Goal: Task Accomplishment & Management: Manage account settings

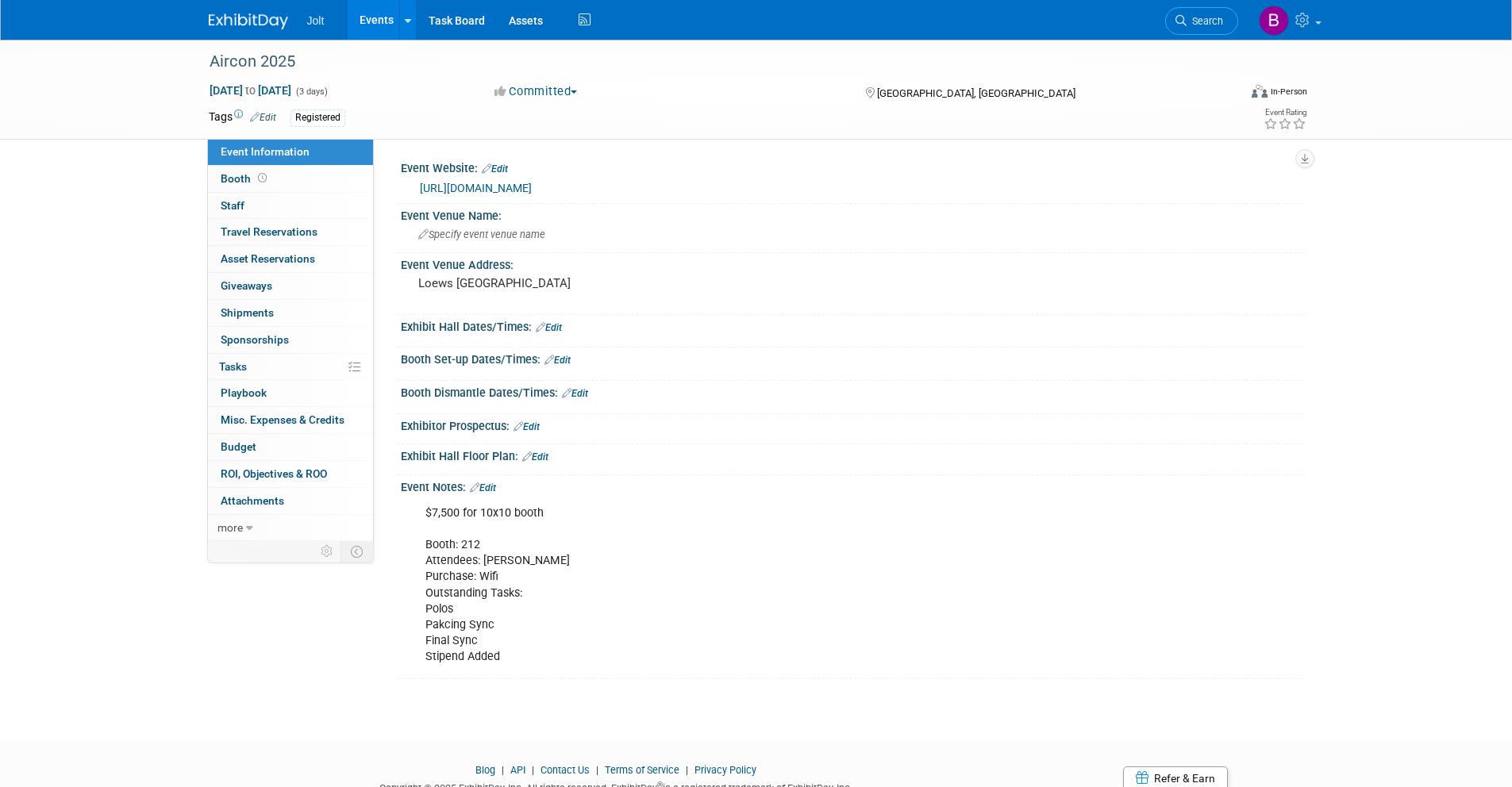
click at [262, 18] on img at bounding box center [248, 21] width 79 height 15
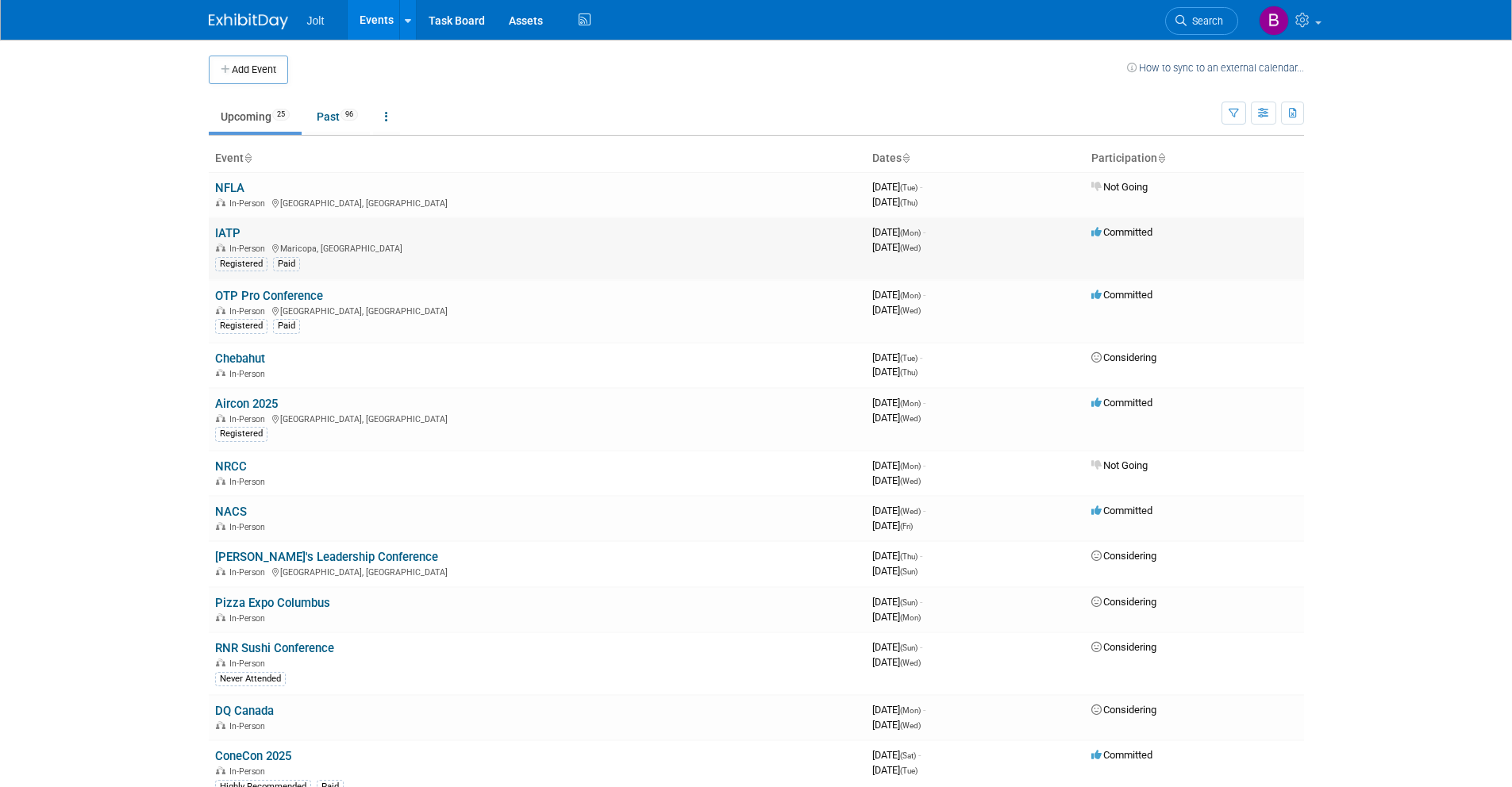
click at [230, 234] on link "IATP" at bounding box center [227, 234] width 25 height 15
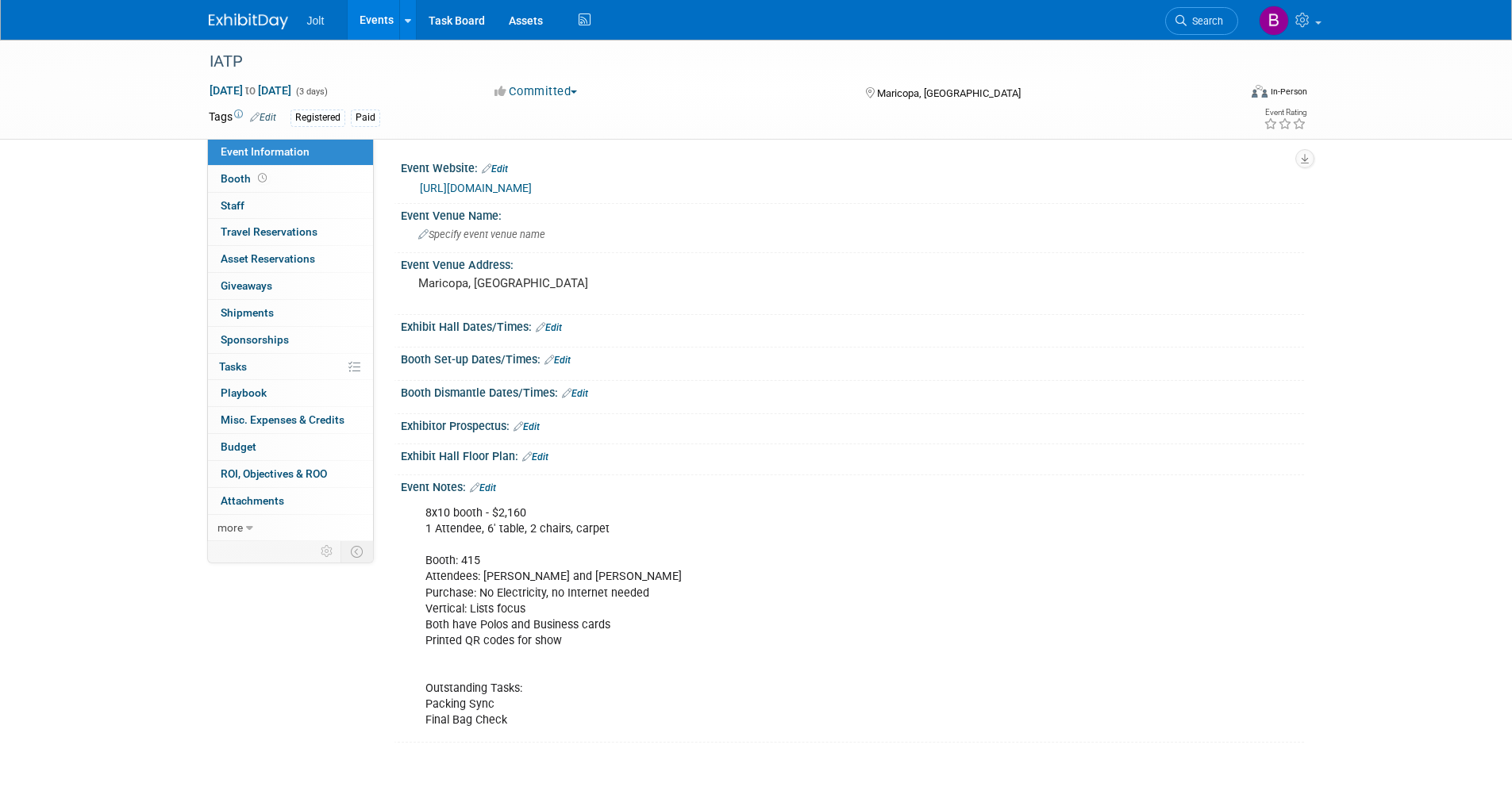
click at [249, 26] on img at bounding box center [248, 21] width 79 height 15
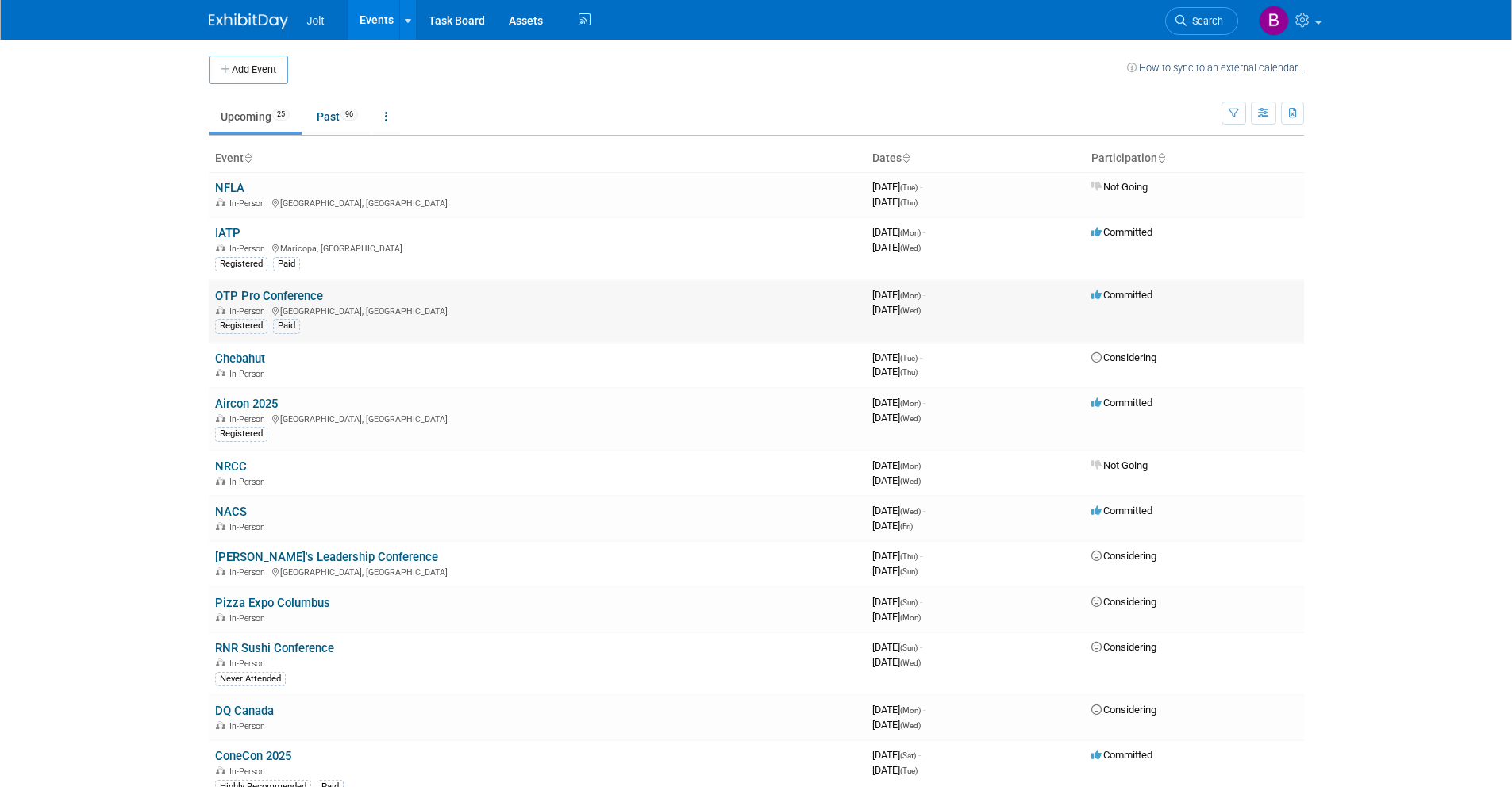
click at [261, 293] on link "OTP Pro Conference" at bounding box center [269, 296] width 108 height 15
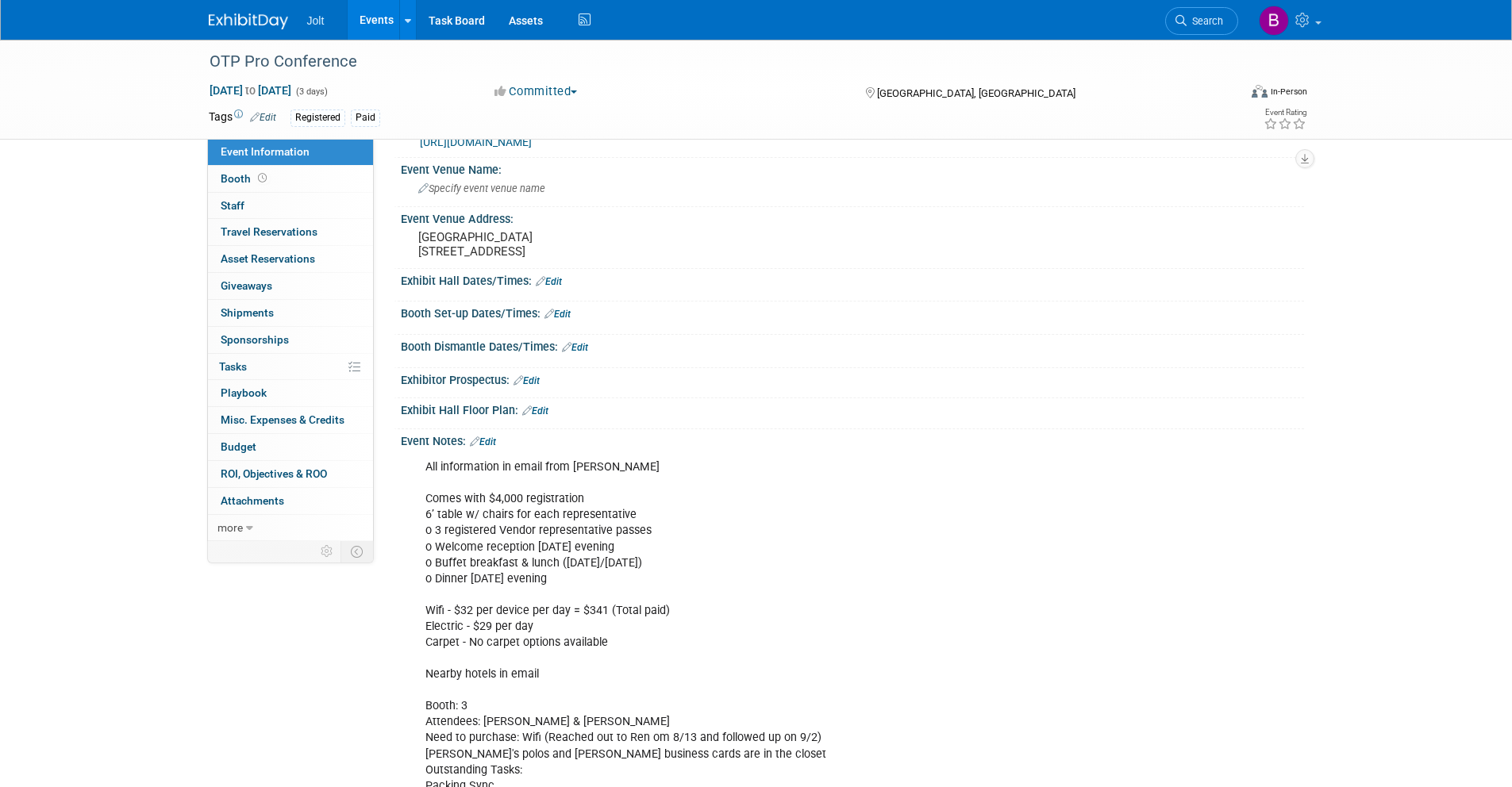
scroll to position [59, 0]
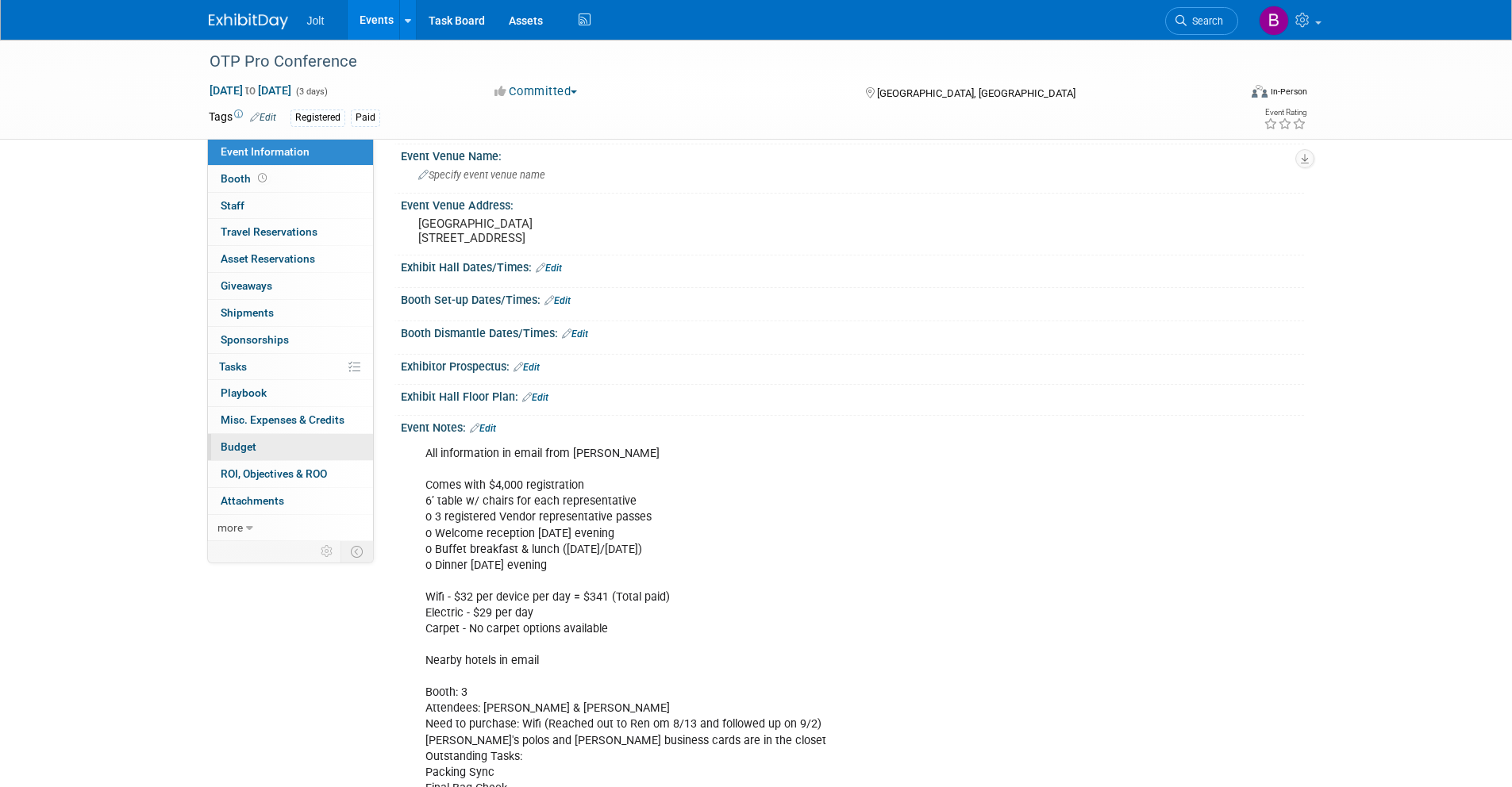
click at [255, 443] on link "Budget" at bounding box center [290, 447] width 165 height 26
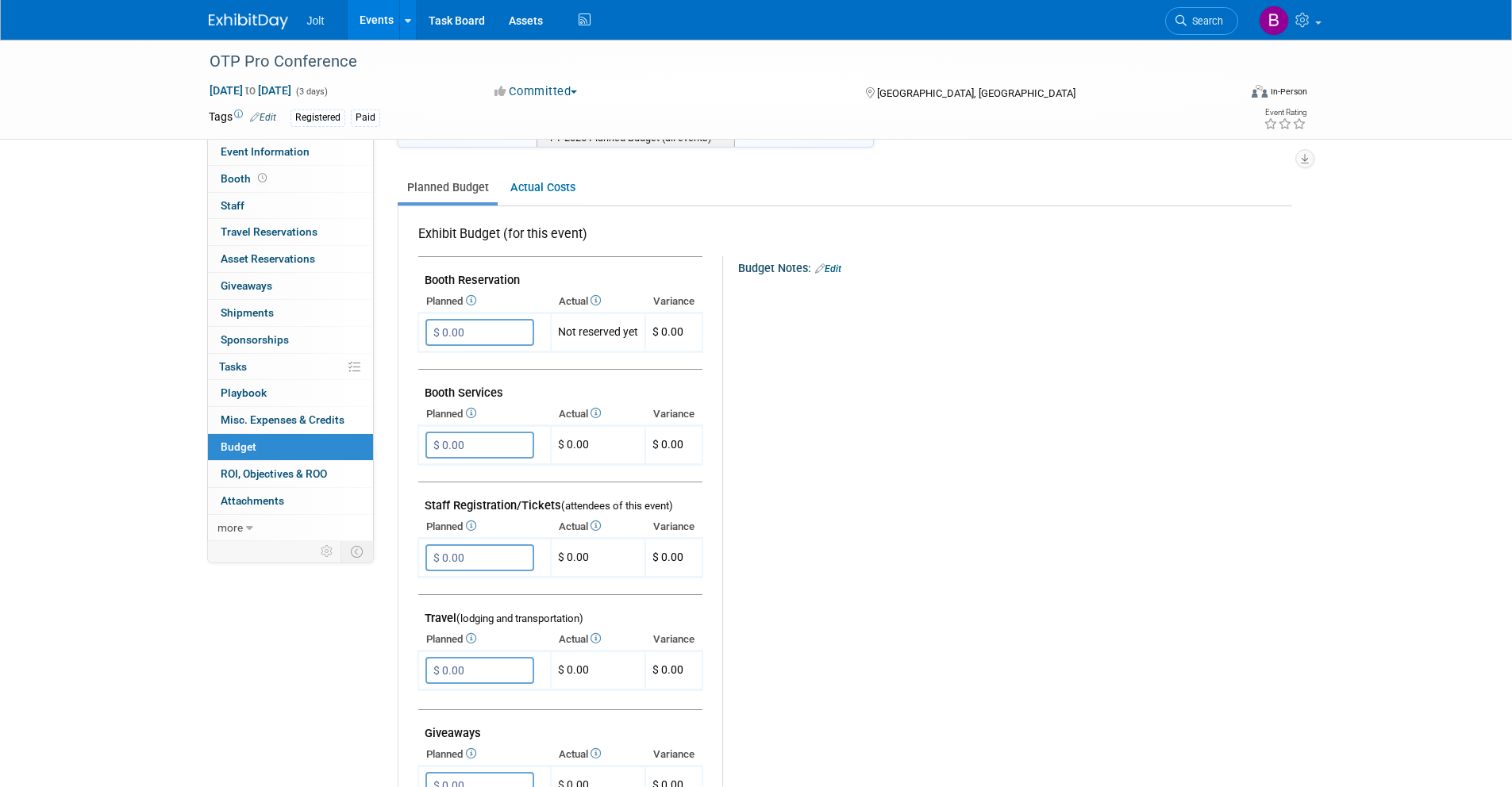
scroll to position [241, 0]
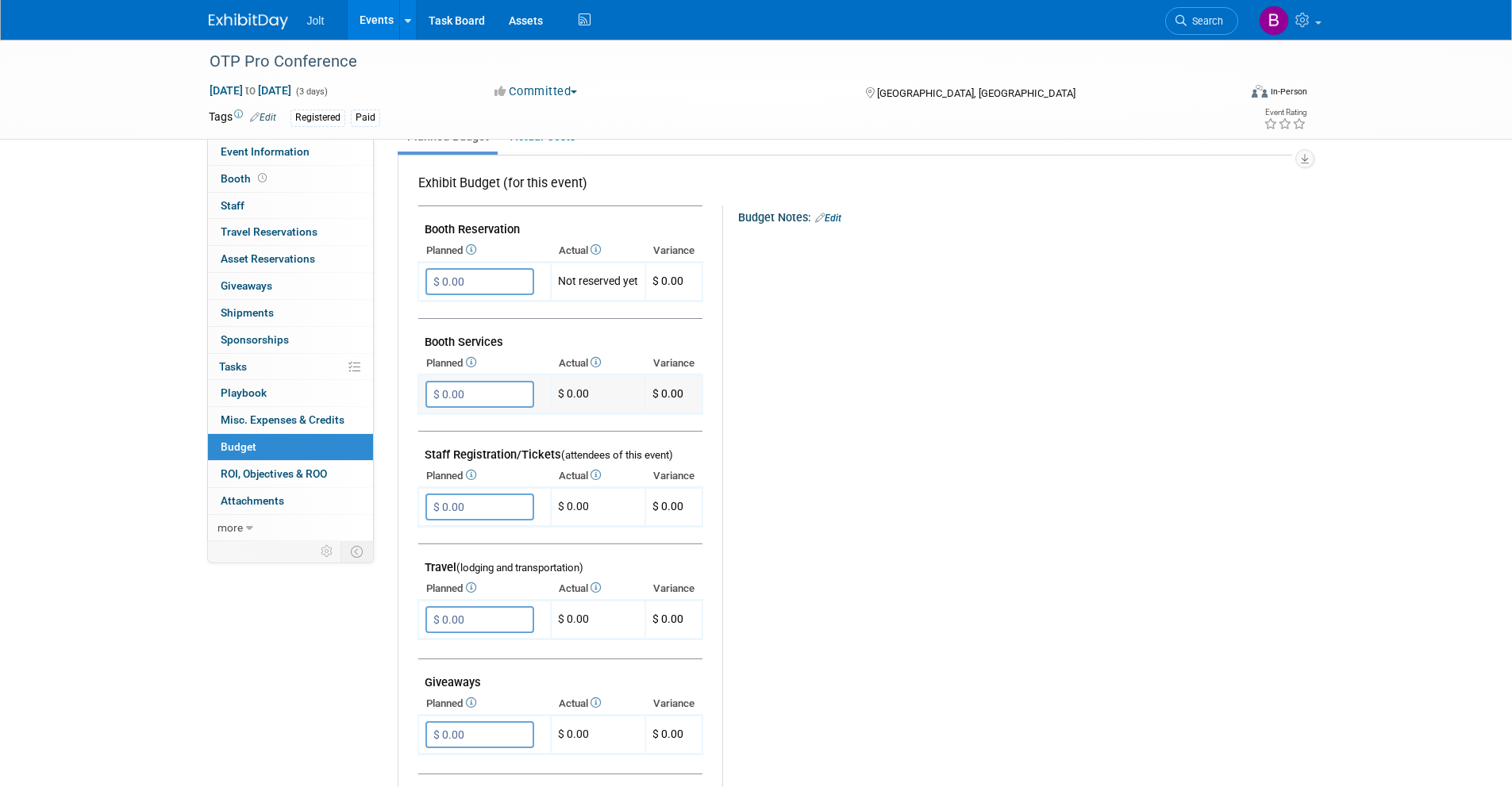
click at [483, 399] on input "$ 0.00" at bounding box center [480, 394] width 109 height 27
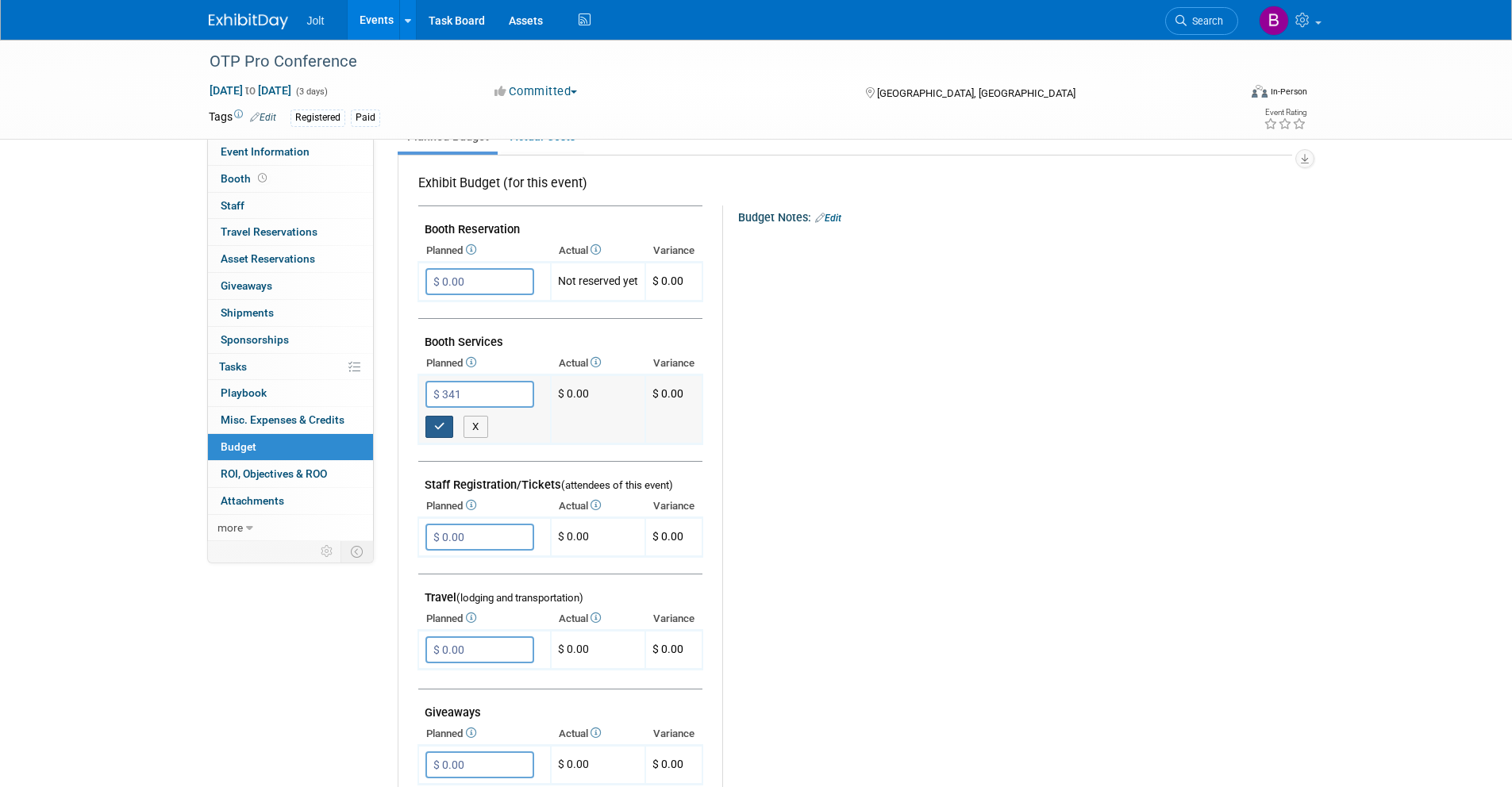
type input "$ 341.00"
click at [440, 426] on icon "button" at bounding box center [440, 426] width 11 height 11
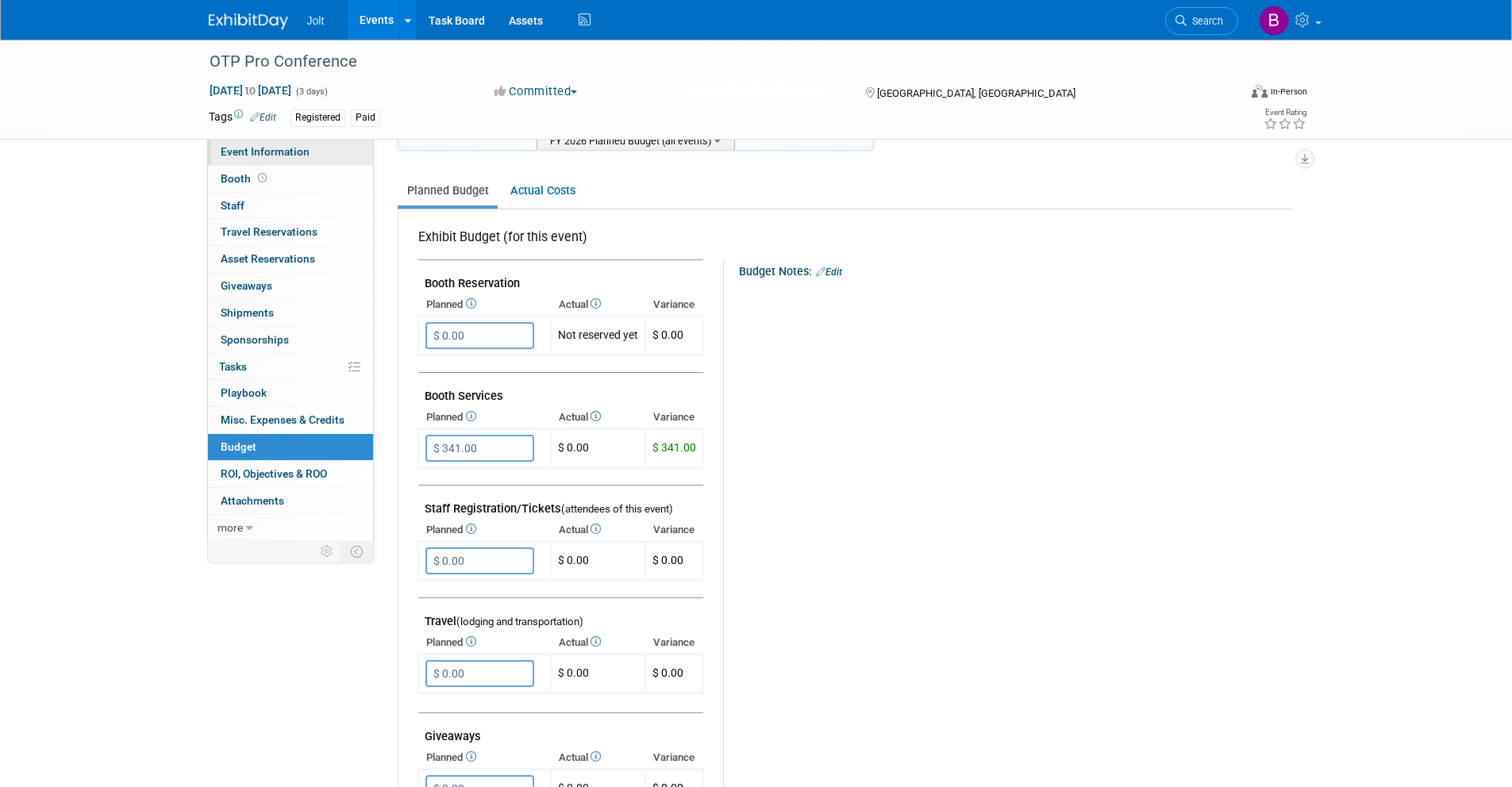
scroll to position [162, 0]
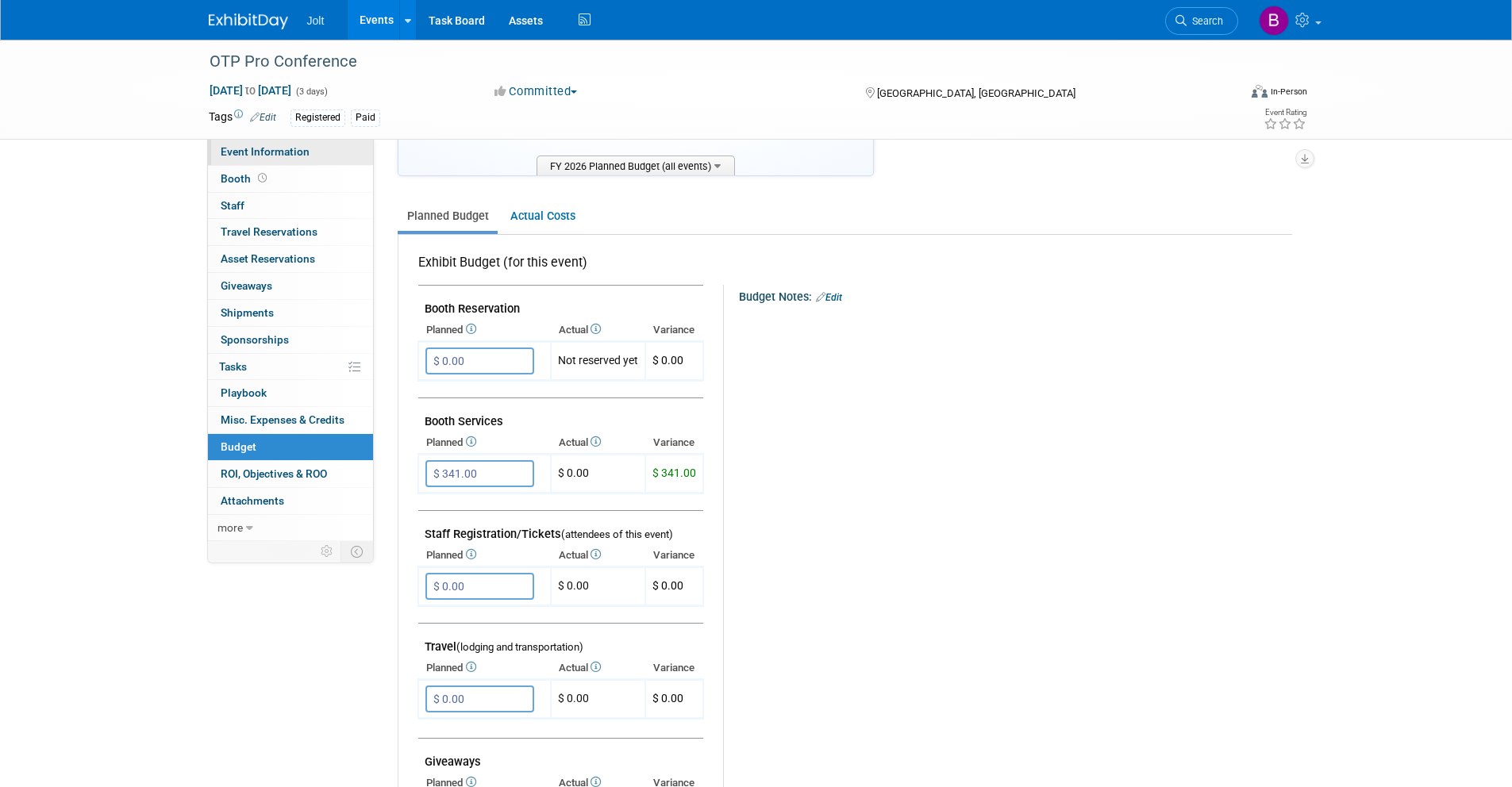
click at [284, 157] on span "Event Information" at bounding box center [265, 151] width 89 height 13
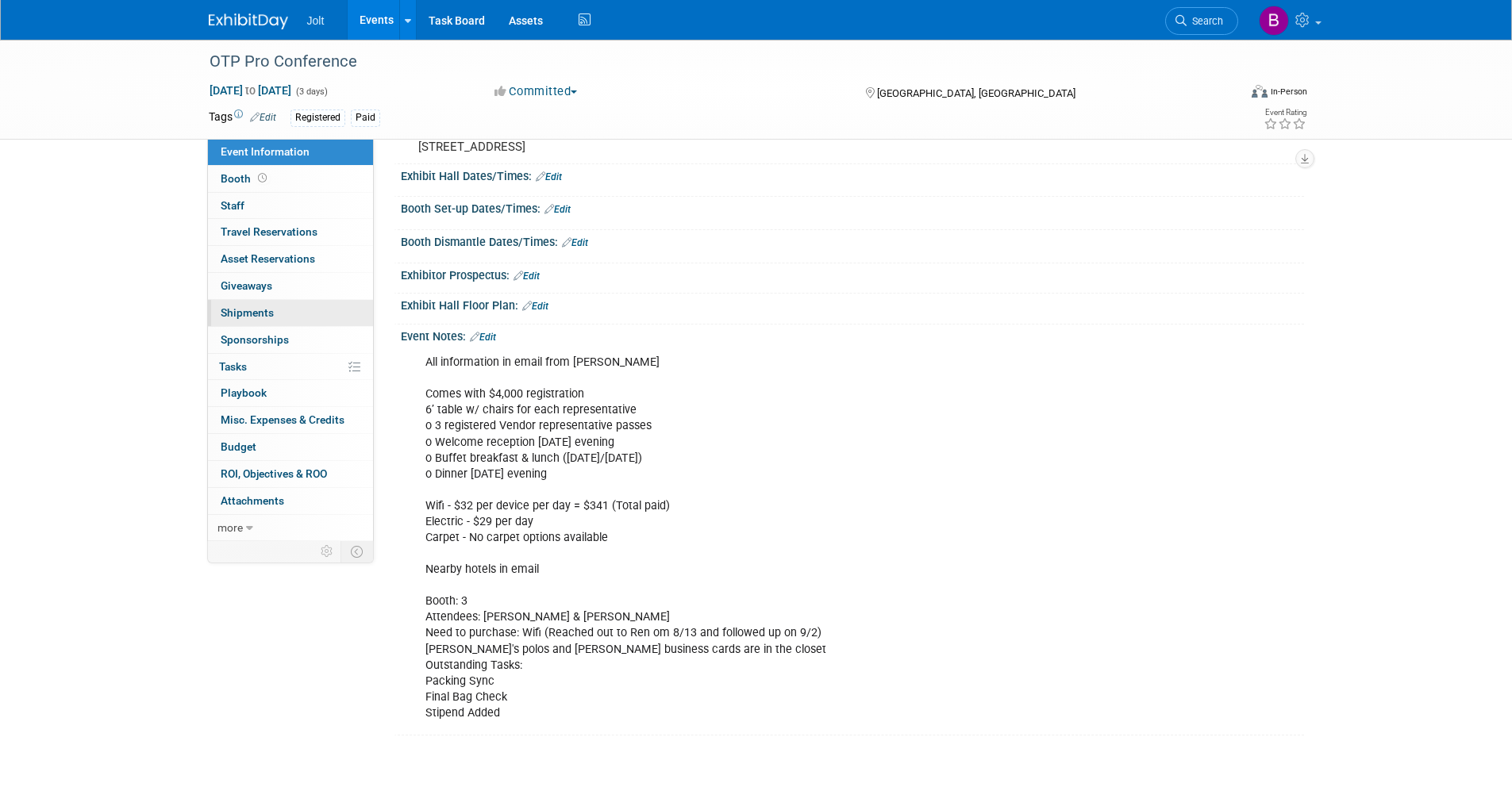
scroll to position [138, 0]
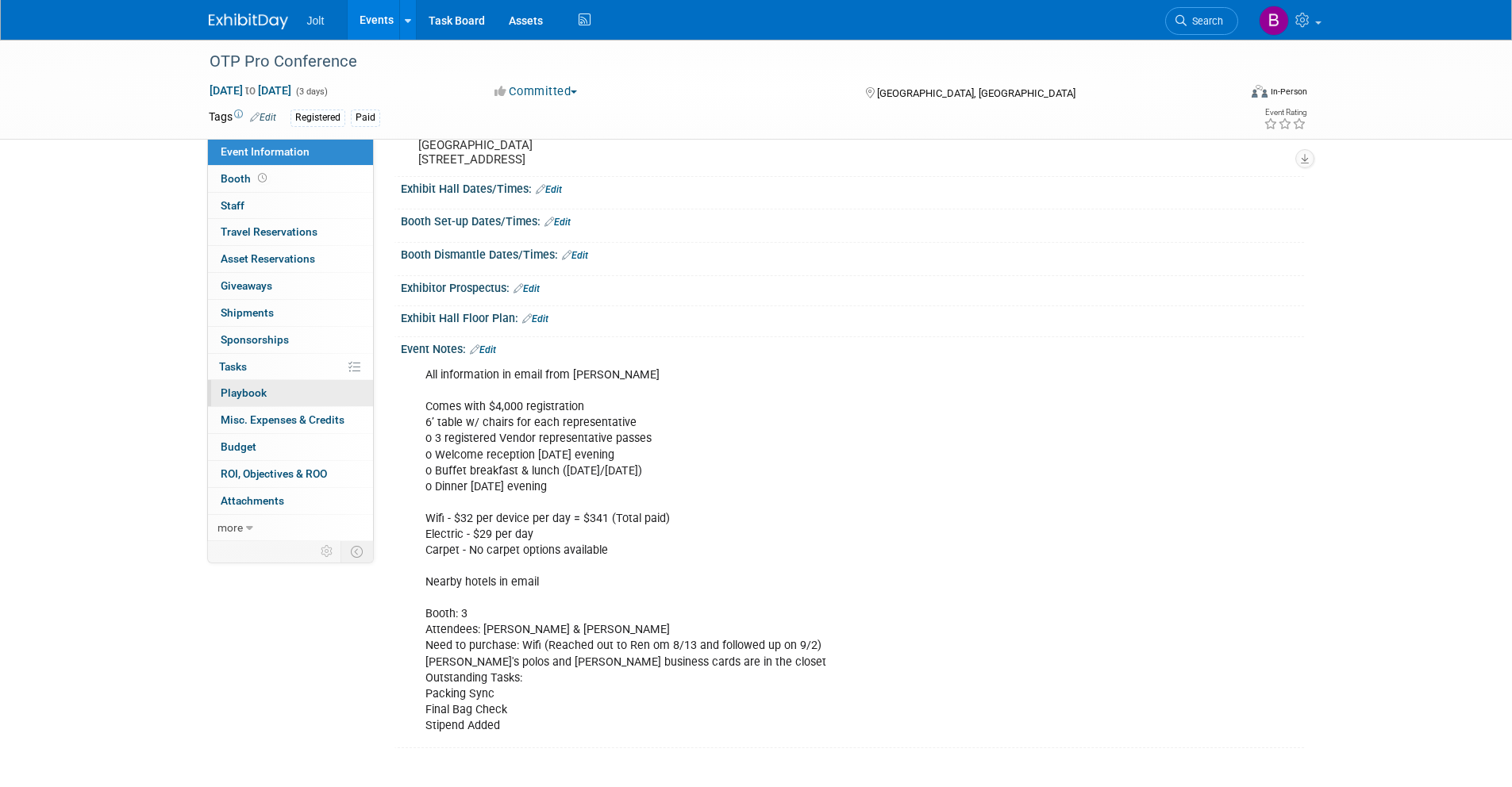
click at [248, 397] on span "Playbook 0" at bounding box center [243, 393] width 46 height 13
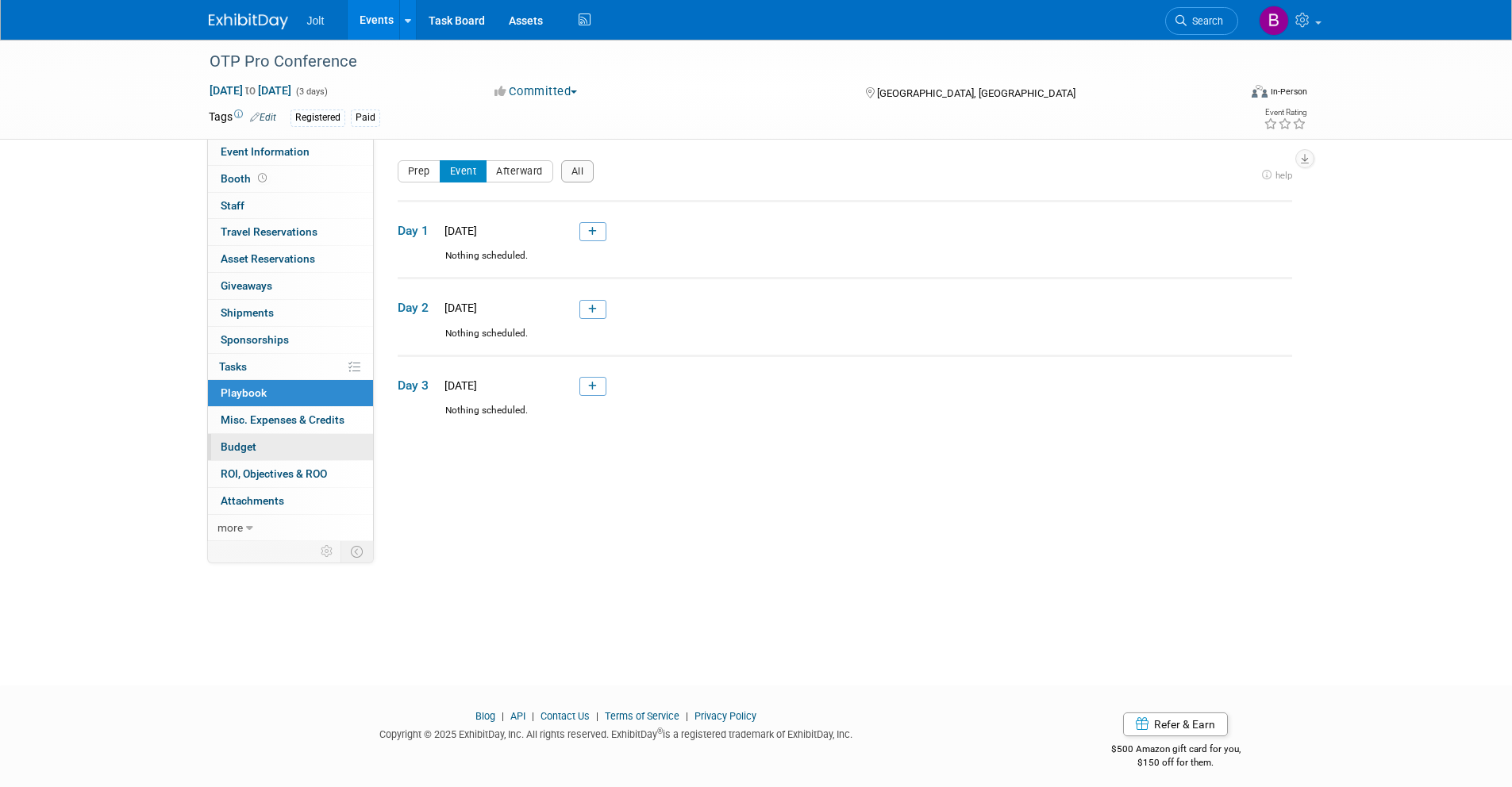
click at [256, 440] on link "Budget" at bounding box center [290, 447] width 165 height 26
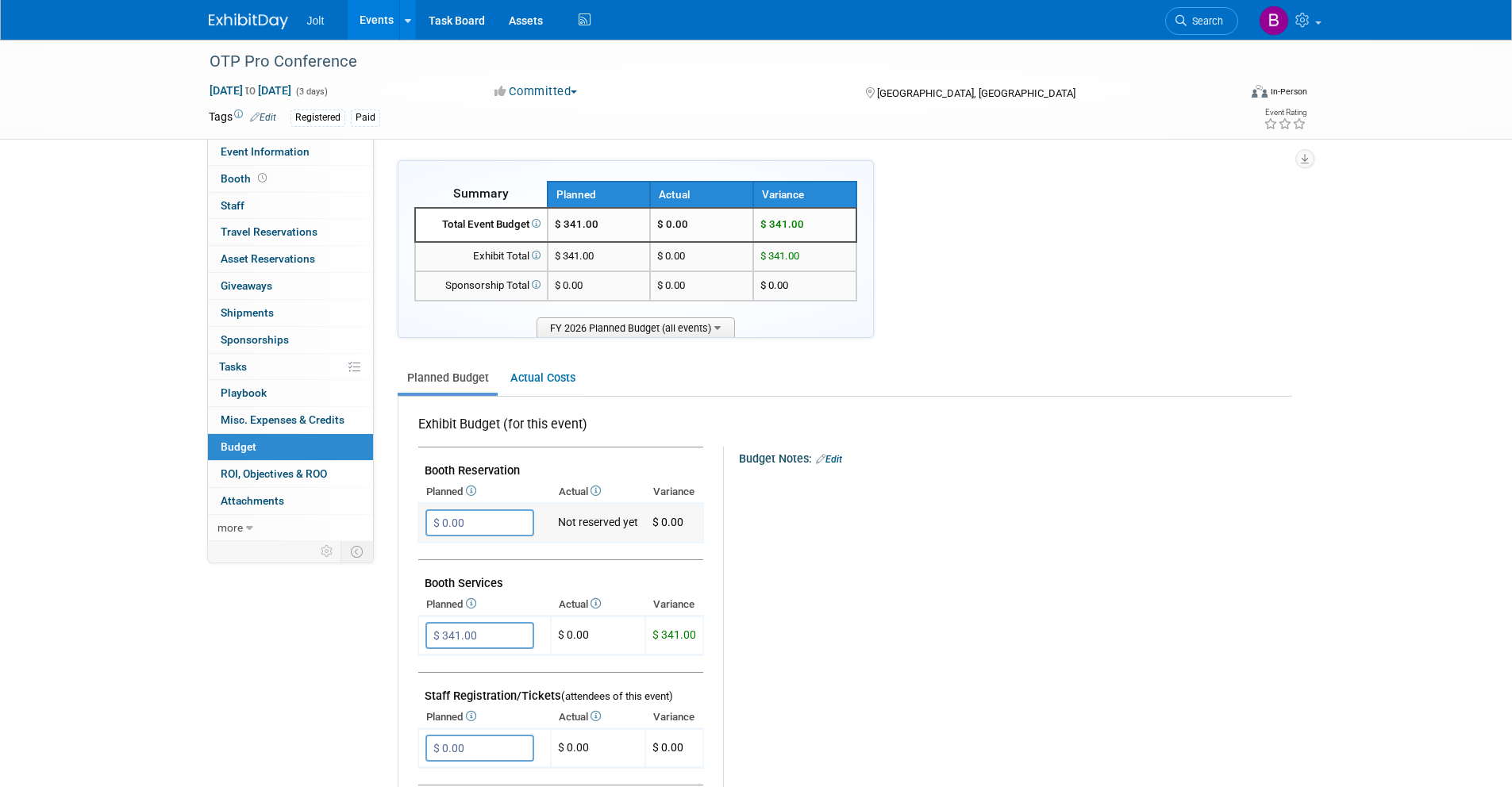
click at [458, 518] on input "$ 0.00" at bounding box center [480, 522] width 109 height 27
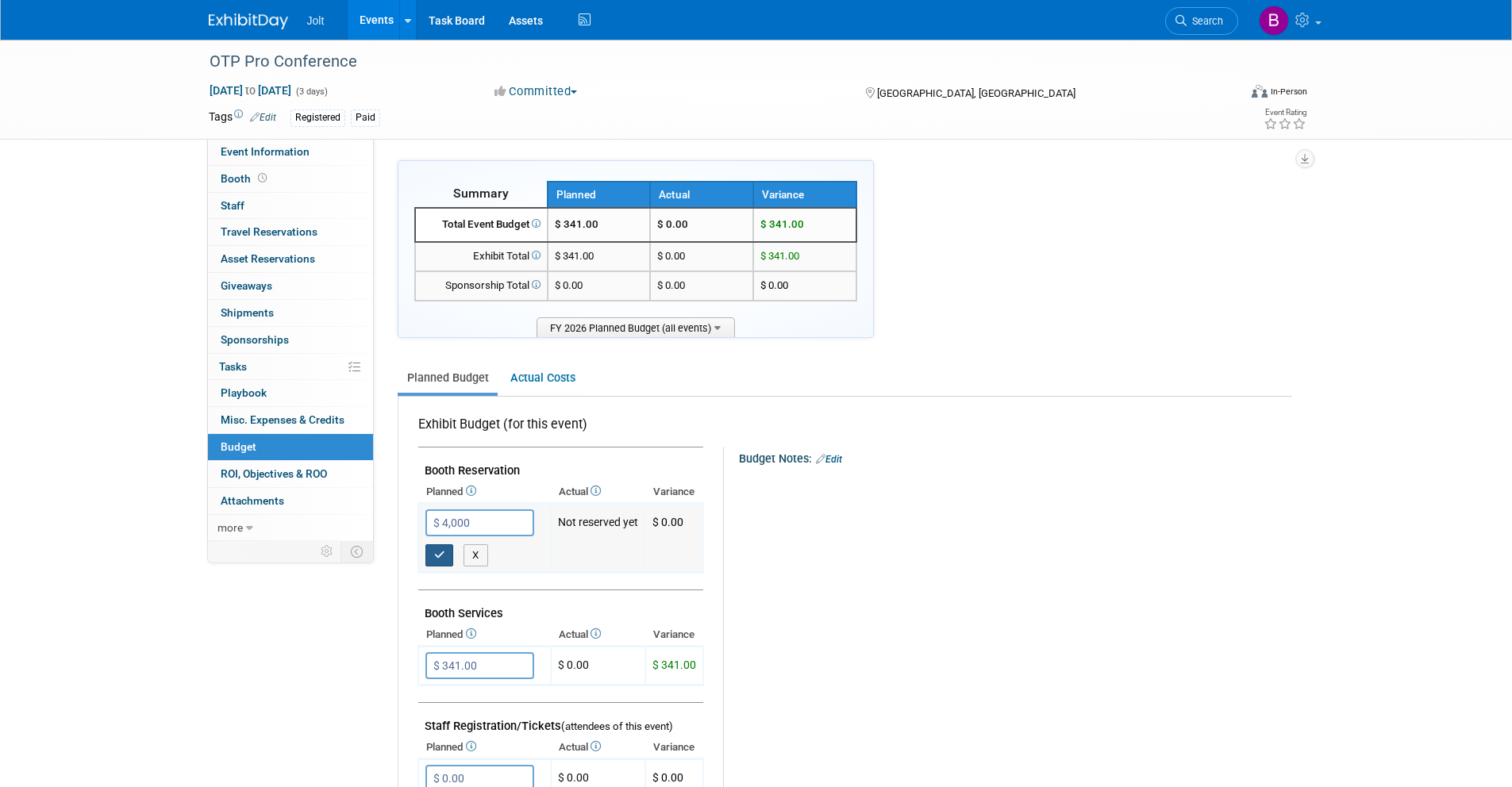
type input "$ 4,000.00"
click at [437, 562] on button "button" at bounding box center [440, 555] width 28 height 22
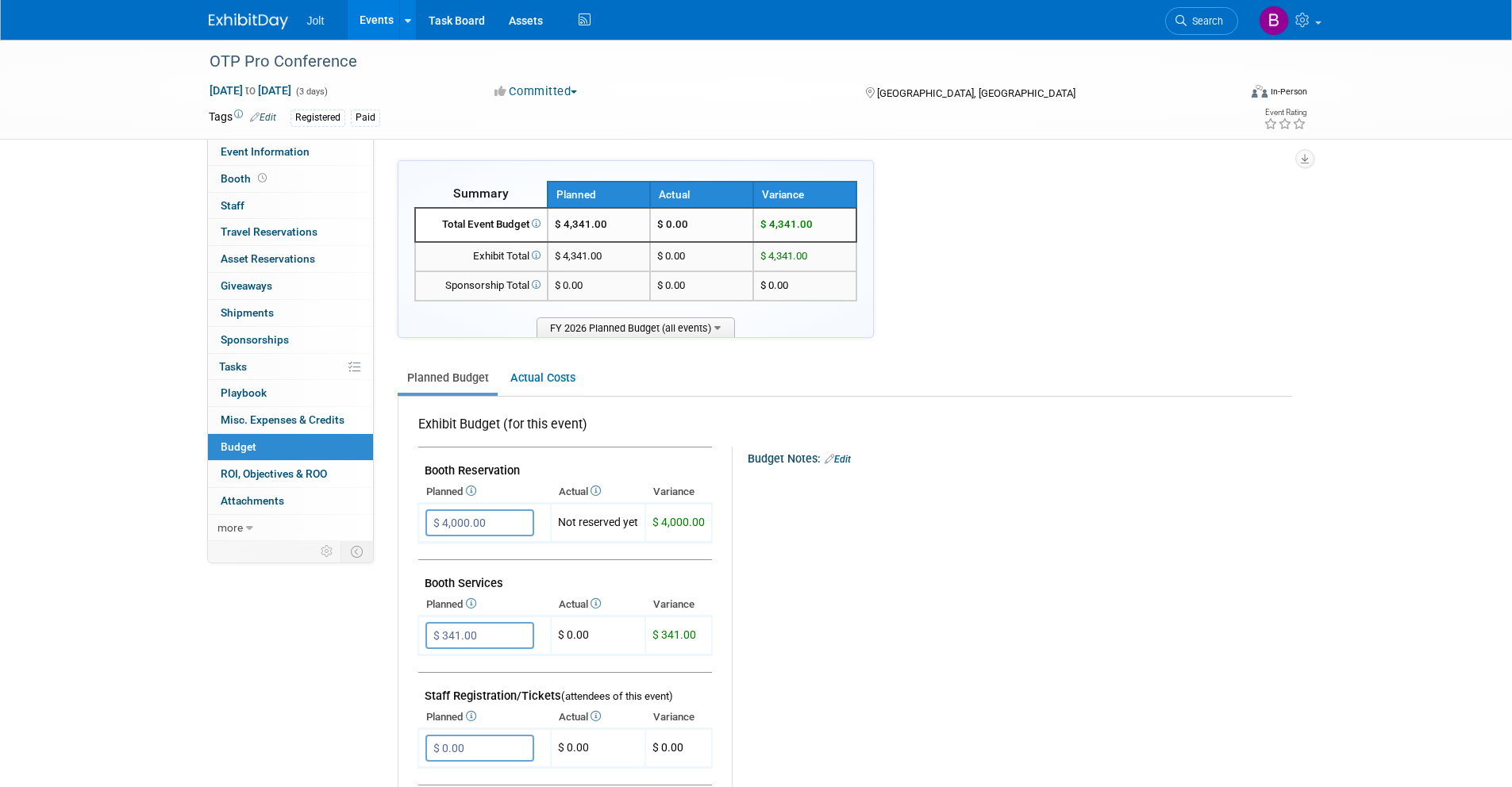
click at [253, 24] on img at bounding box center [248, 21] width 79 height 15
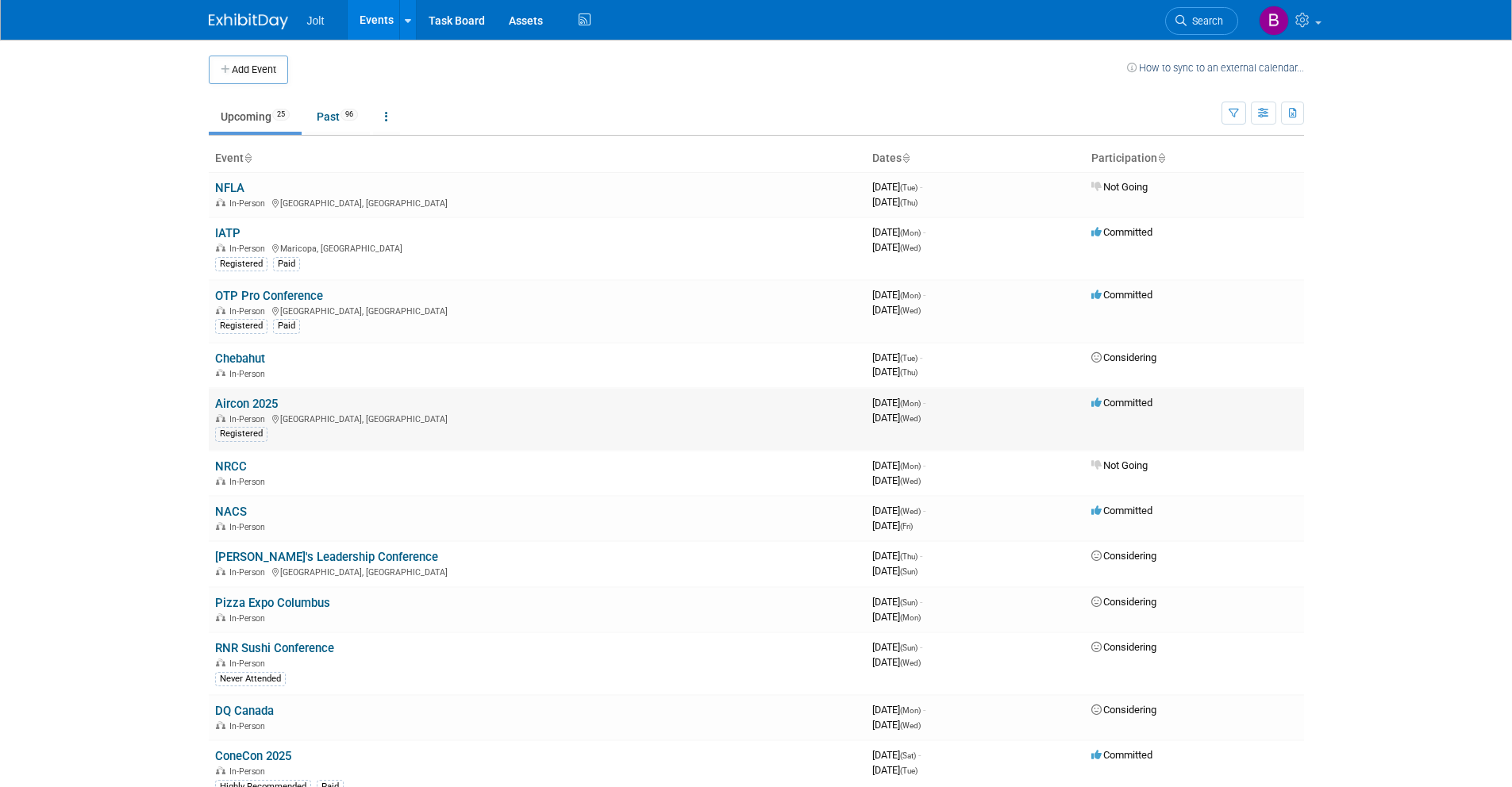
click at [248, 402] on link "Aircon 2025" at bounding box center [246, 404] width 63 height 15
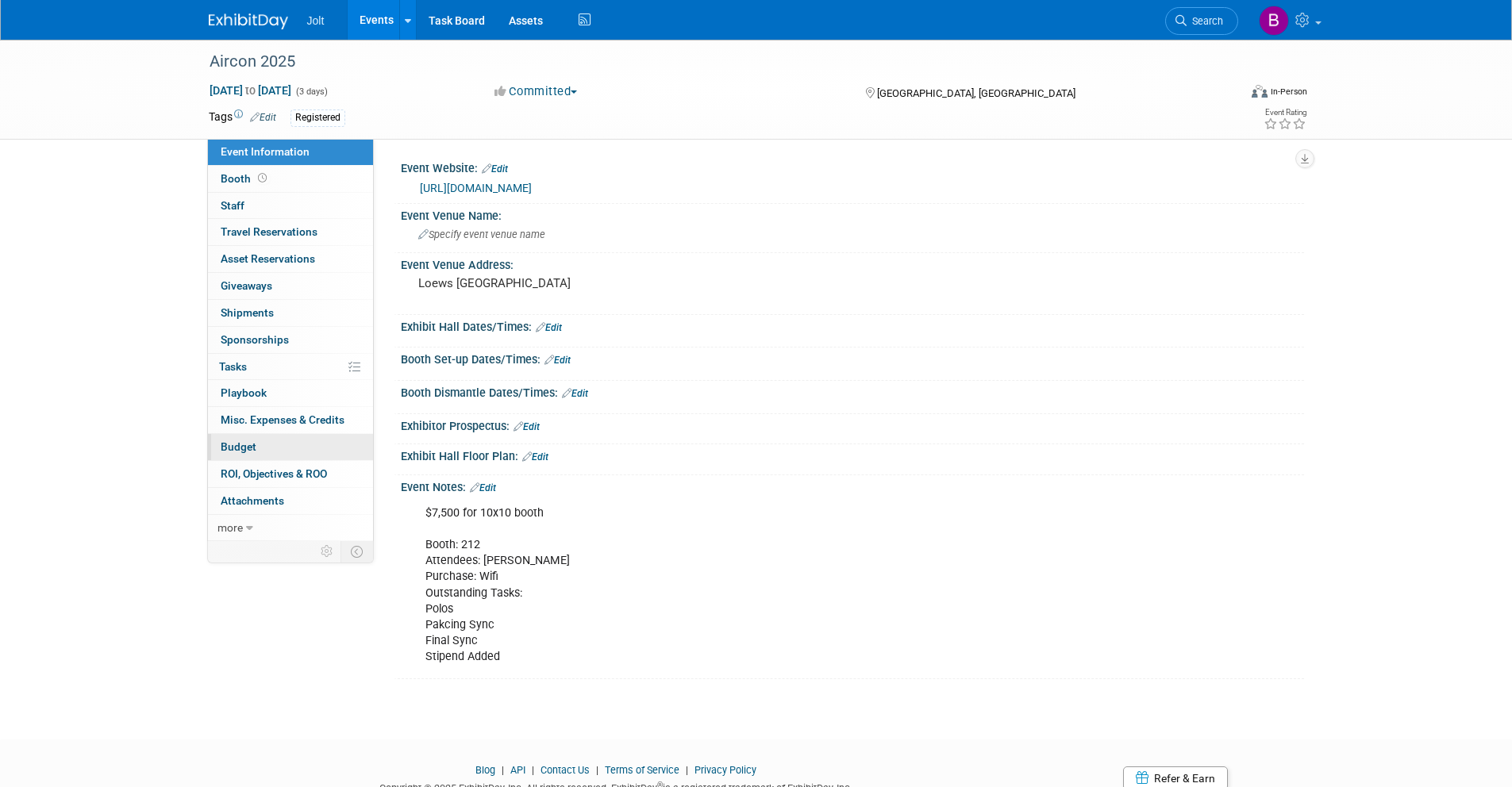
click at [254, 447] on span "Budget" at bounding box center [239, 447] width 36 height 13
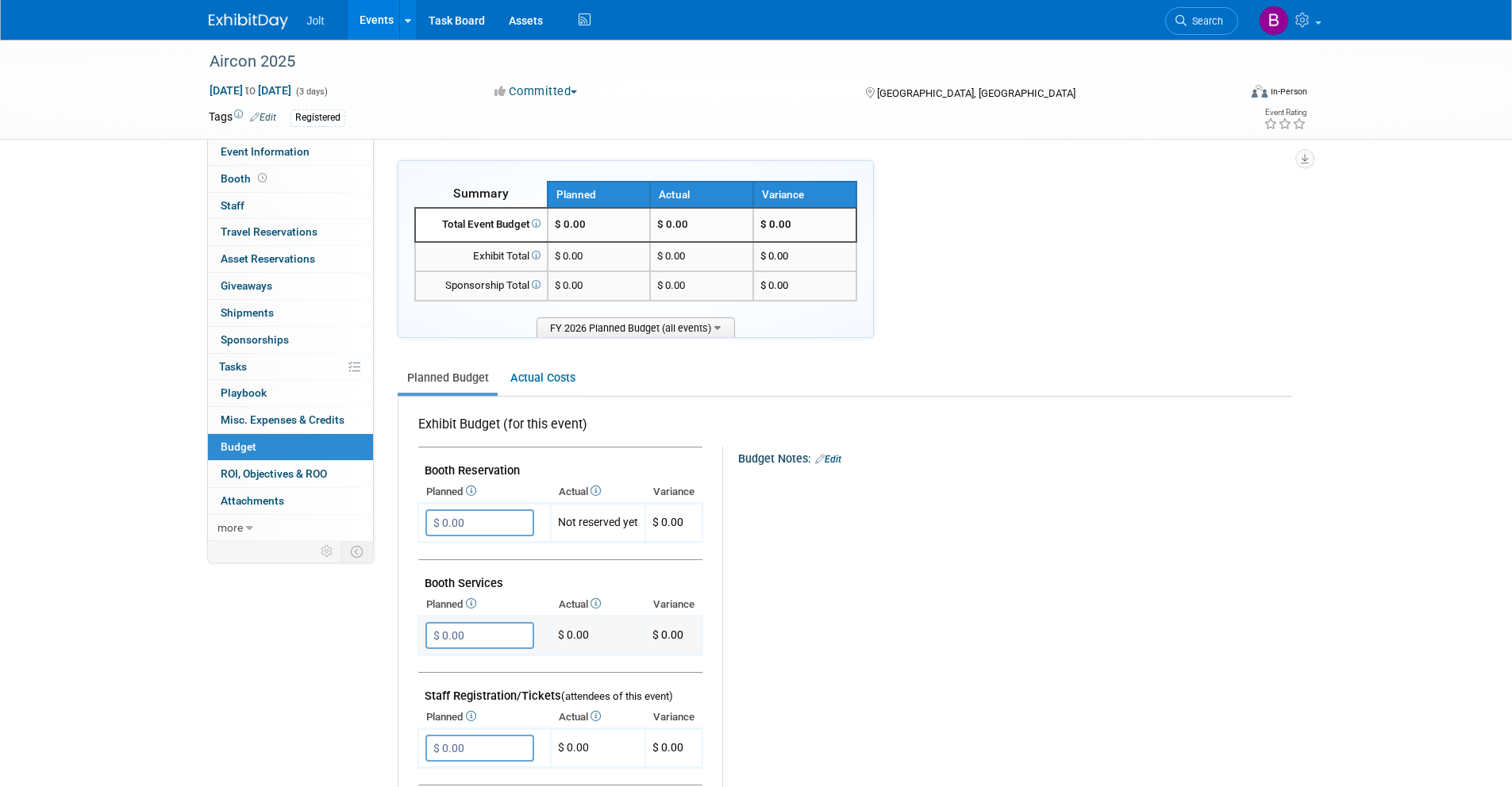
click at [479, 644] on input "$ 0.00" at bounding box center [480, 635] width 109 height 27
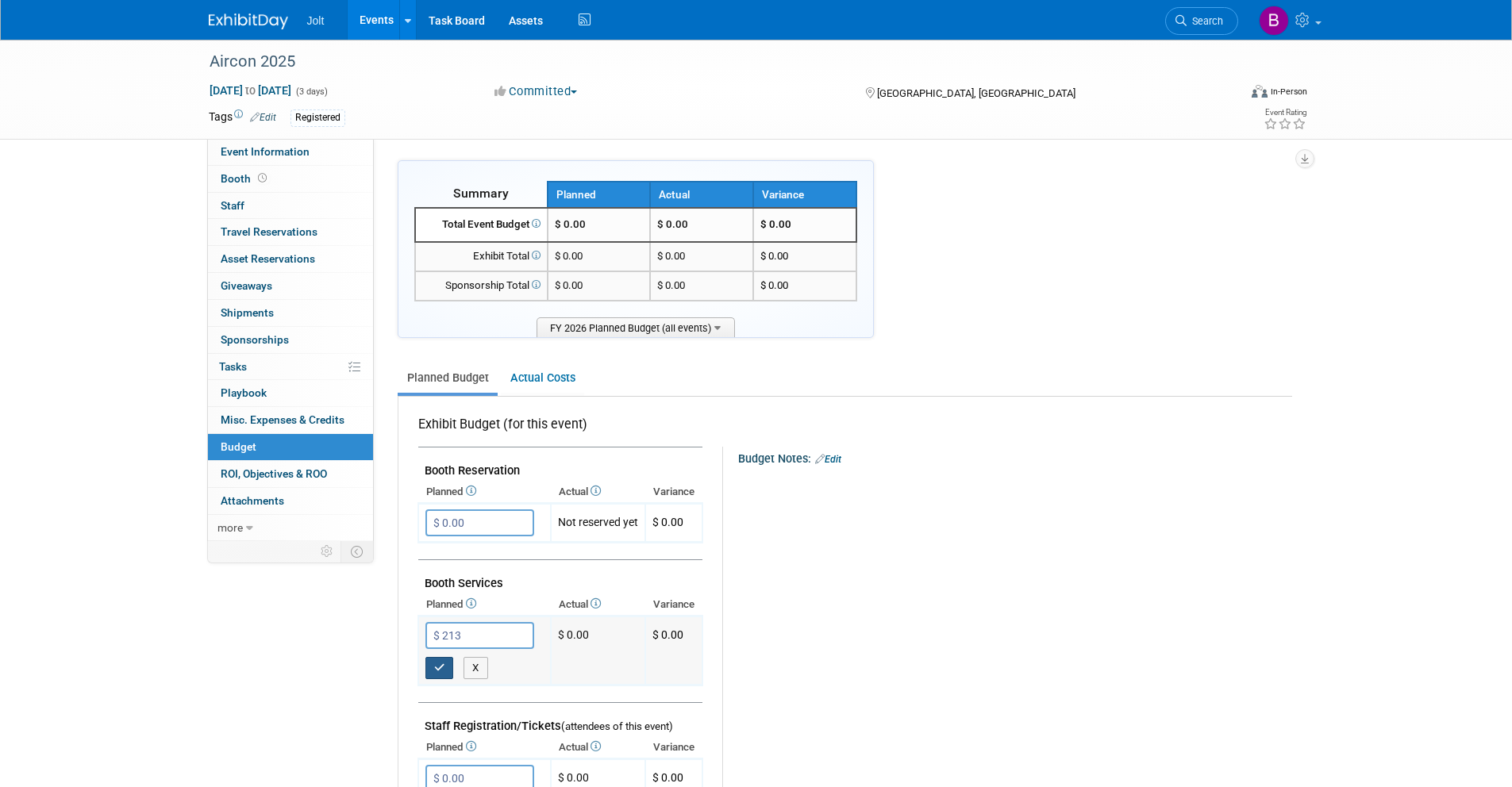
type input "$ 213.00"
click at [440, 674] on button "button" at bounding box center [440, 667] width 28 height 22
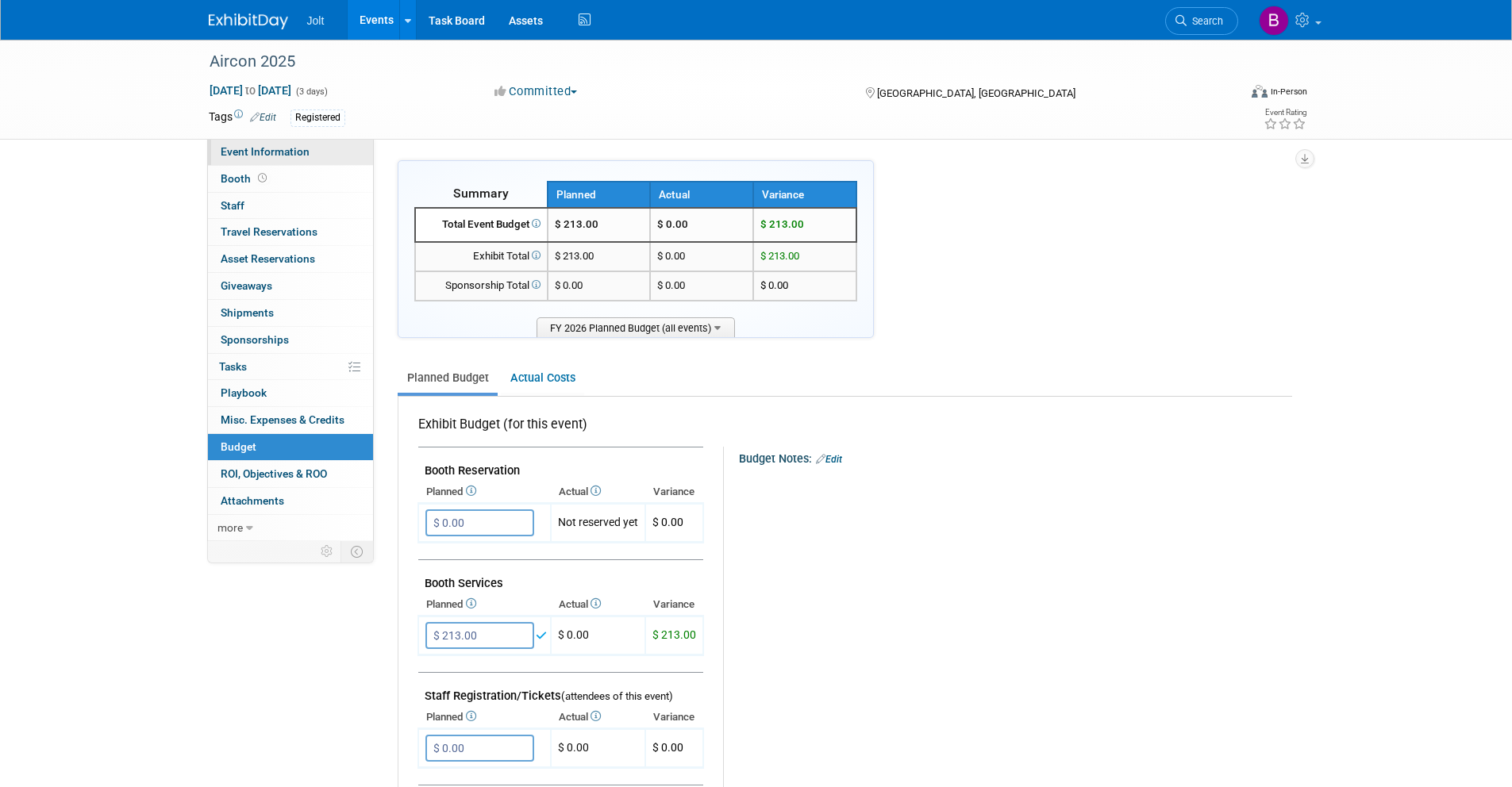
click at [290, 148] on span "Event Information" at bounding box center [265, 151] width 89 height 13
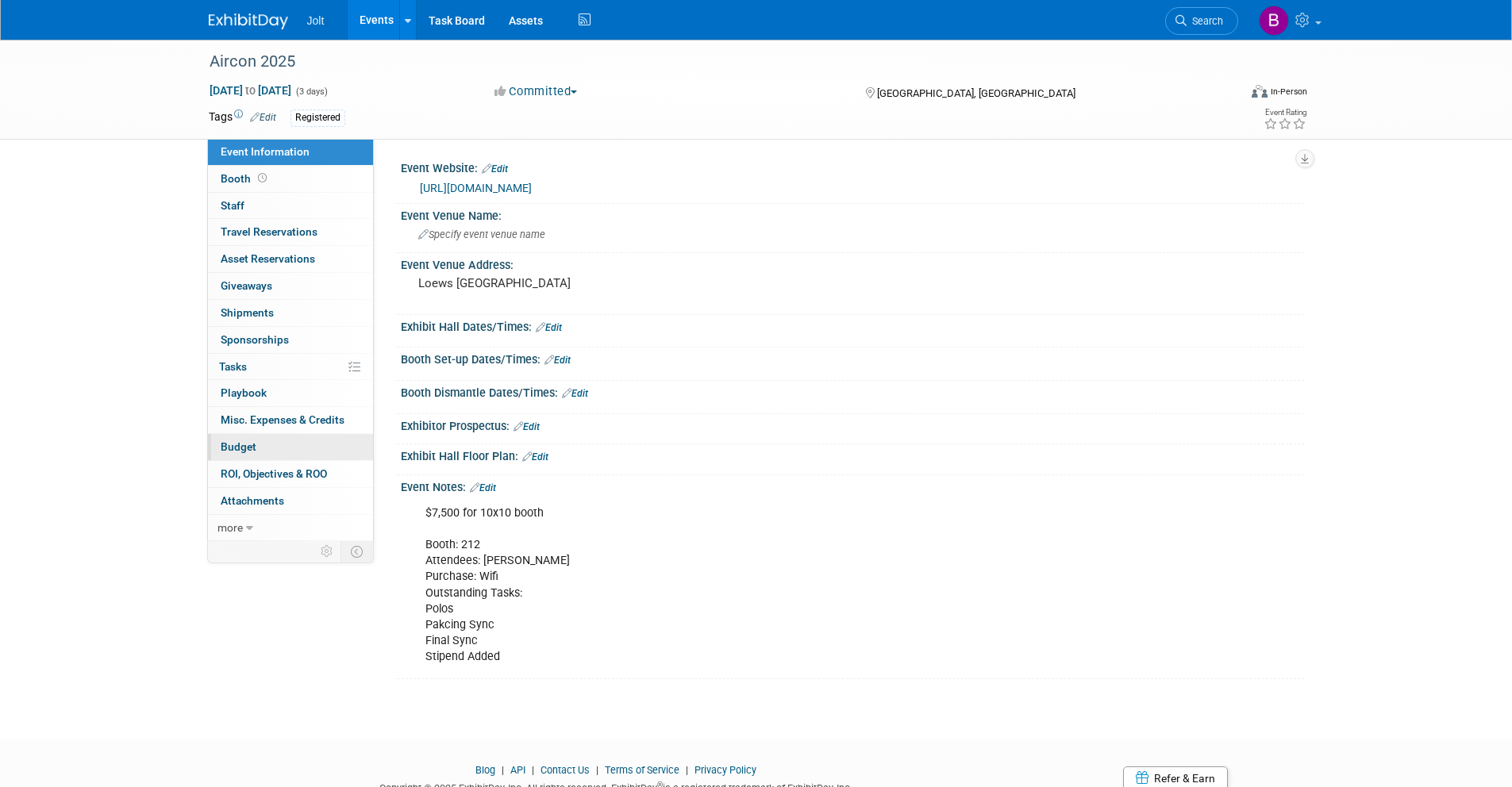
click at [272, 453] on link "Budget" at bounding box center [290, 447] width 165 height 26
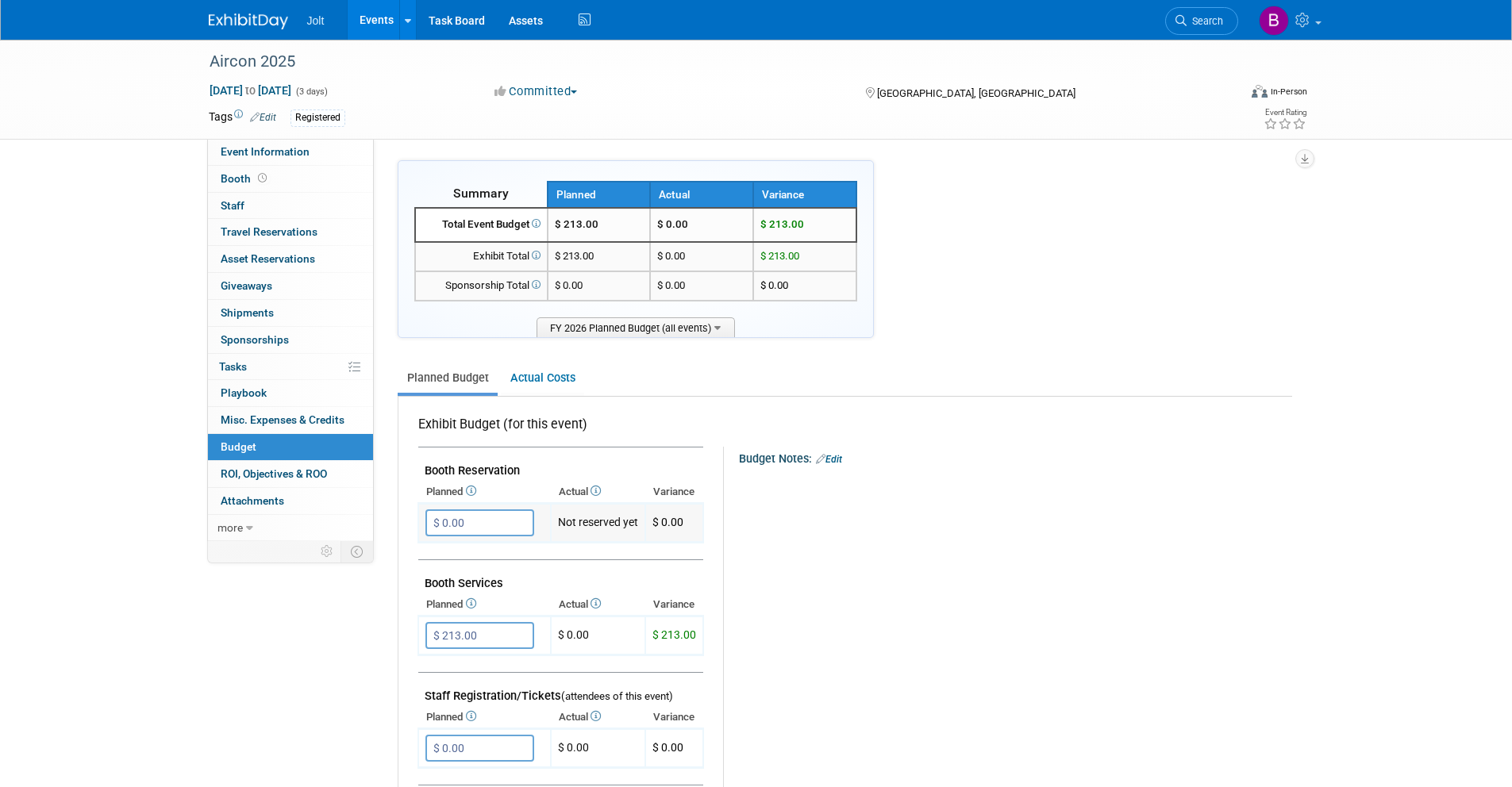
click at [470, 522] on input "$ 0.00" at bounding box center [480, 522] width 109 height 27
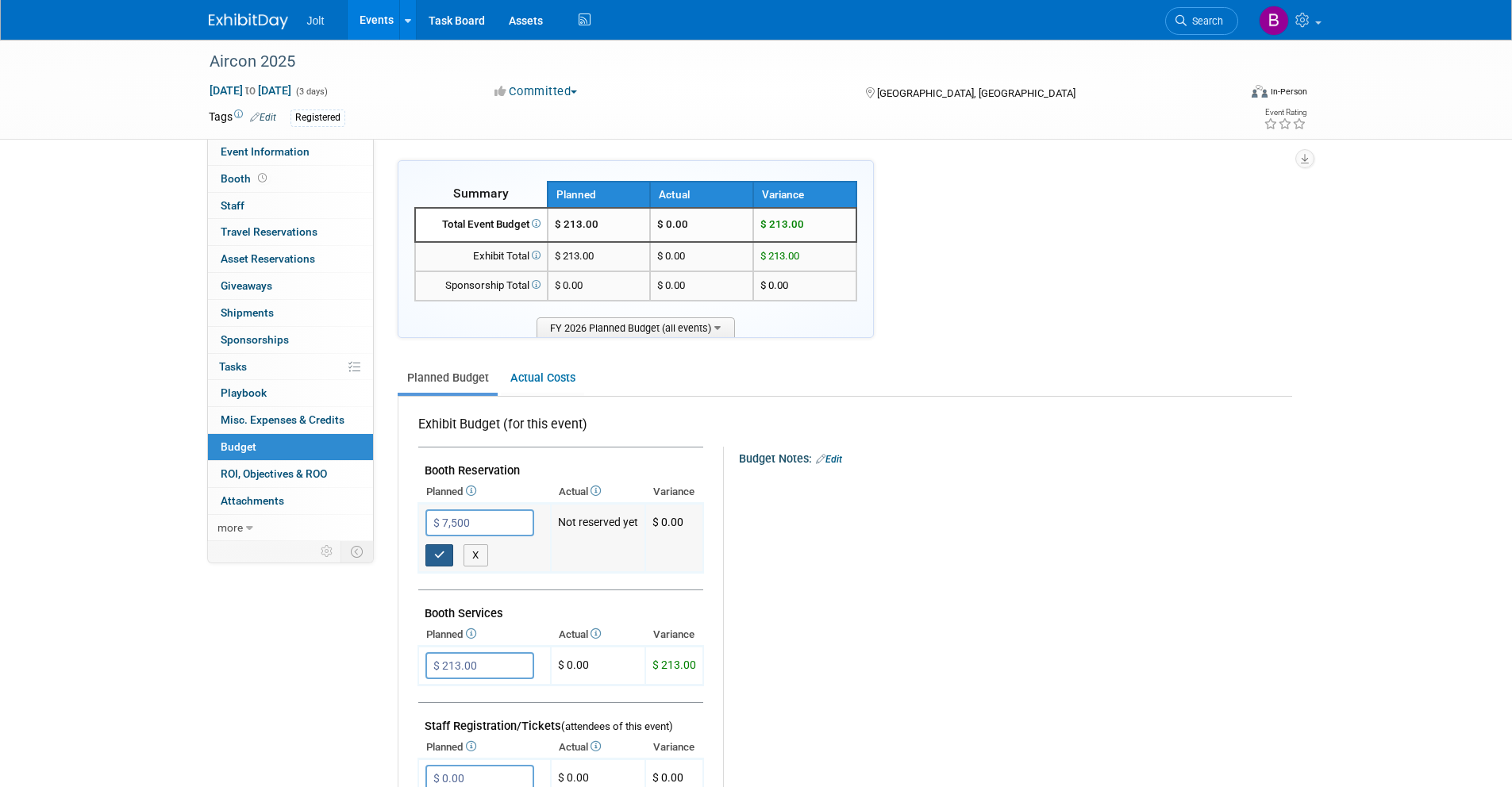
type input "$ 7,500.00"
click at [445, 560] on button "button" at bounding box center [440, 555] width 28 height 22
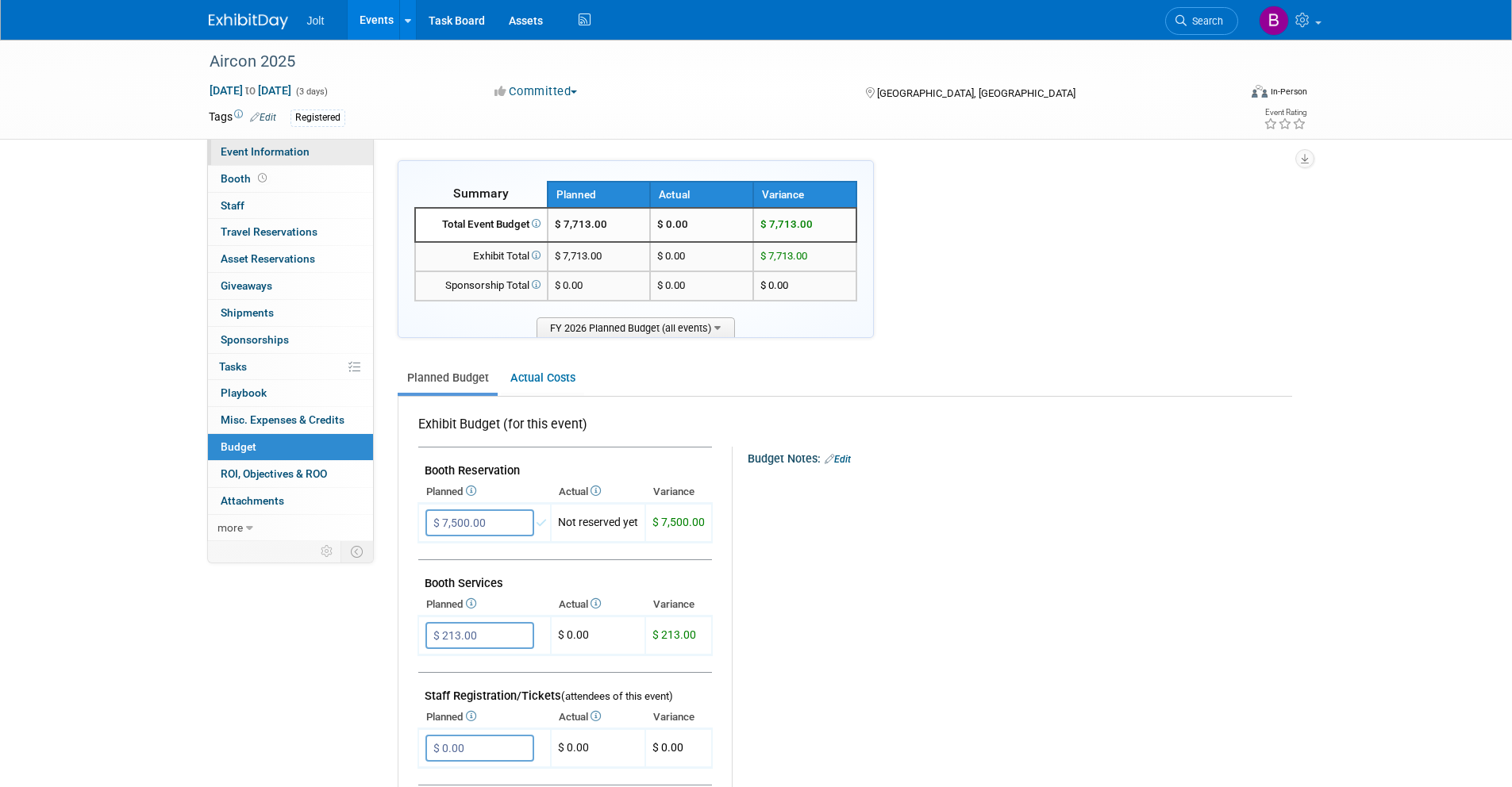
click at [249, 155] on span "Event Information" at bounding box center [265, 151] width 89 height 13
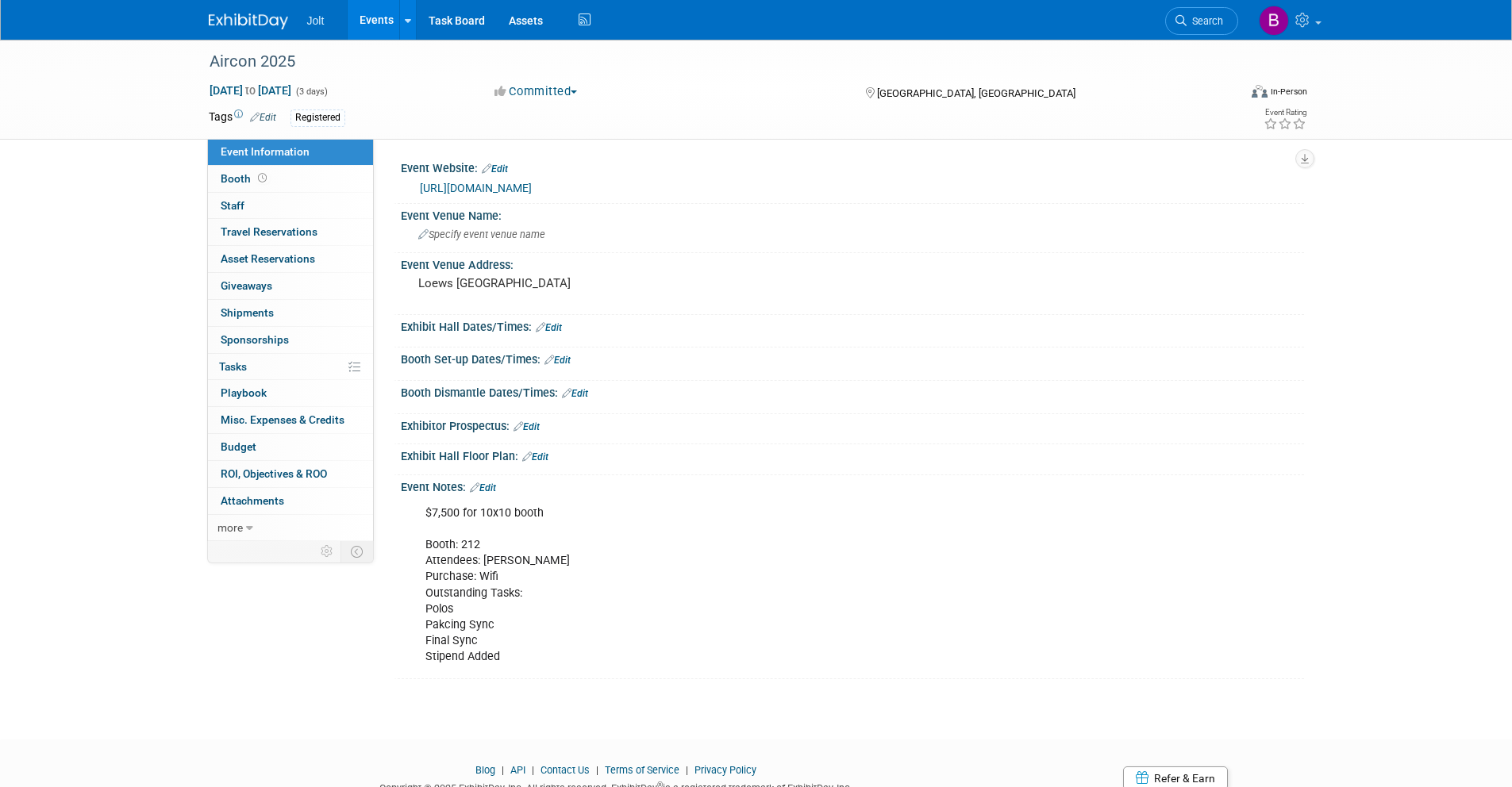
click at [271, 27] on img at bounding box center [248, 21] width 79 height 15
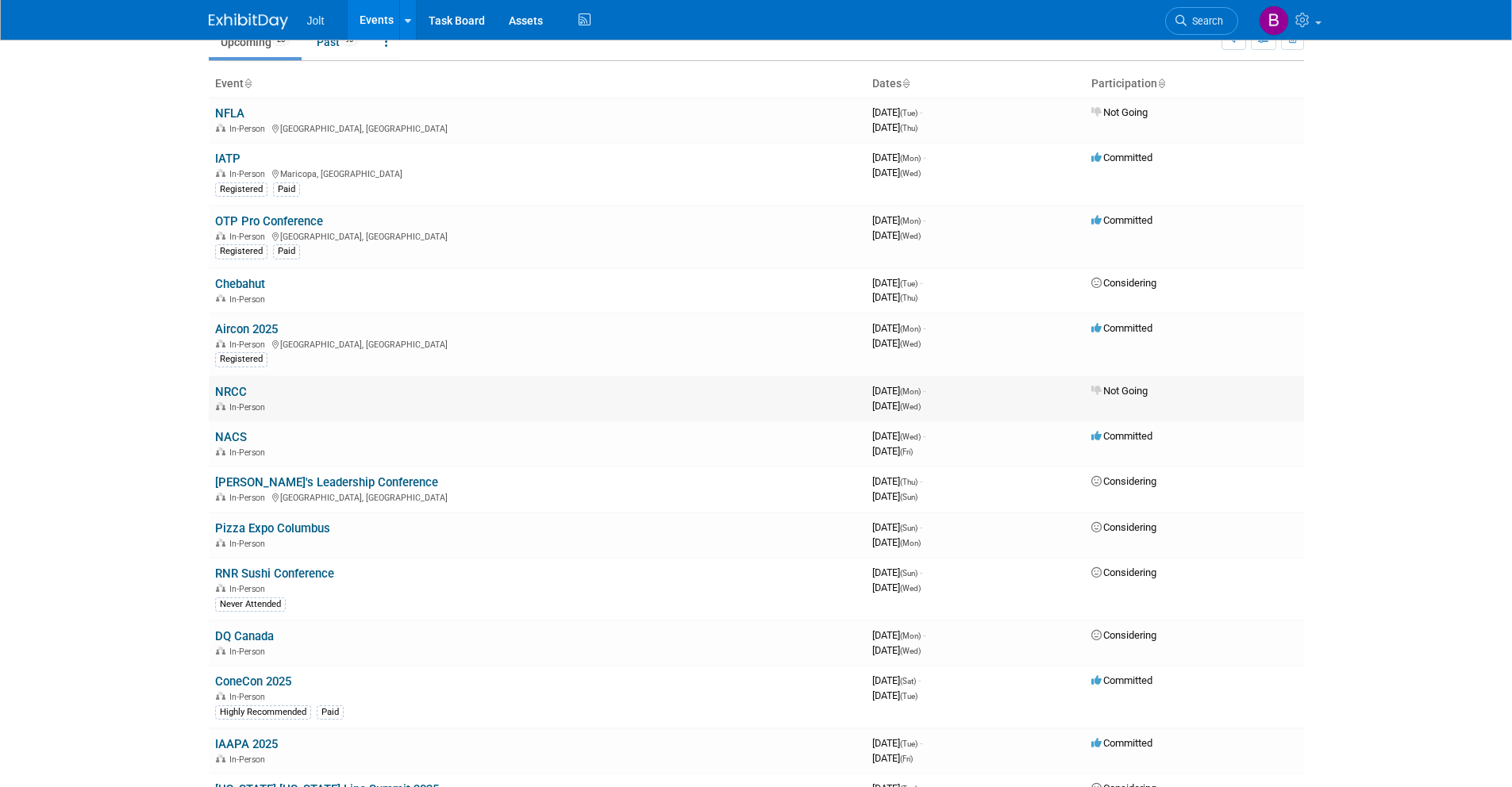
scroll to position [81, 0]
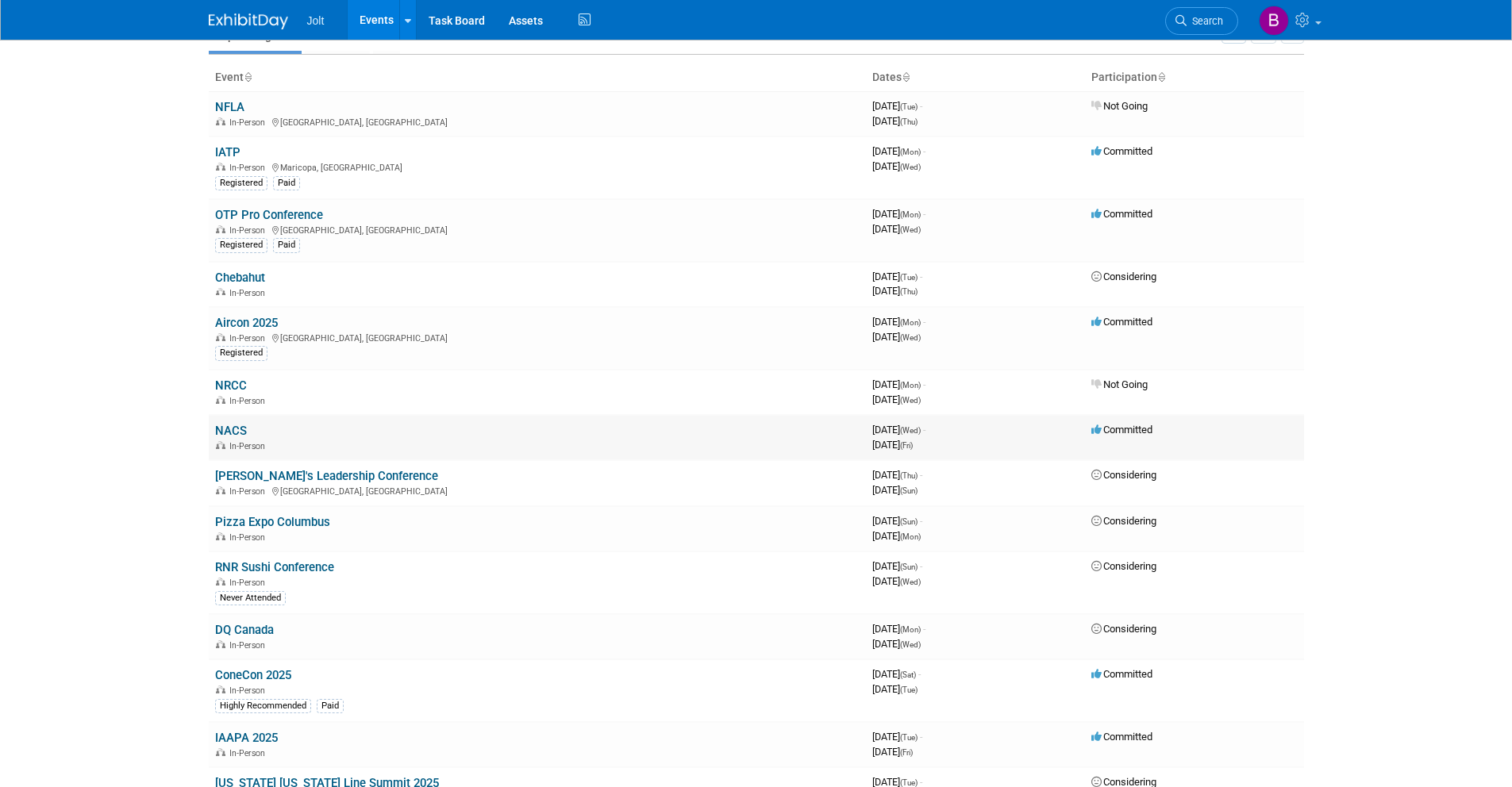
click at [232, 431] on link "NACS" at bounding box center [230, 431] width 32 height 15
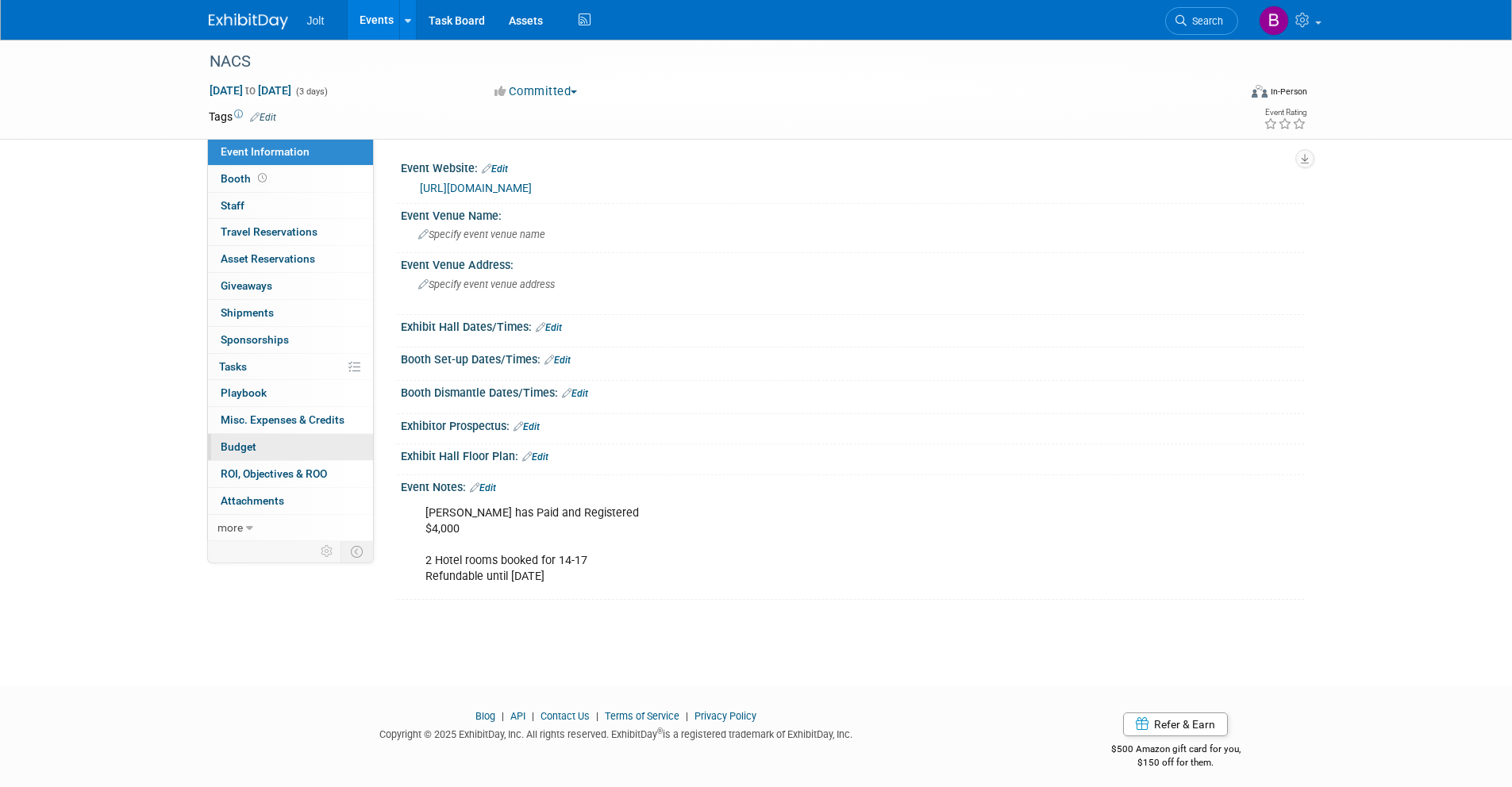
click at [254, 448] on span "Budget" at bounding box center [239, 447] width 36 height 13
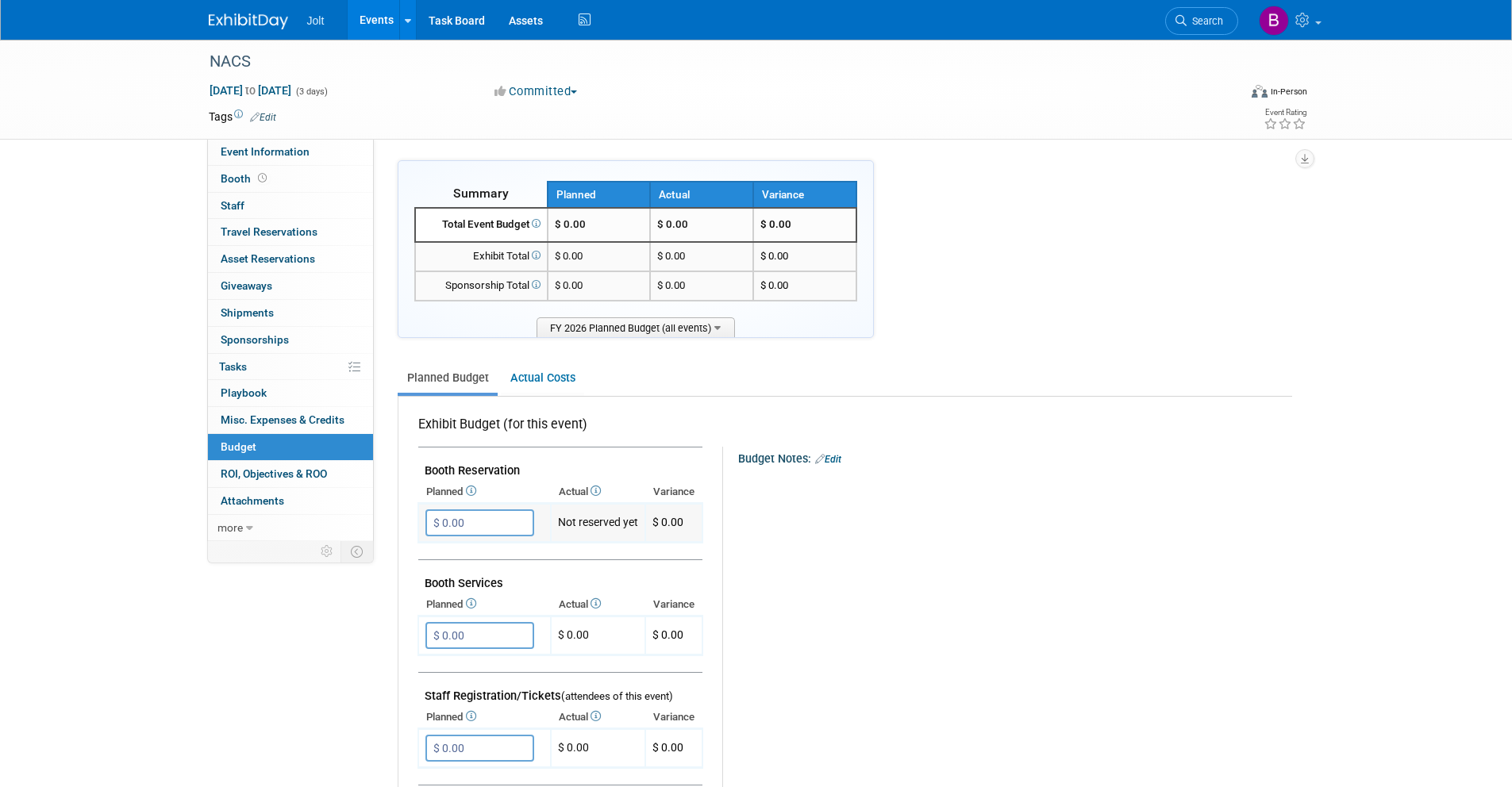
click at [457, 528] on input "$ 0.00" at bounding box center [480, 522] width 109 height 27
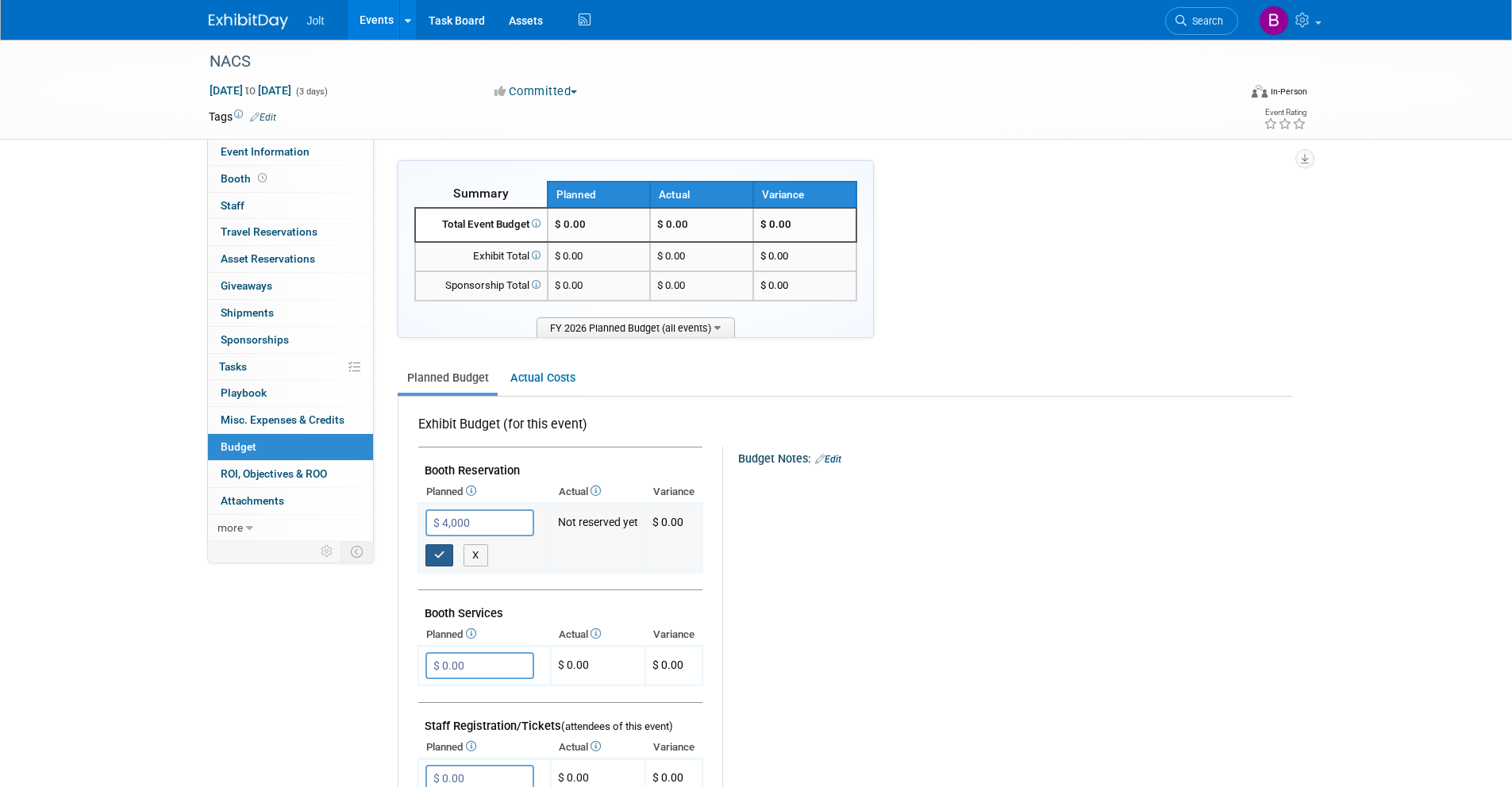
type input "$ 4,000.00"
click at [432, 552] on button "button" at bounding box center [440, 555] width 28 height 22
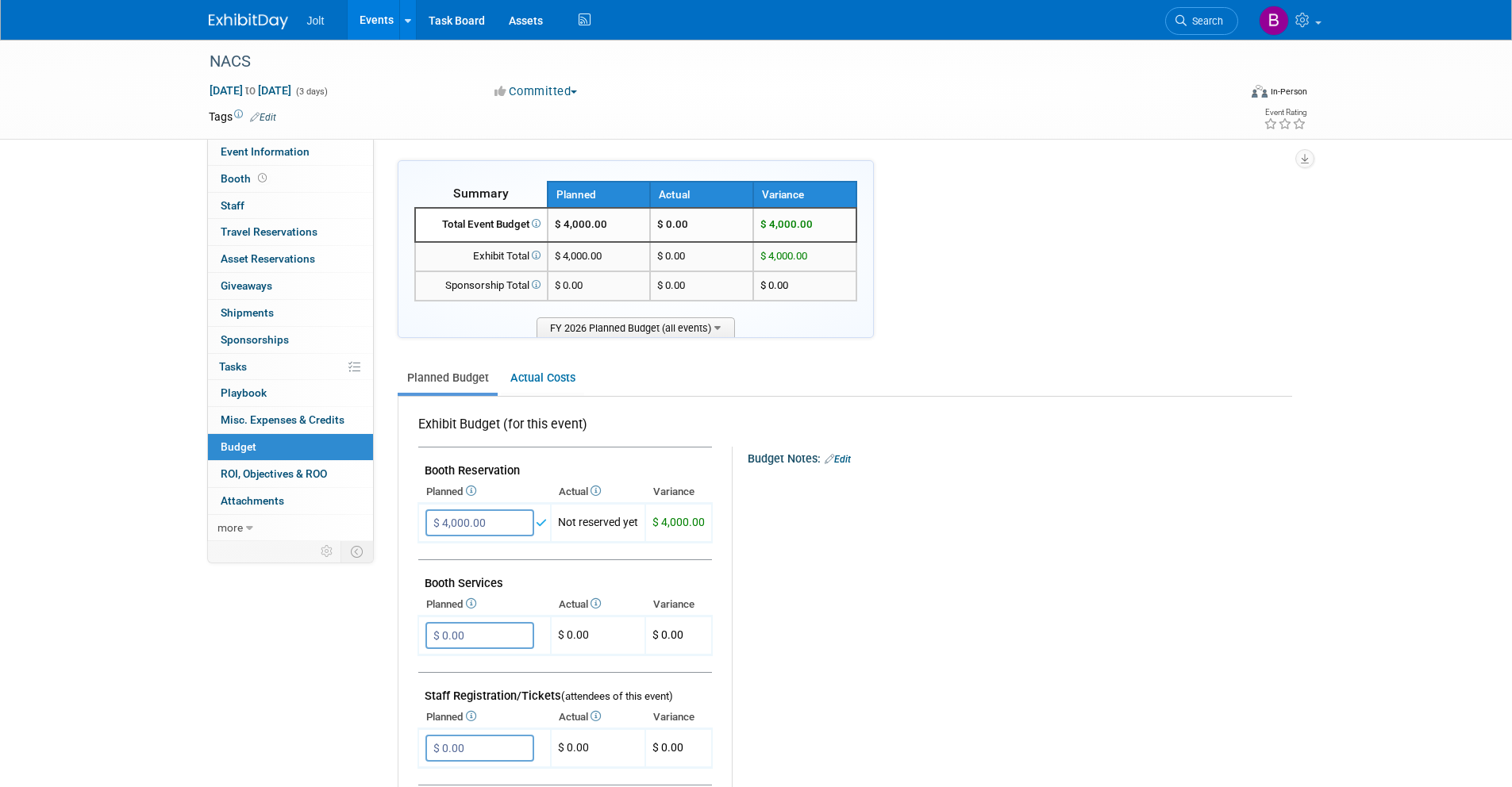
click at [236, 33] on div "Jolt Events Add Event Bulk Upload Events Shareable Event Boards Recently Viewed…" at bounding box center [756, 20] width 1095 height 40
click at [248, 25] on img at bounding box center [248, 21] width 79 height 15
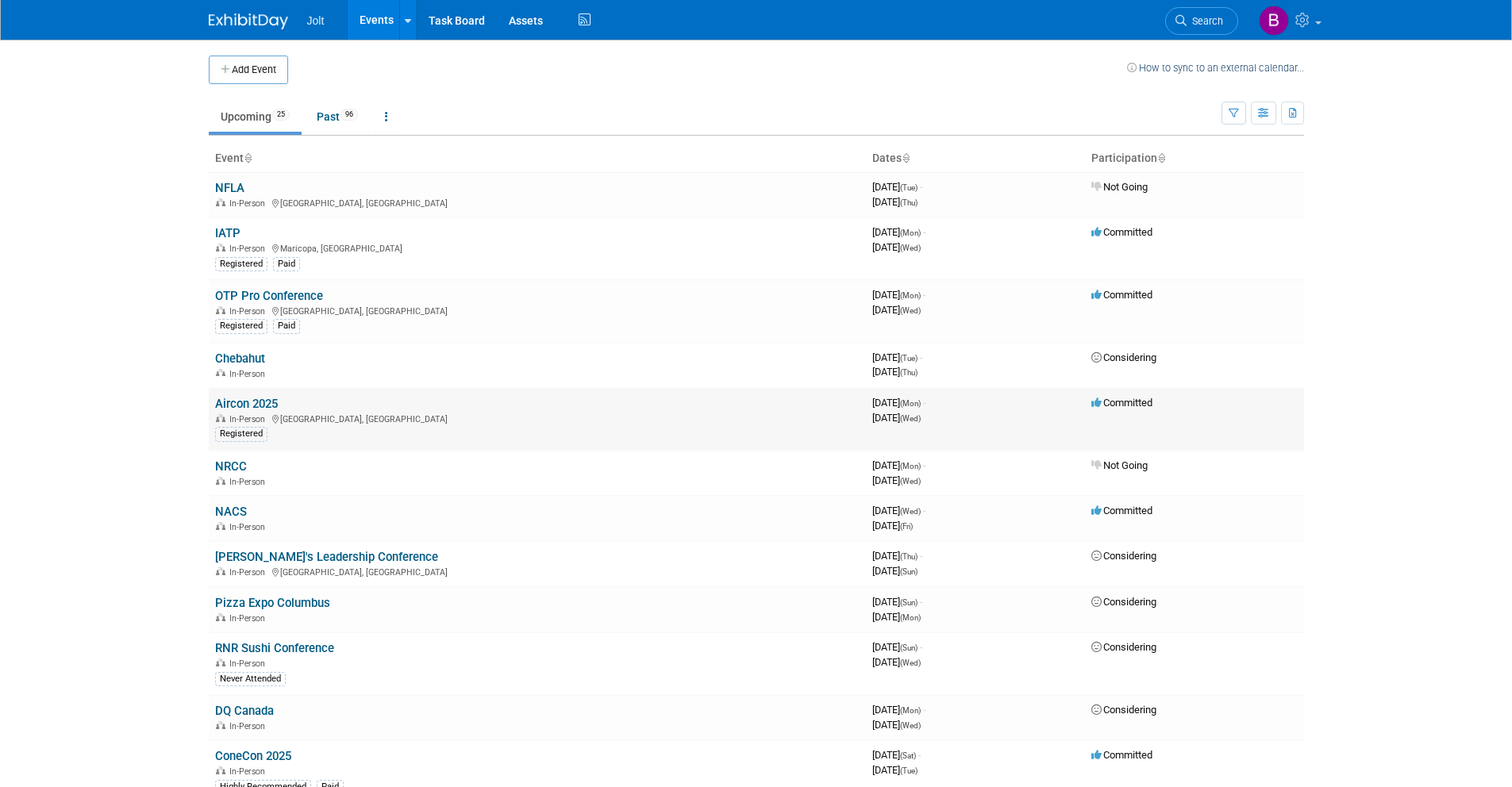
click at [265, 402] on link "Aircon 2025" at bounding box center [246, 404] width 63 height 15
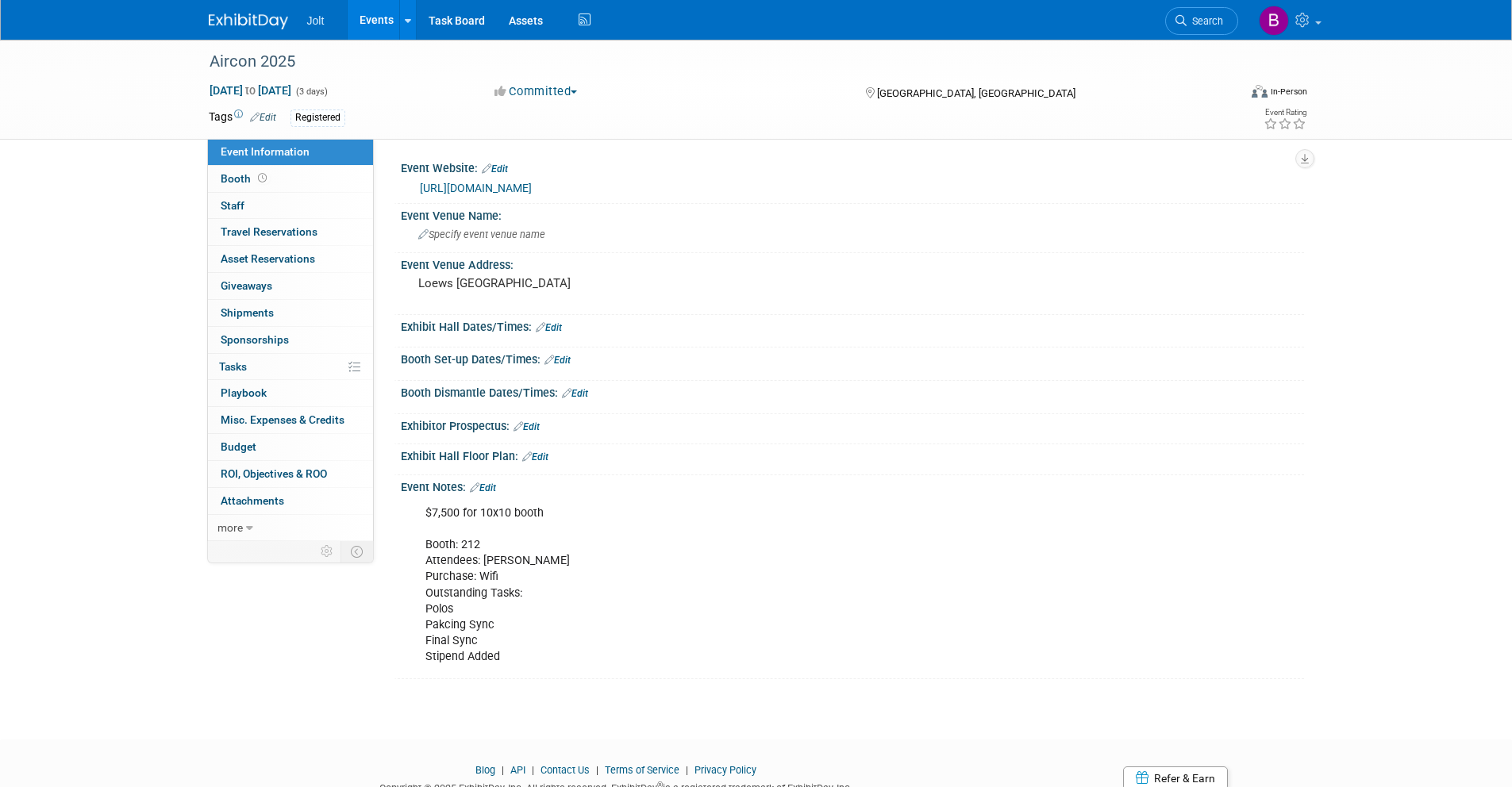
click at [271, 117] on link "Edit" at bounding box center [263, 117] width 26 height 11
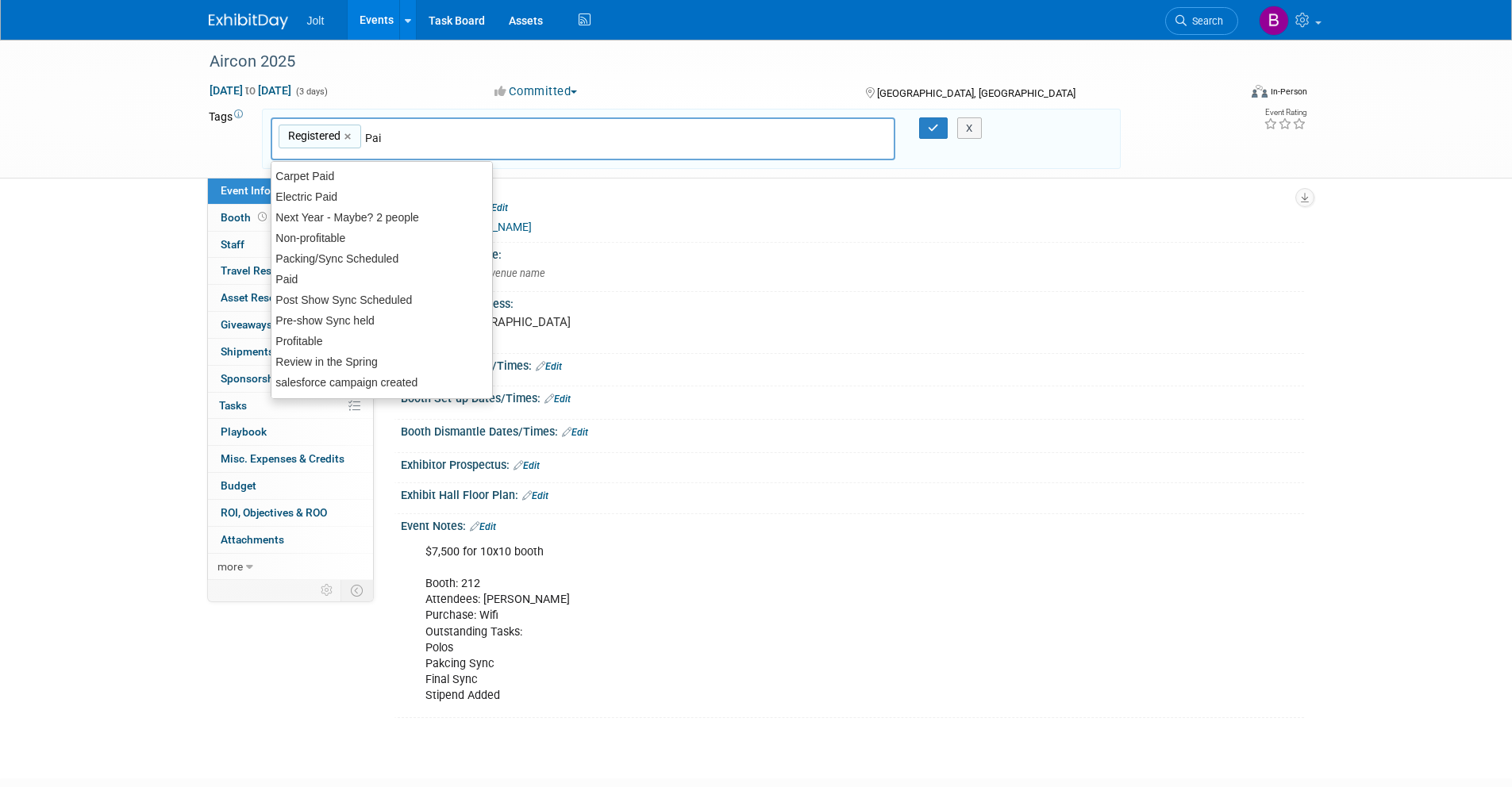
type input "Paid"
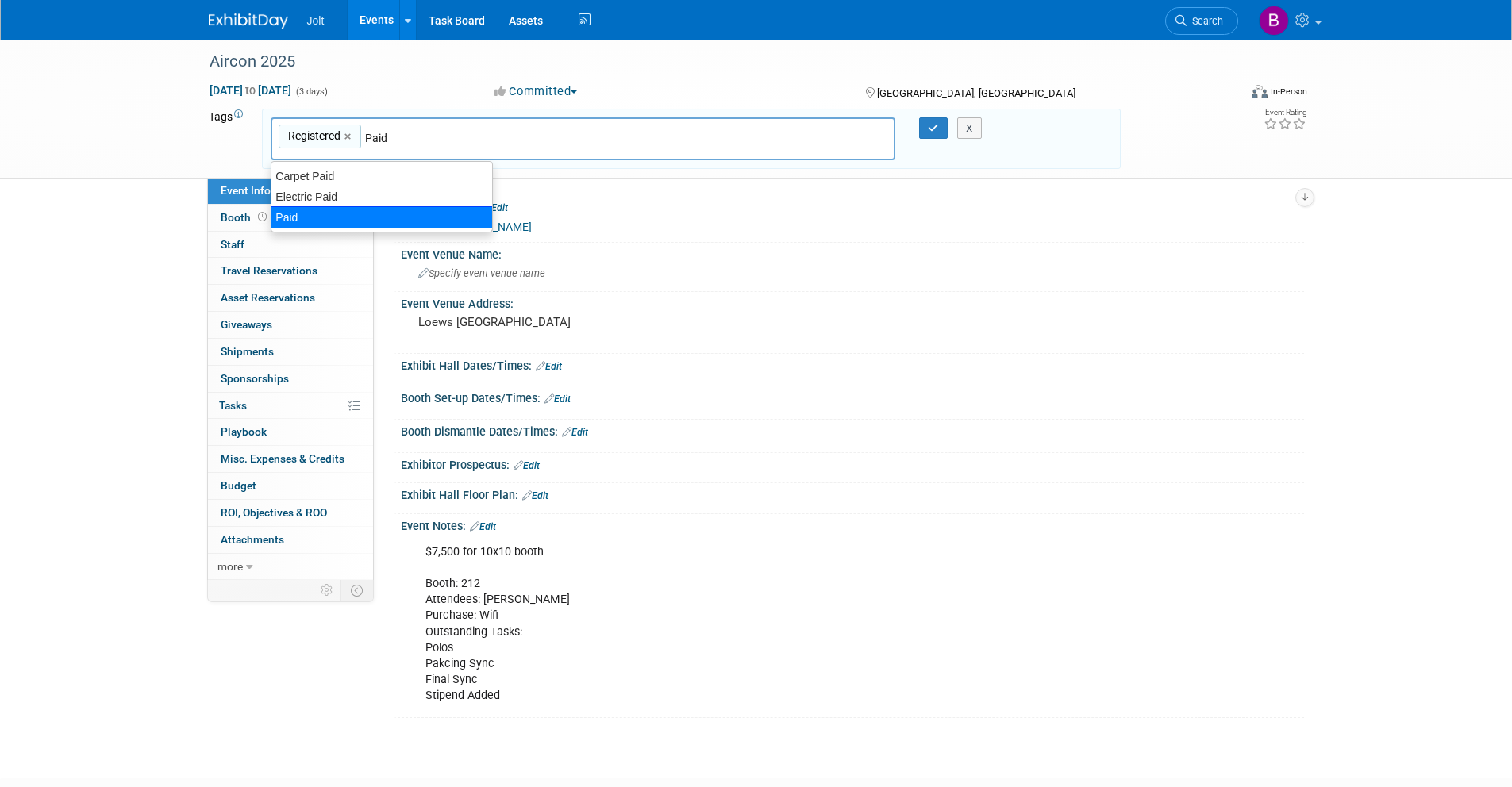
click at [322, 214] on div "Paid" at bounding box center [381, 216] width 222 height 22
type input "Registered, Paid"
click at [930, 128] on icon "button" at bounding box center [934, 128] width 11 height 11
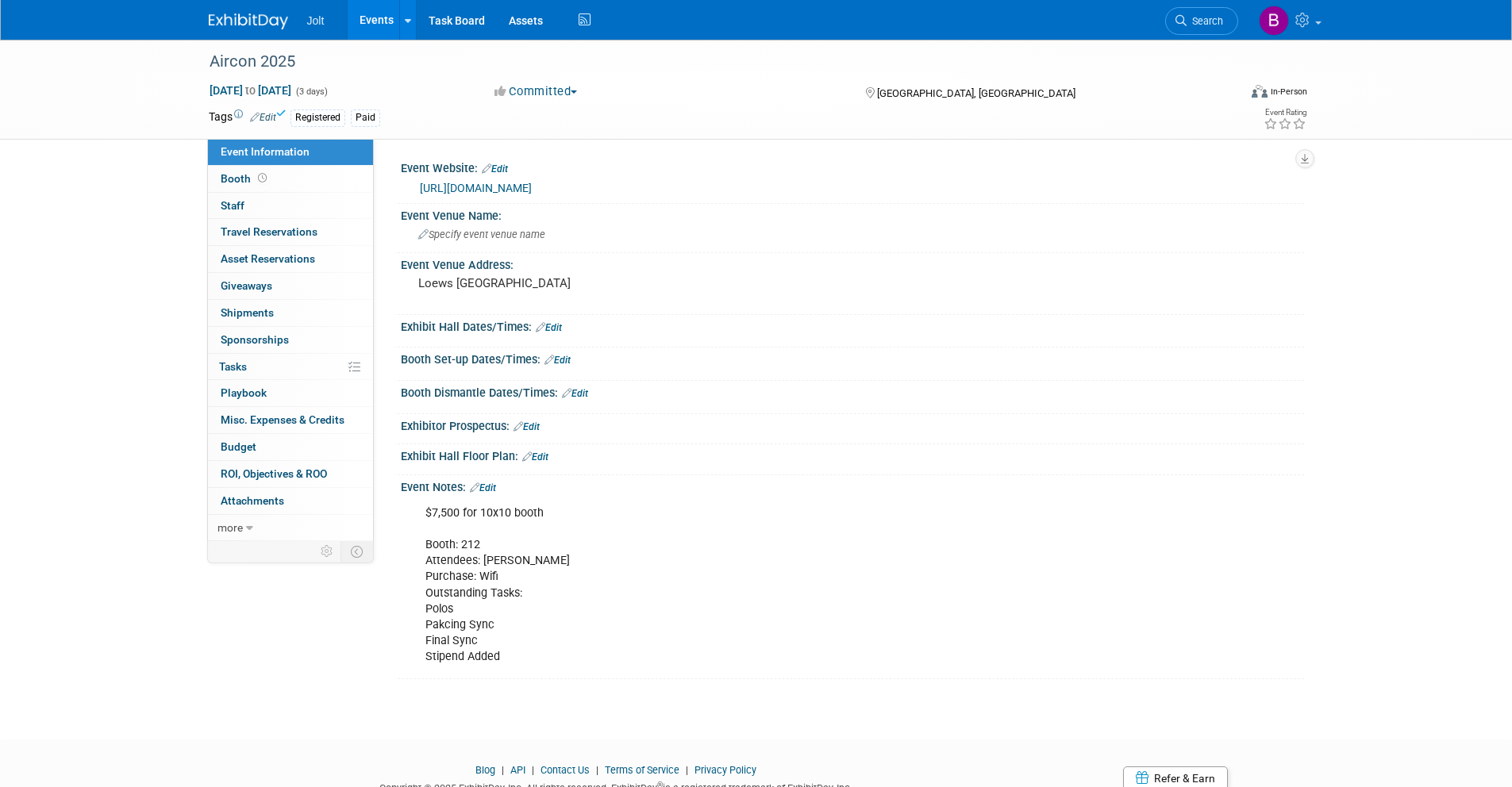
click at [493, 488] on link "Edit" at bounding box center [483, 488] width 26 height 11
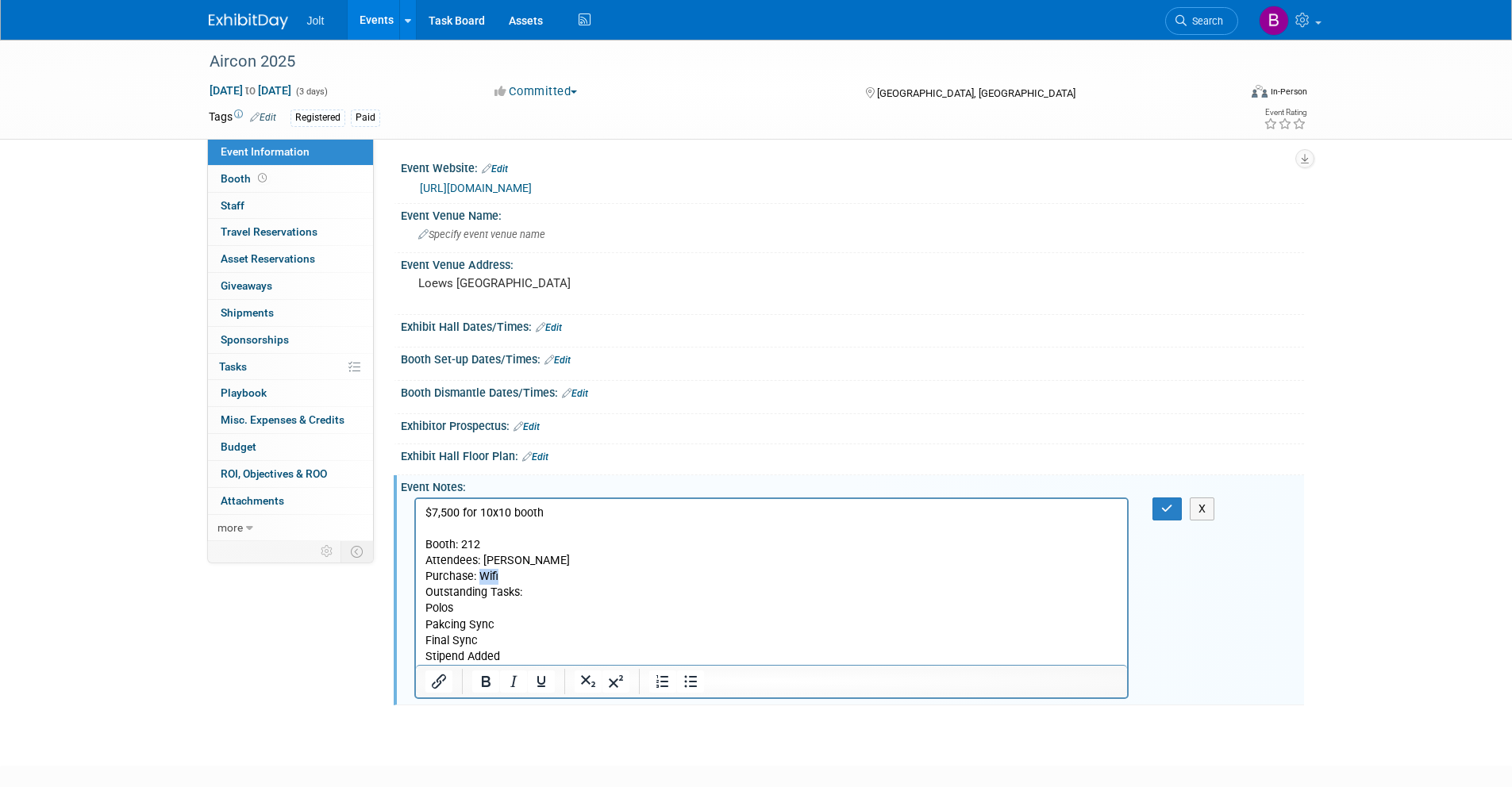
drag, startPoint x: 507, startPoint y: 575, endPoint x: 478, endPoint y: 575, distance: 29.0
click at [478, 575] on p "$7,500 for 10x10 booth Booth: 212 Attendees: Ethan Clements Purchase: Wifi Outs…" at bounding box center [772, 585] width 694 height 160
click at [498, 579] on p "$7,500 for 10x10 booth Booth: 212 Attendees: Ethan Clements Purchase: Wifi Outs…" at bounding box center [772, 585] width 694 height 160
click at [1175, 508] on button "button" at bounding box center [1167, 509] width 29 height 23
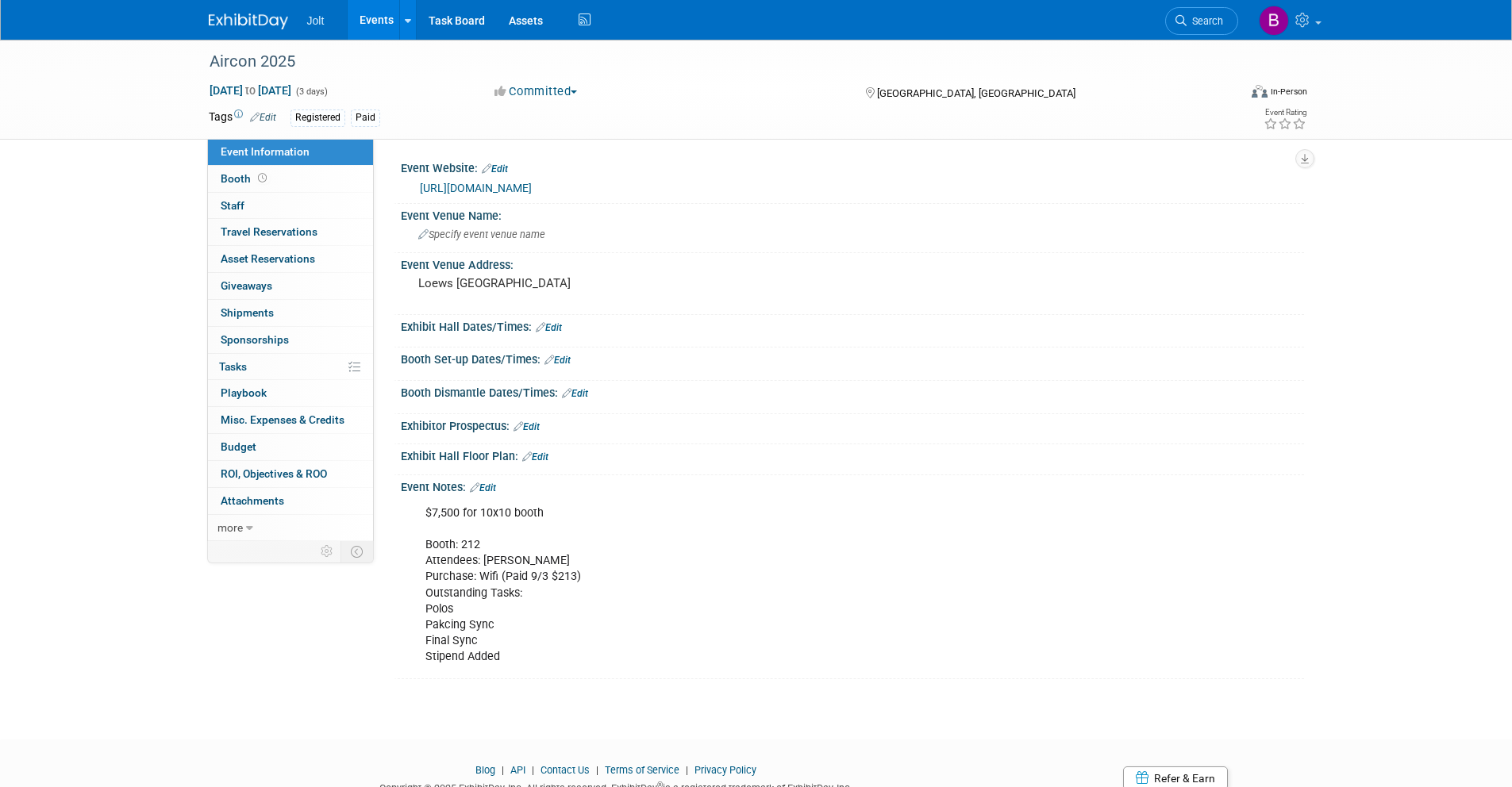
click at [273, 21] on img at bounding box center [248, 21] width 79 height 15
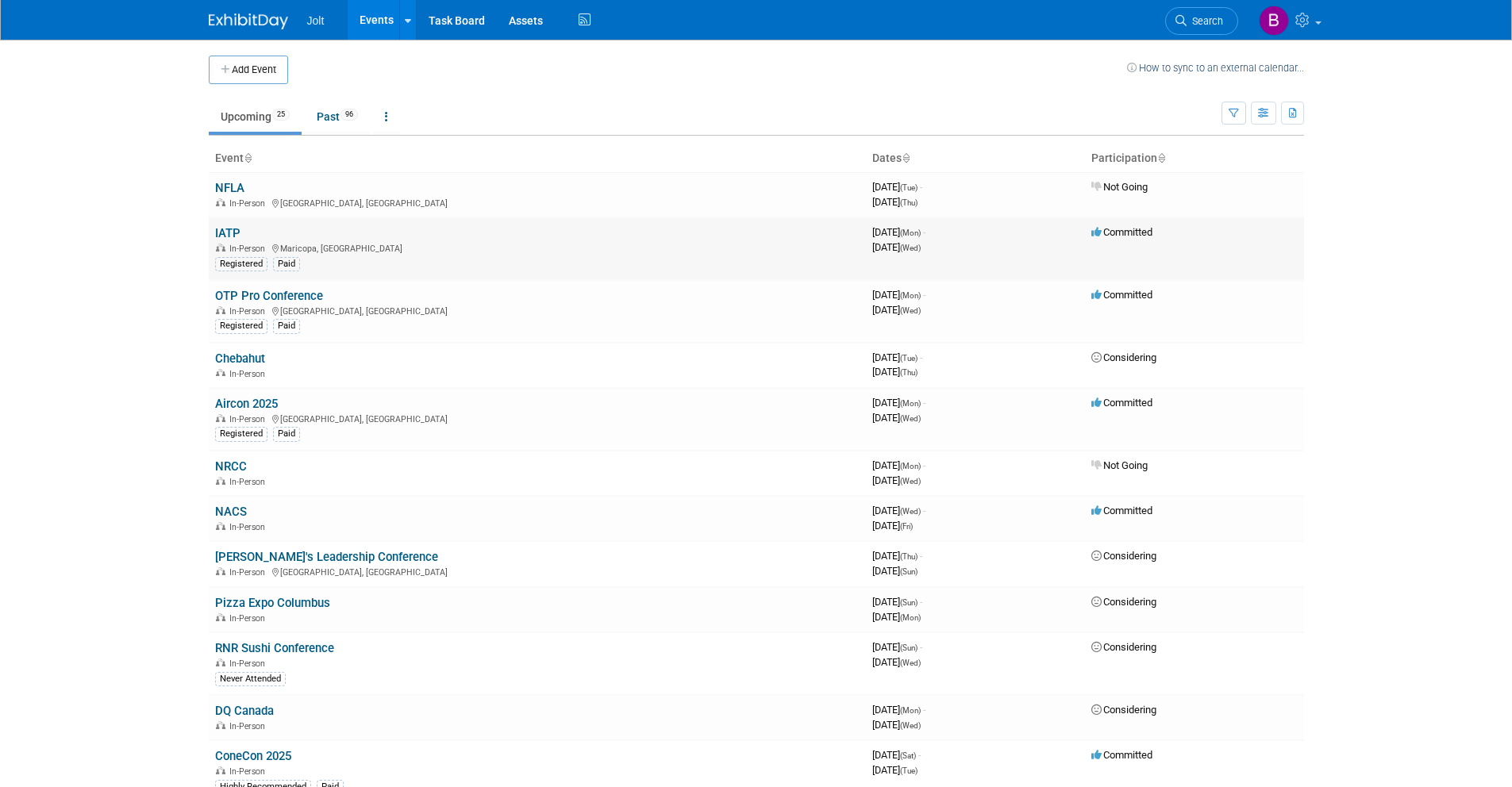
click at [232, 234] on link "IATP" at bounding box center [227, 234] width 25 height 15
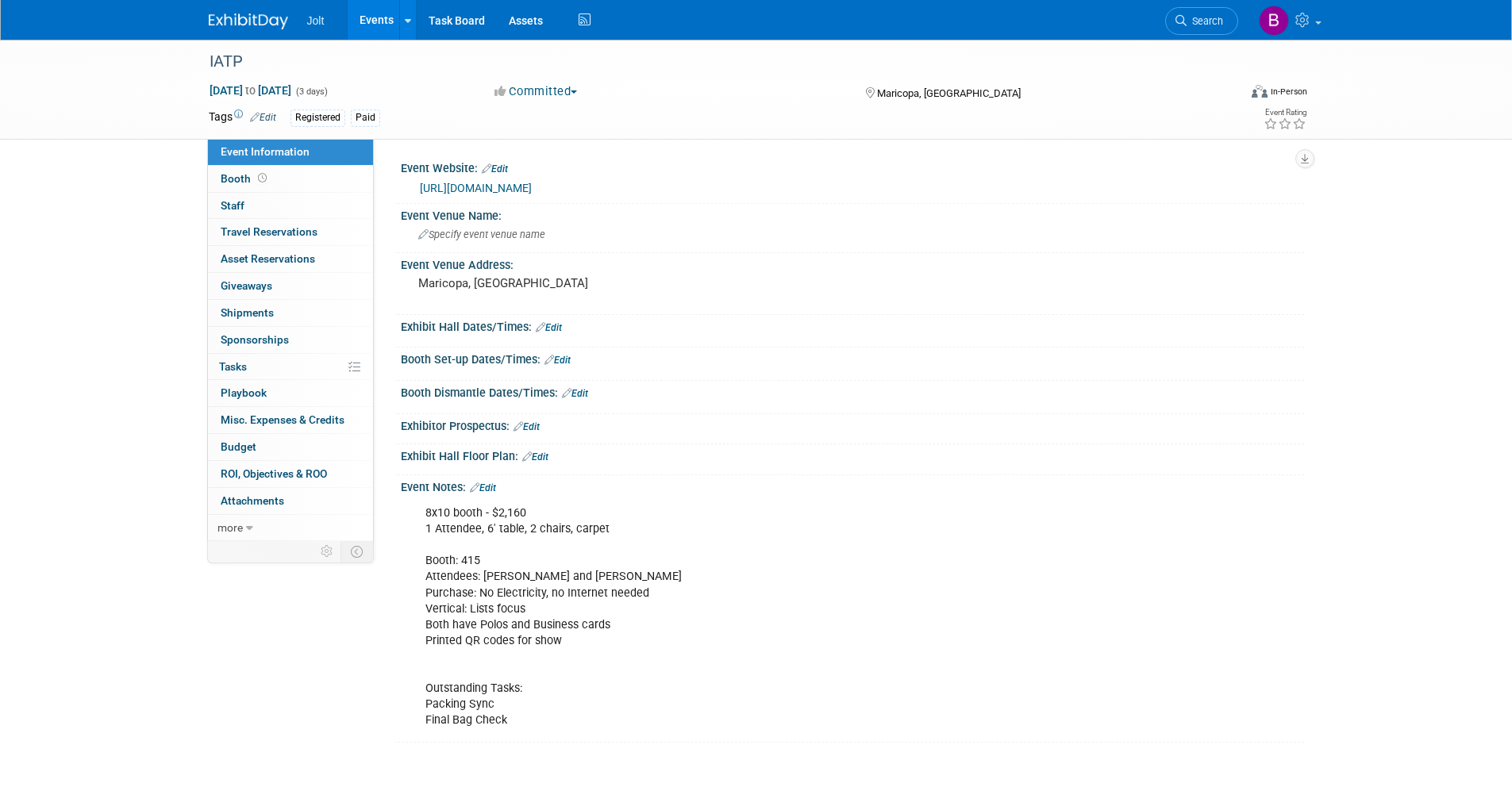
click at [265, 112] on link "Edit" at bounding box center [263, 117] width 26 height 11
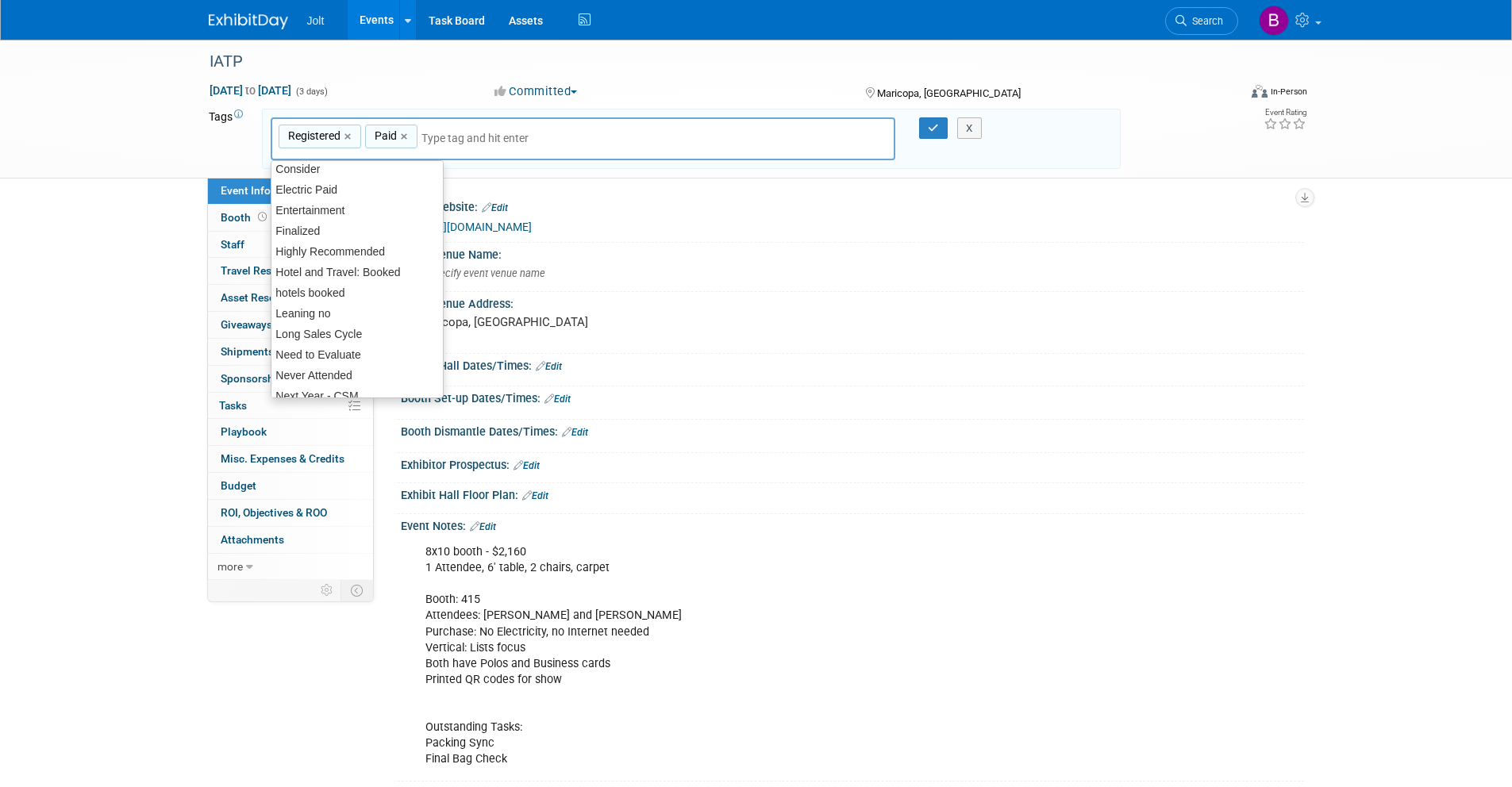
scroll to position [42, 0]
click at [318, 235] on div "Finalized" at bounding box center [357, 236] width 173 height 22
type input "Registered, Paid, Finalized"
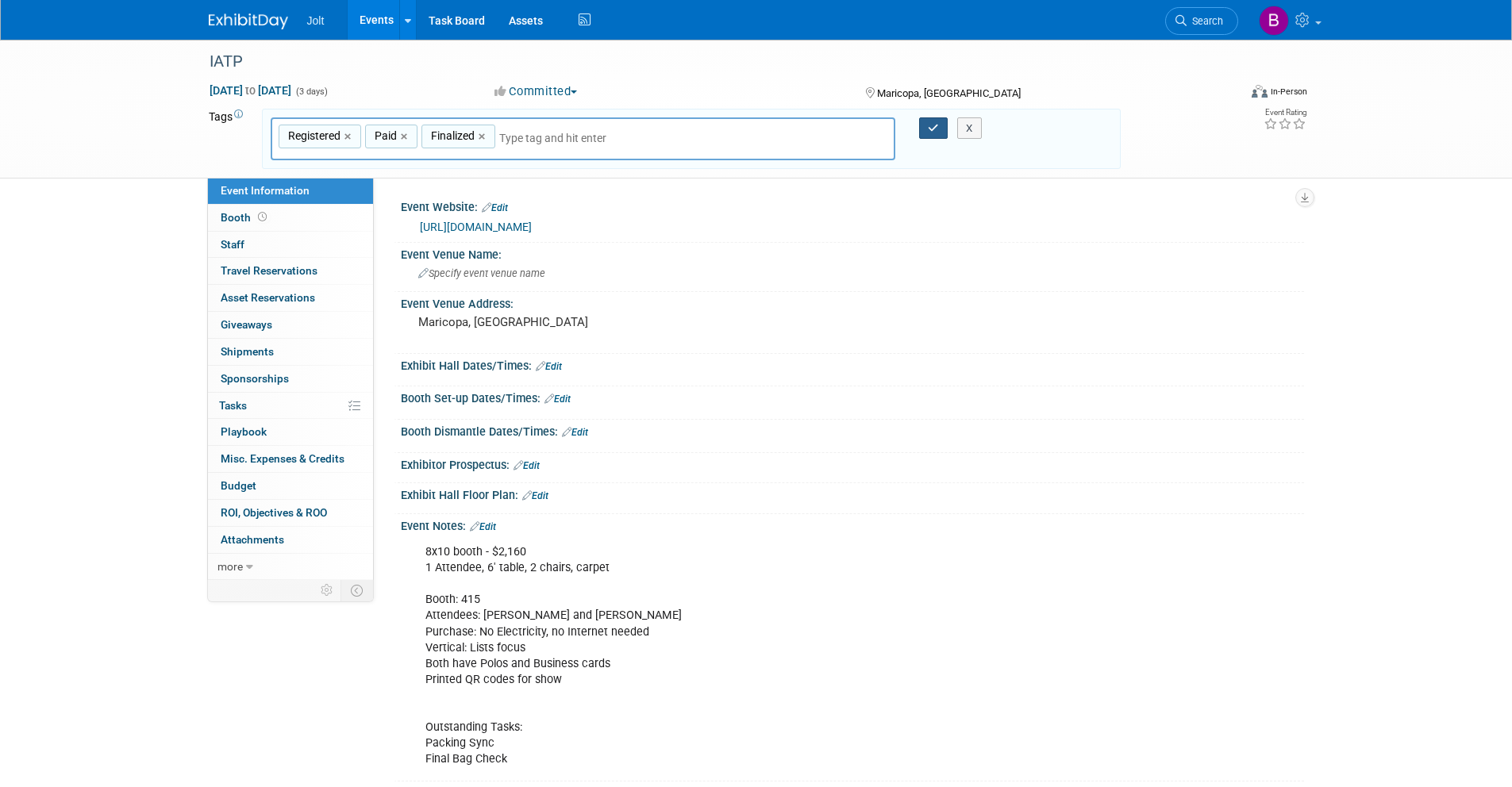
click at [931, 133] on button "button" at bounding box center [933, 128] width 28 height 22
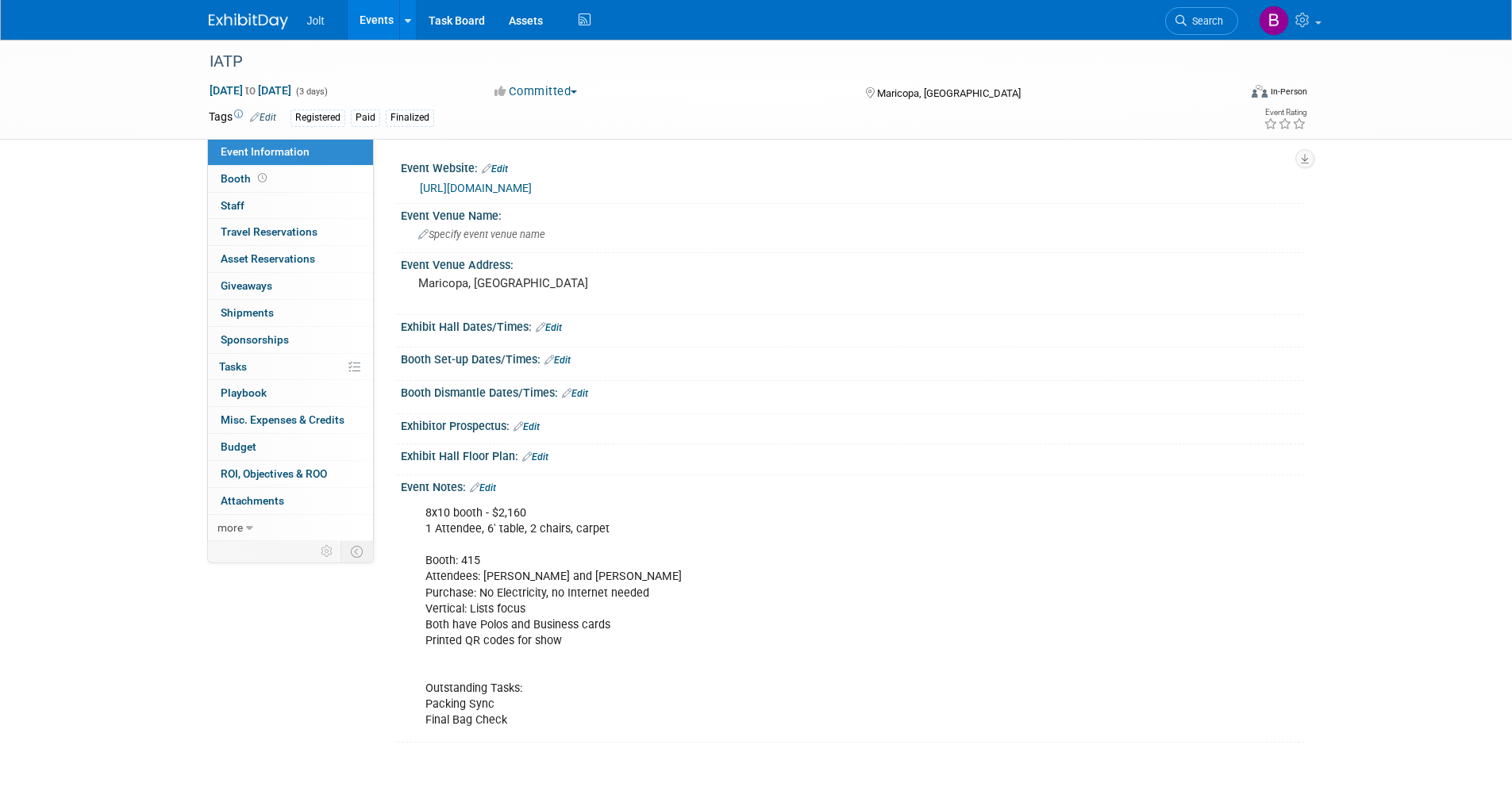
click at [255, 14] on img at bounding box center [248, 21] width 79 height 15
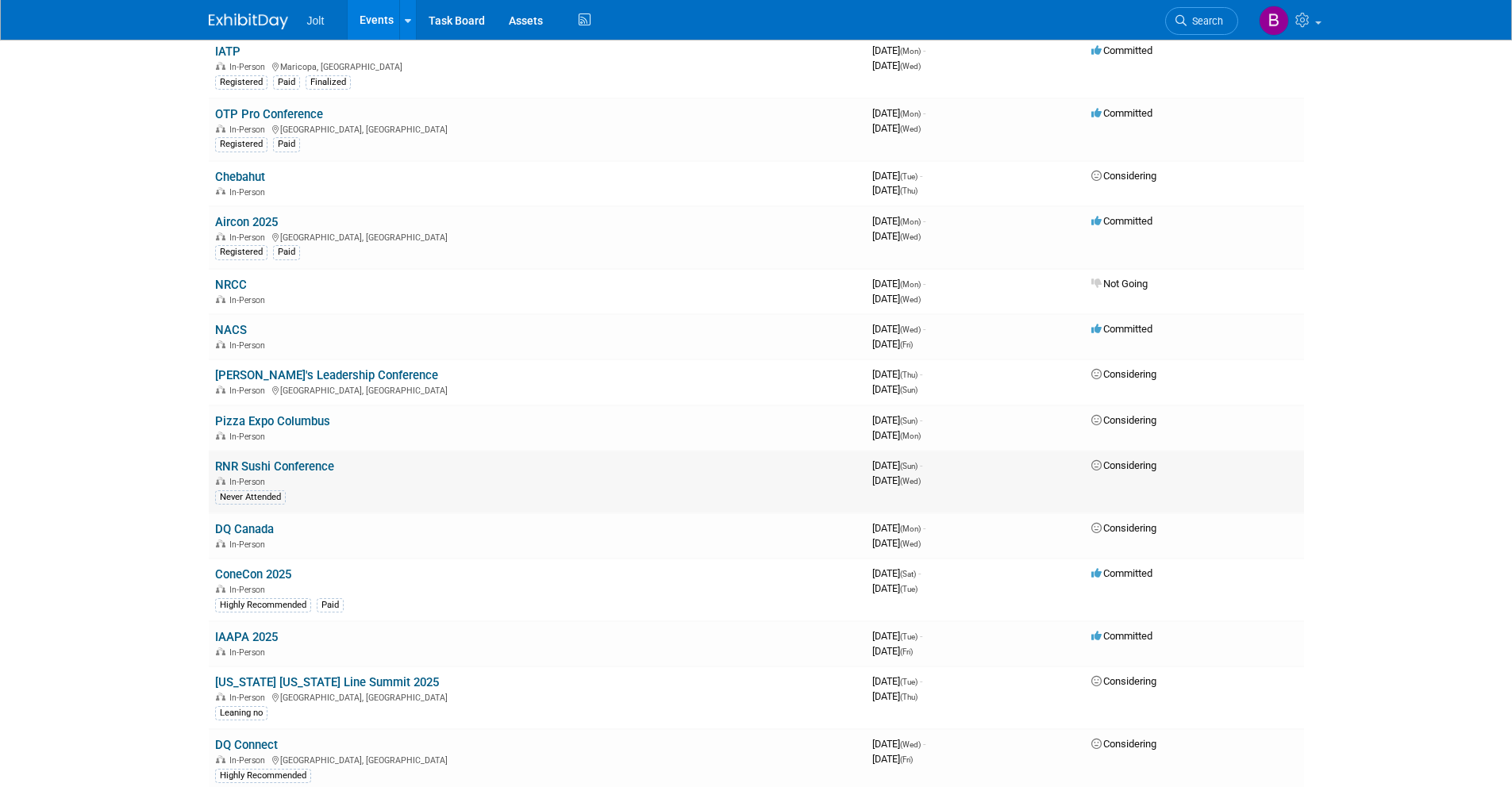
scroll to position [232, 0]
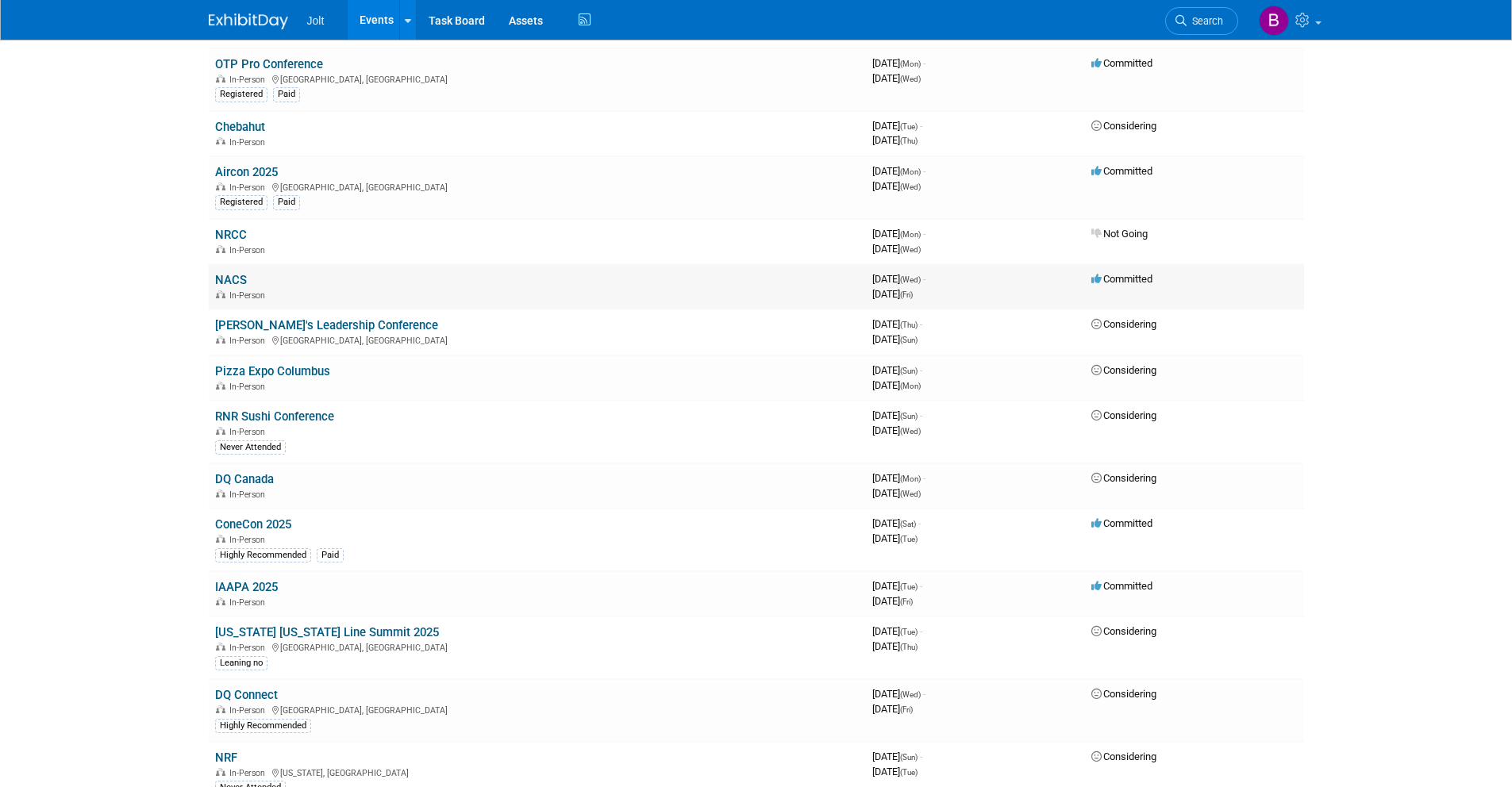
click at [230, 277] on link "NACS" at bounding box center [230, 280] width 32 height 15
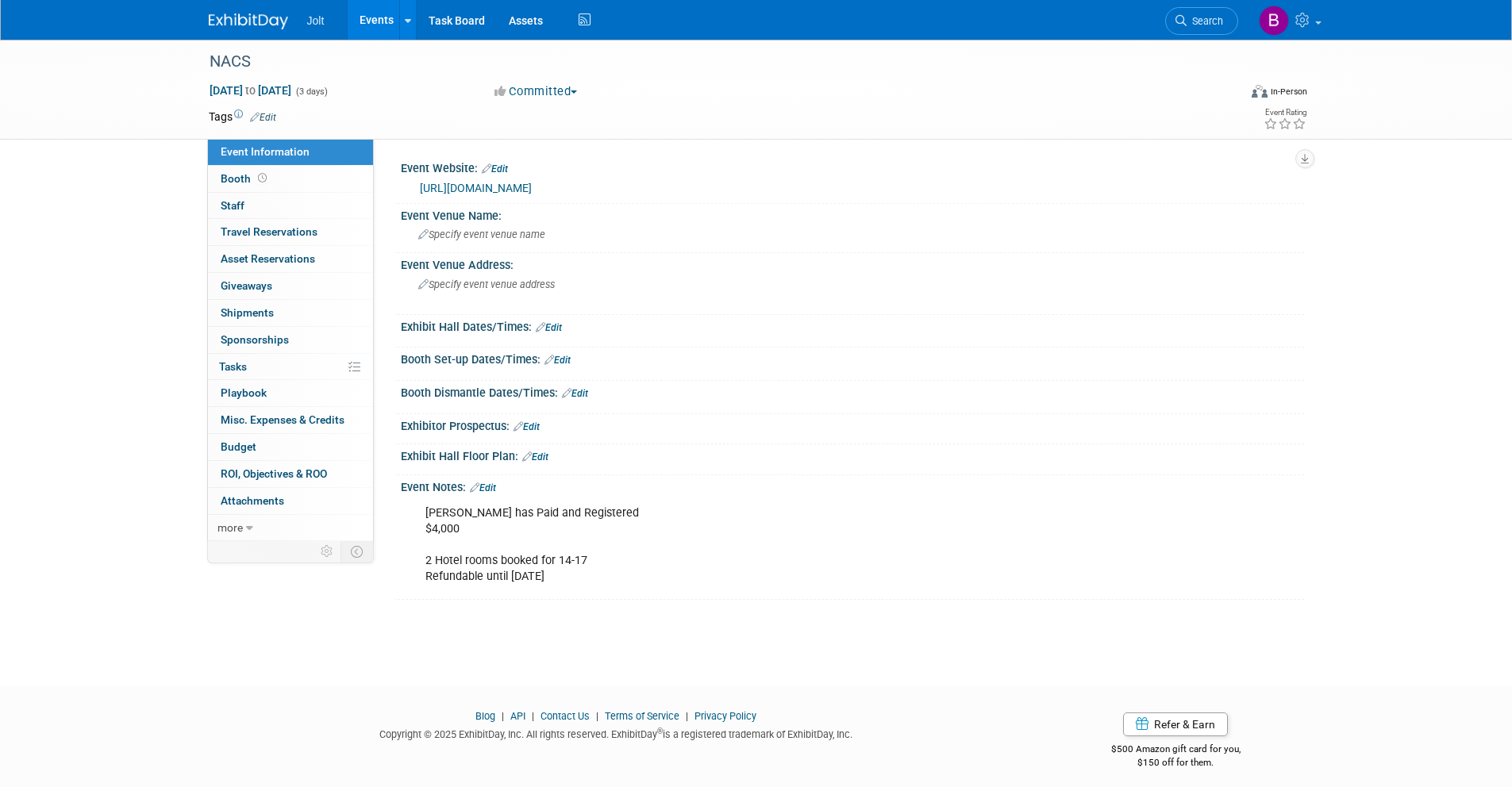
click at [276, 115] on link "Edit" at bounding box center [263, 117] width 26 height 11
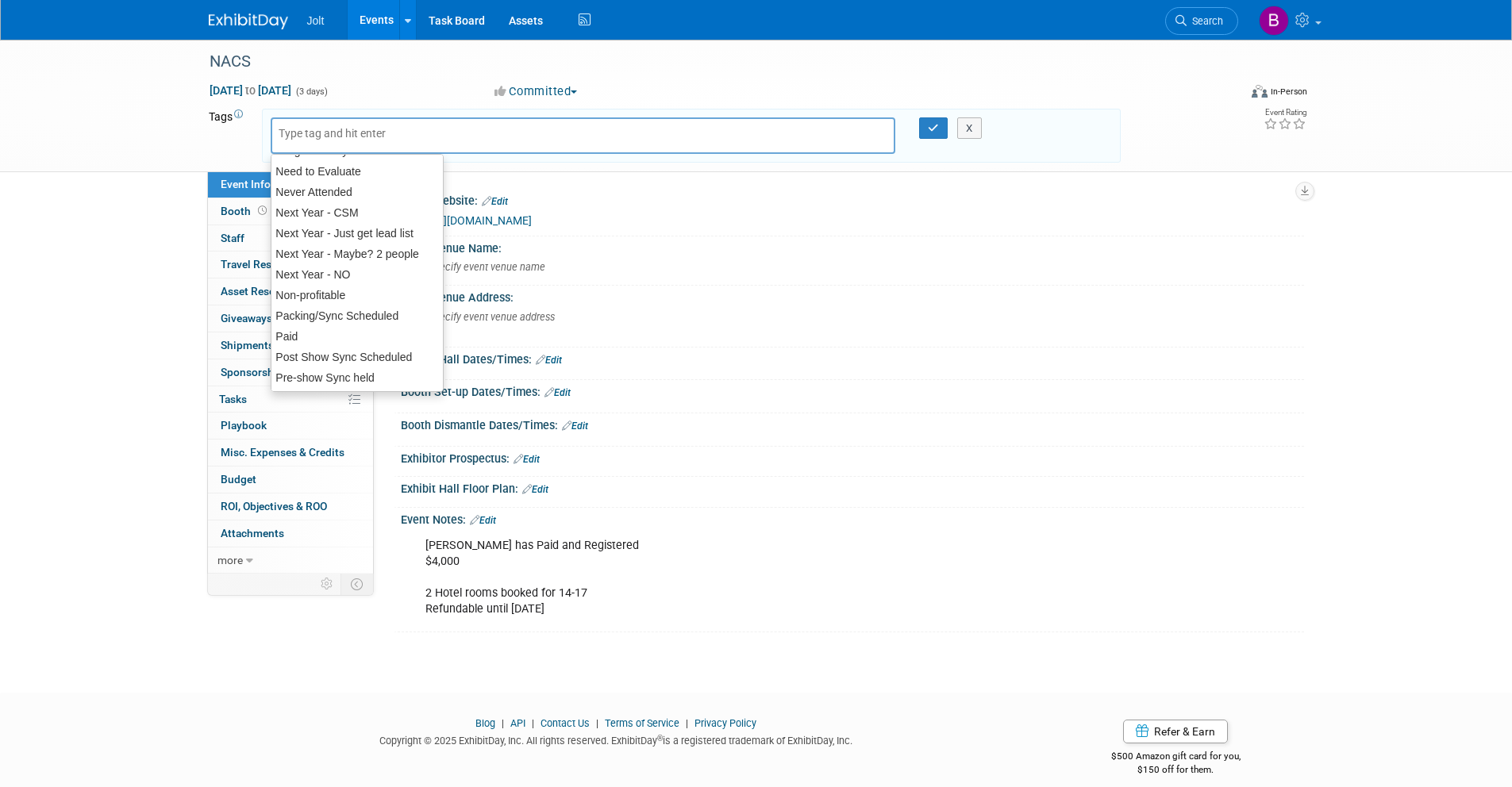
scroll to position [287, 0]
click at [319, 273] on div "Paid" at bounding box center [357, 273] width 173 height 22
type input "Paid"
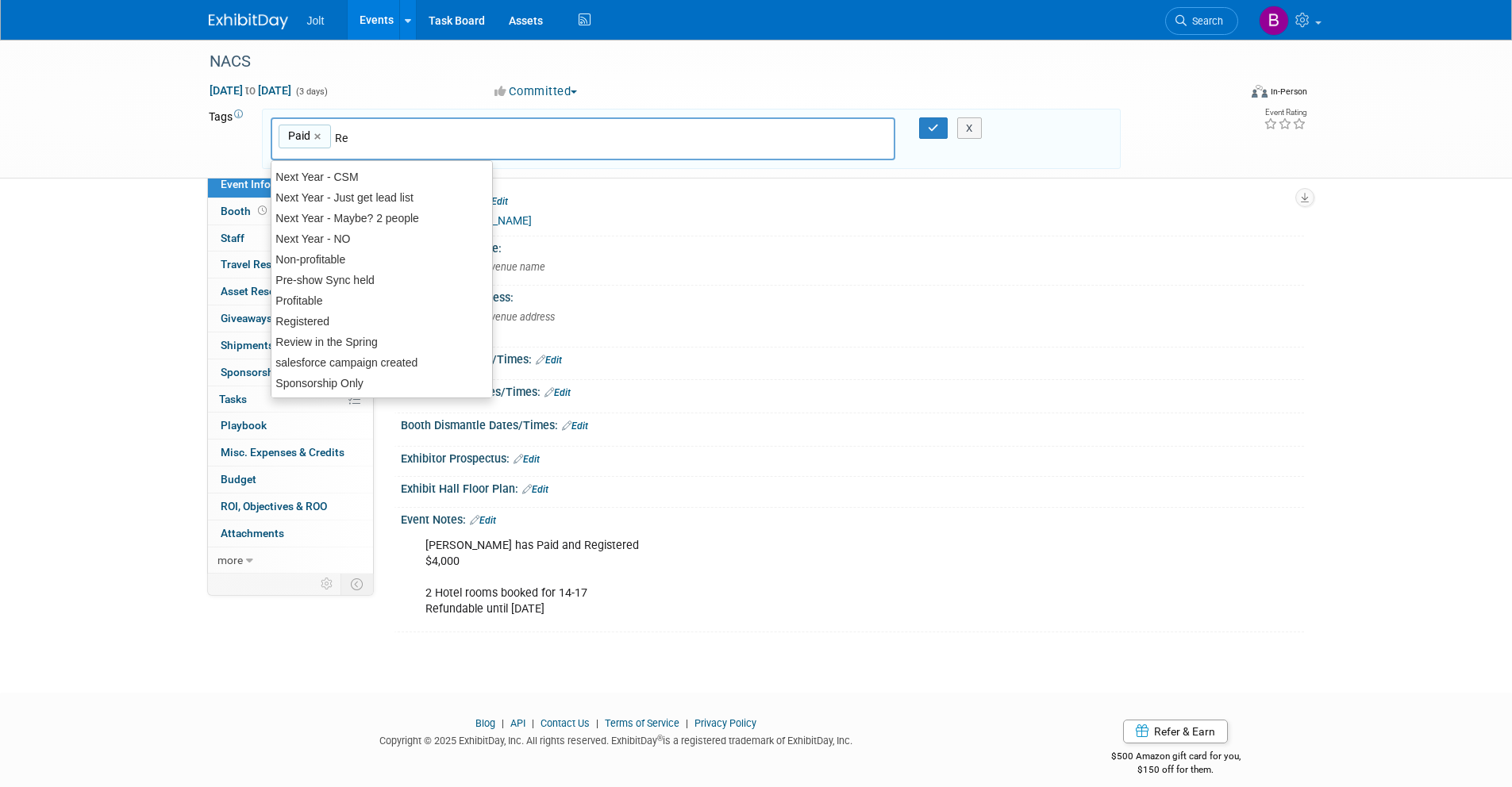
scroll to position [0, 0]
type input "Reg"
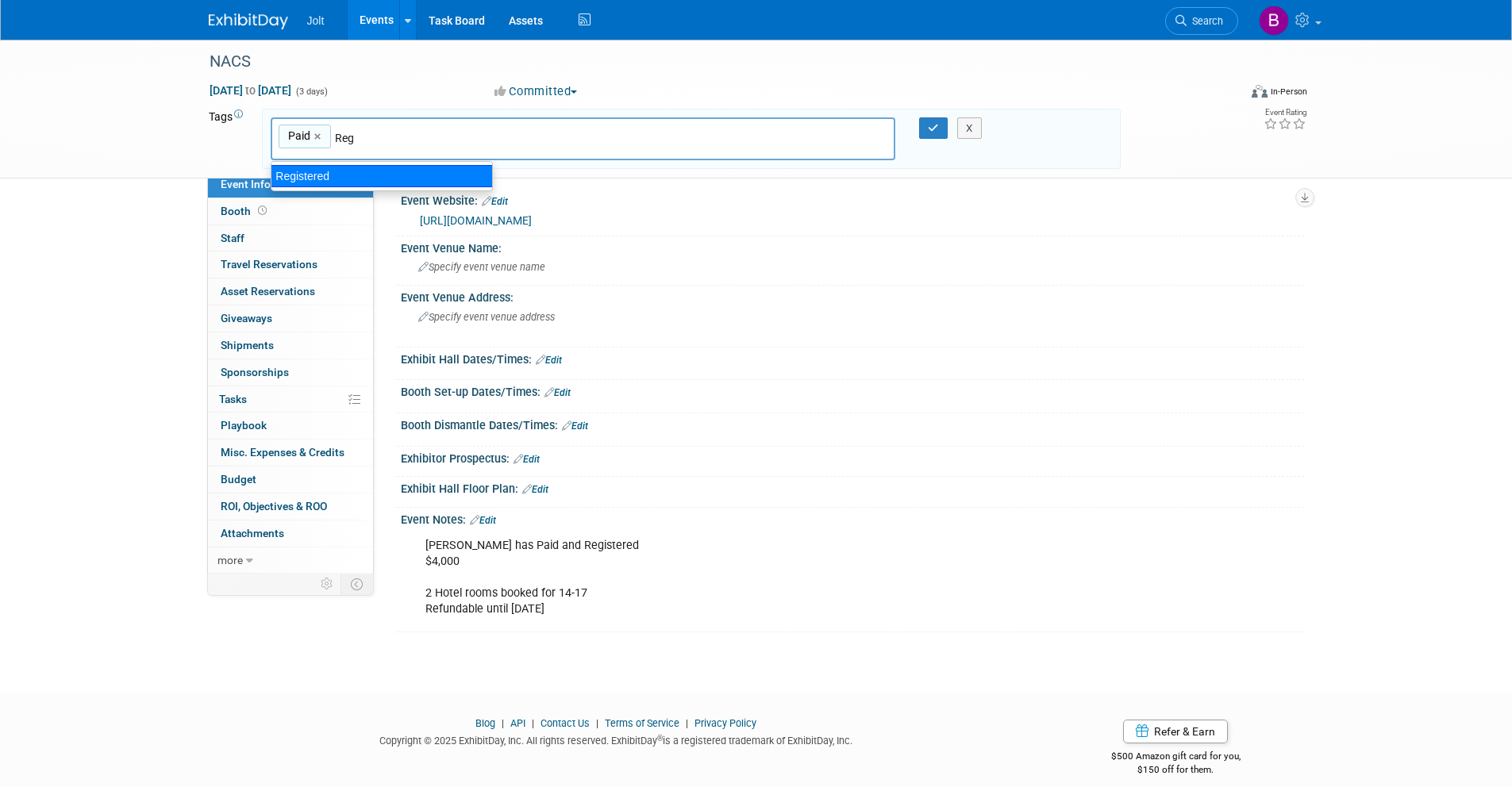
click at [339, 171] on div "Registered" at bounding box center [381, 176] width 222 height 22
type input "Paid, Registered"
click at [928, 129] on icon "button" at bounding box center [934, 128] width 11 height 11
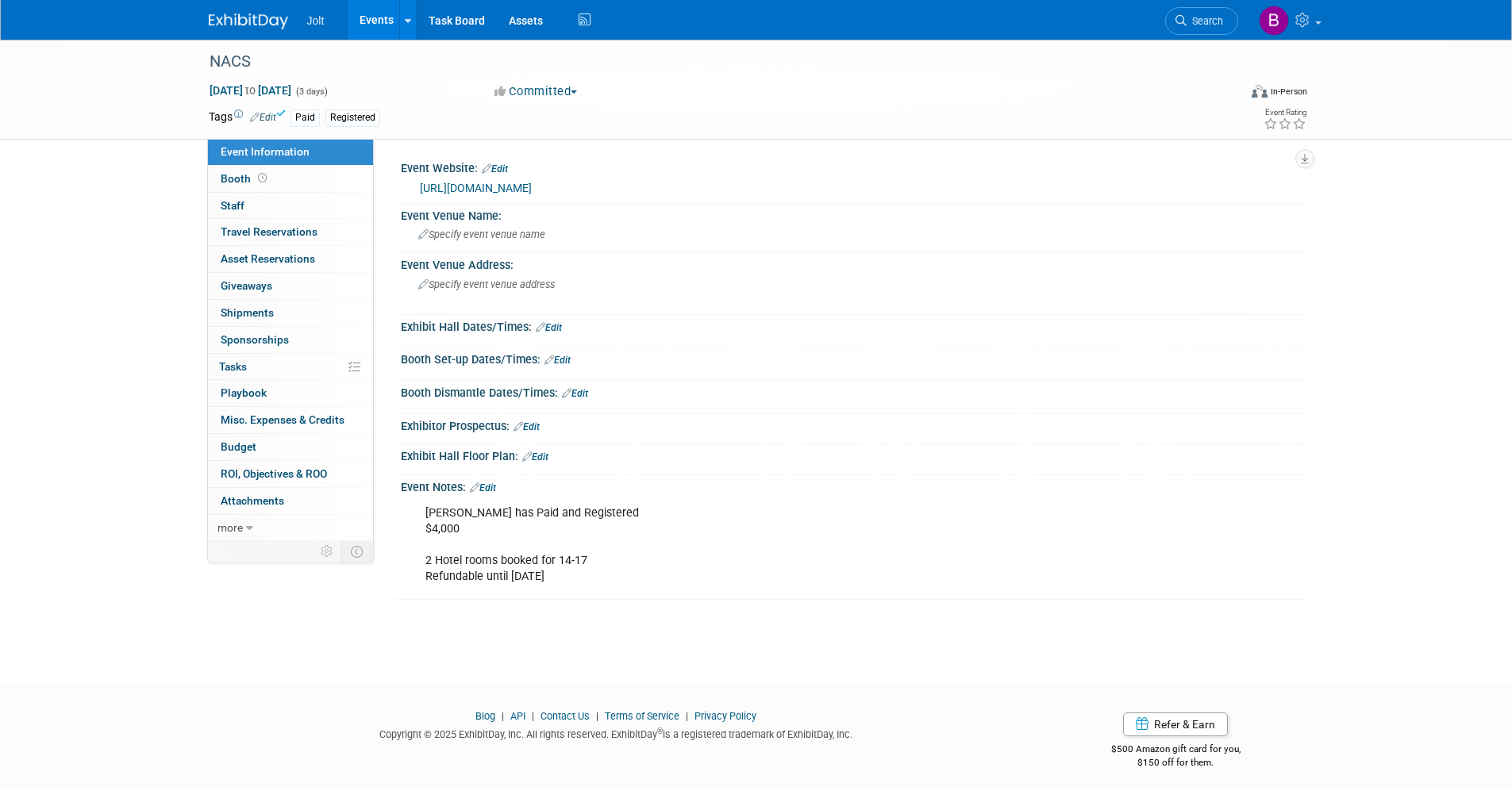
click at [268, 16] on img at bounding box center [248, 21] width 79 height 15
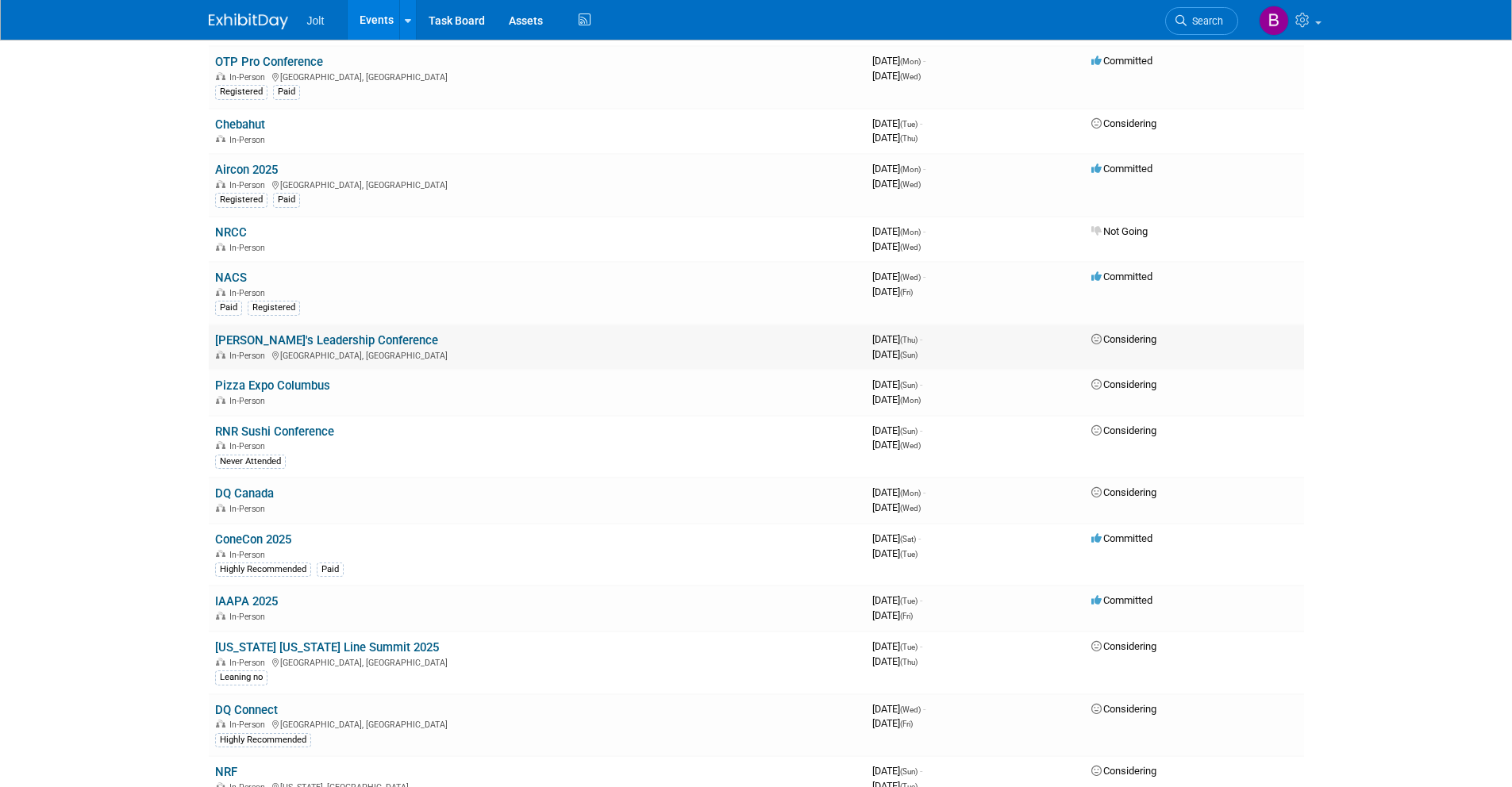
scroll to position [235, 0]
click at [338, 340] on link "[PERSON_NAME]'s Leadership Conference" at bounding box center [327, 339] width 223 height 15
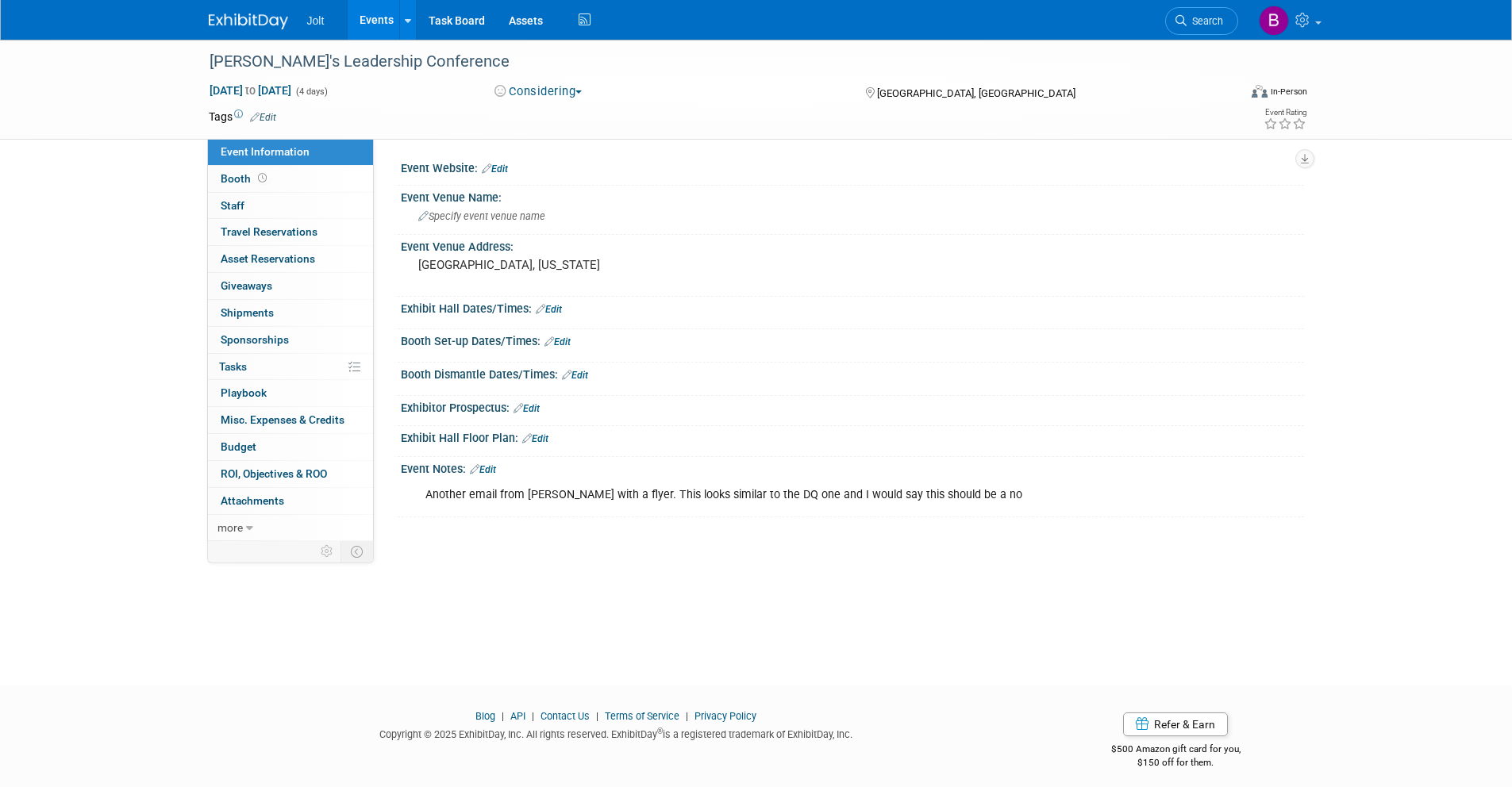
click at [260, 117] on link "Edit" at bounding box center [263, 117] width 26 height 11
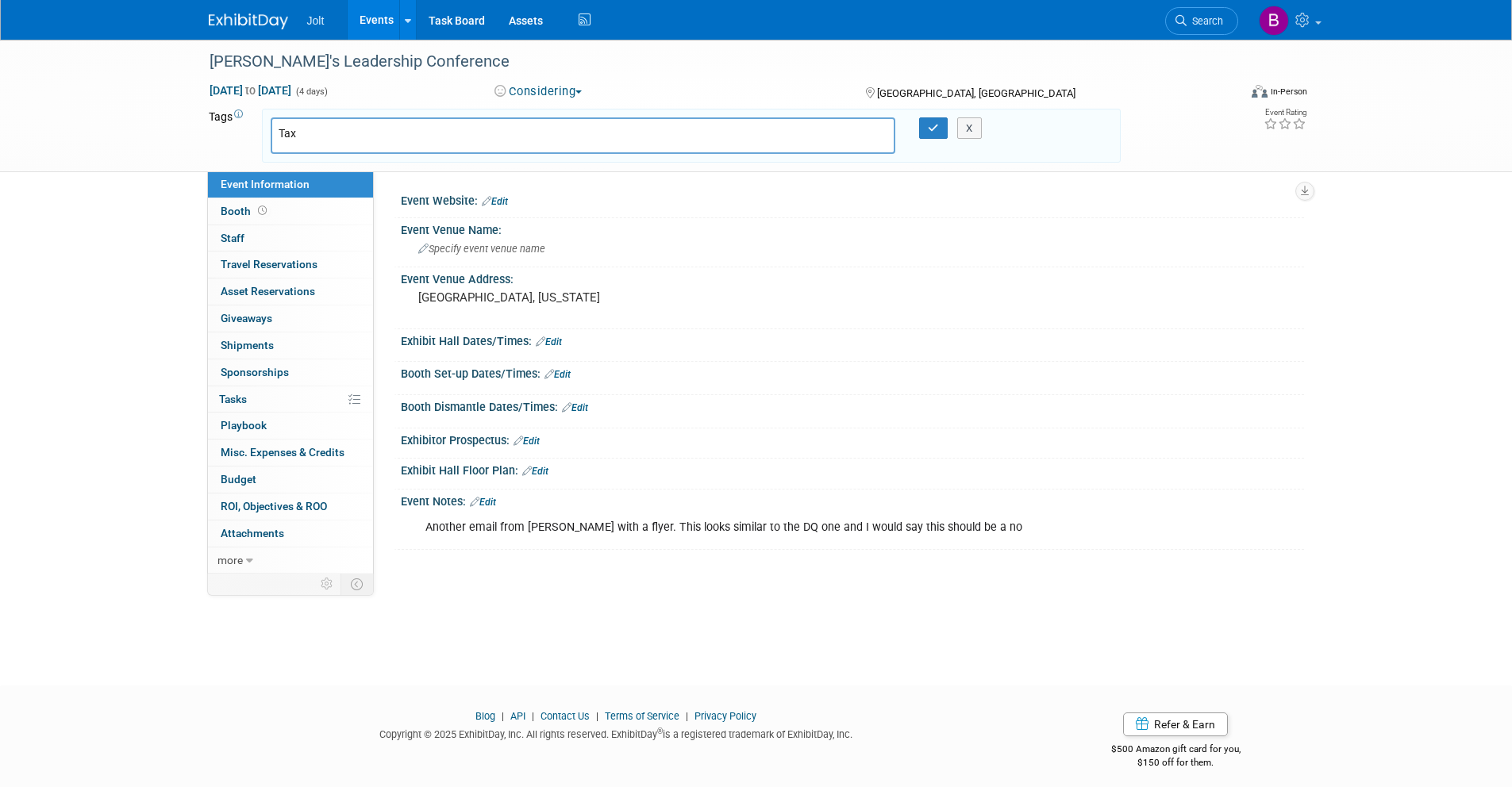
type input "Tax?"
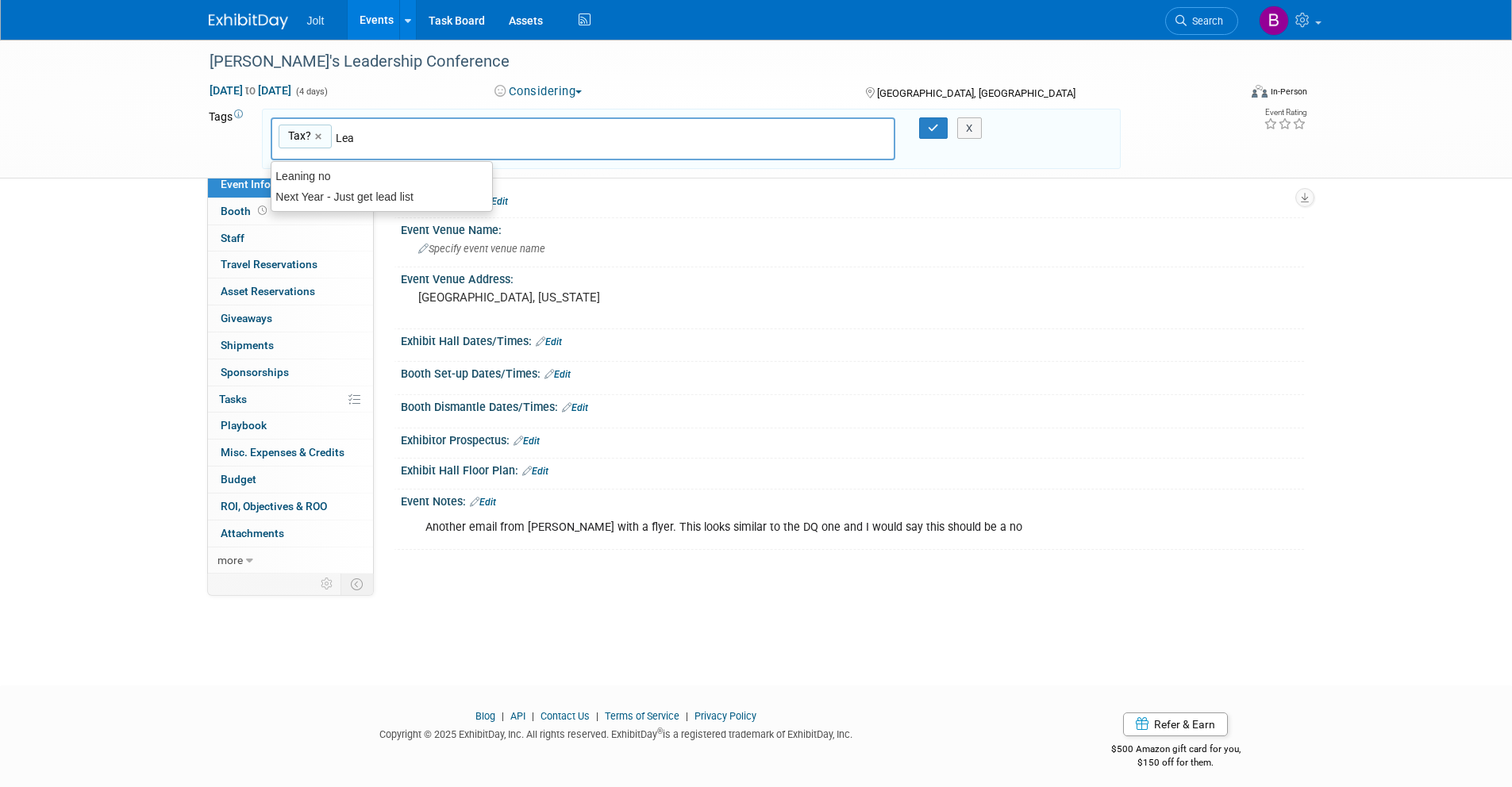
type input "Lean"
click at [336, 180] on div "Leaning no" at bounding box center [381, 176] width 222 height 22
type input "Tax?, Leaning no"
click at [938, 125] on icon "button" at bounding box center [934, 128] width 11 height 11
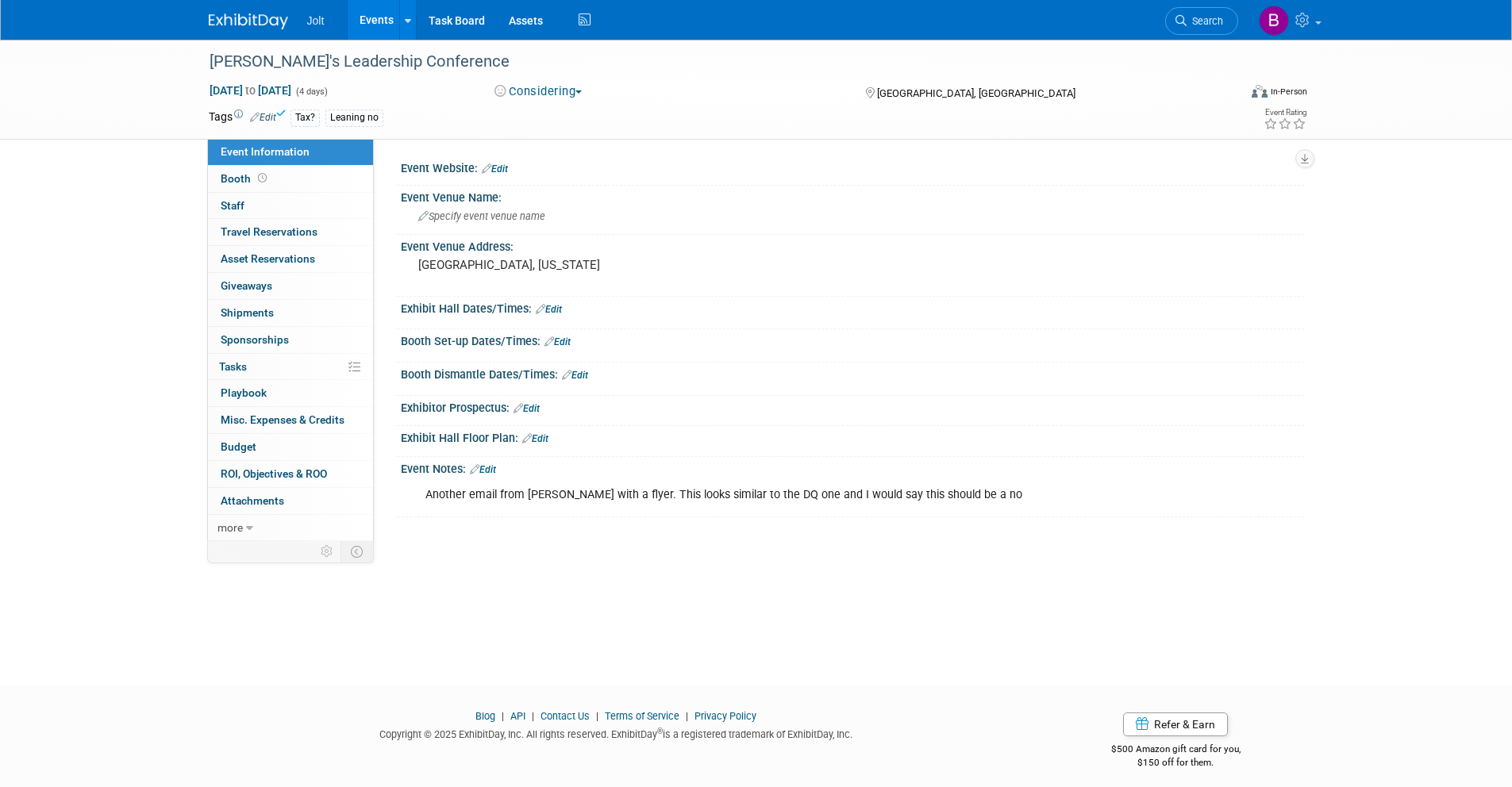
click at [238, 22] on img at bounding box center [248, 21] width 79 height 15
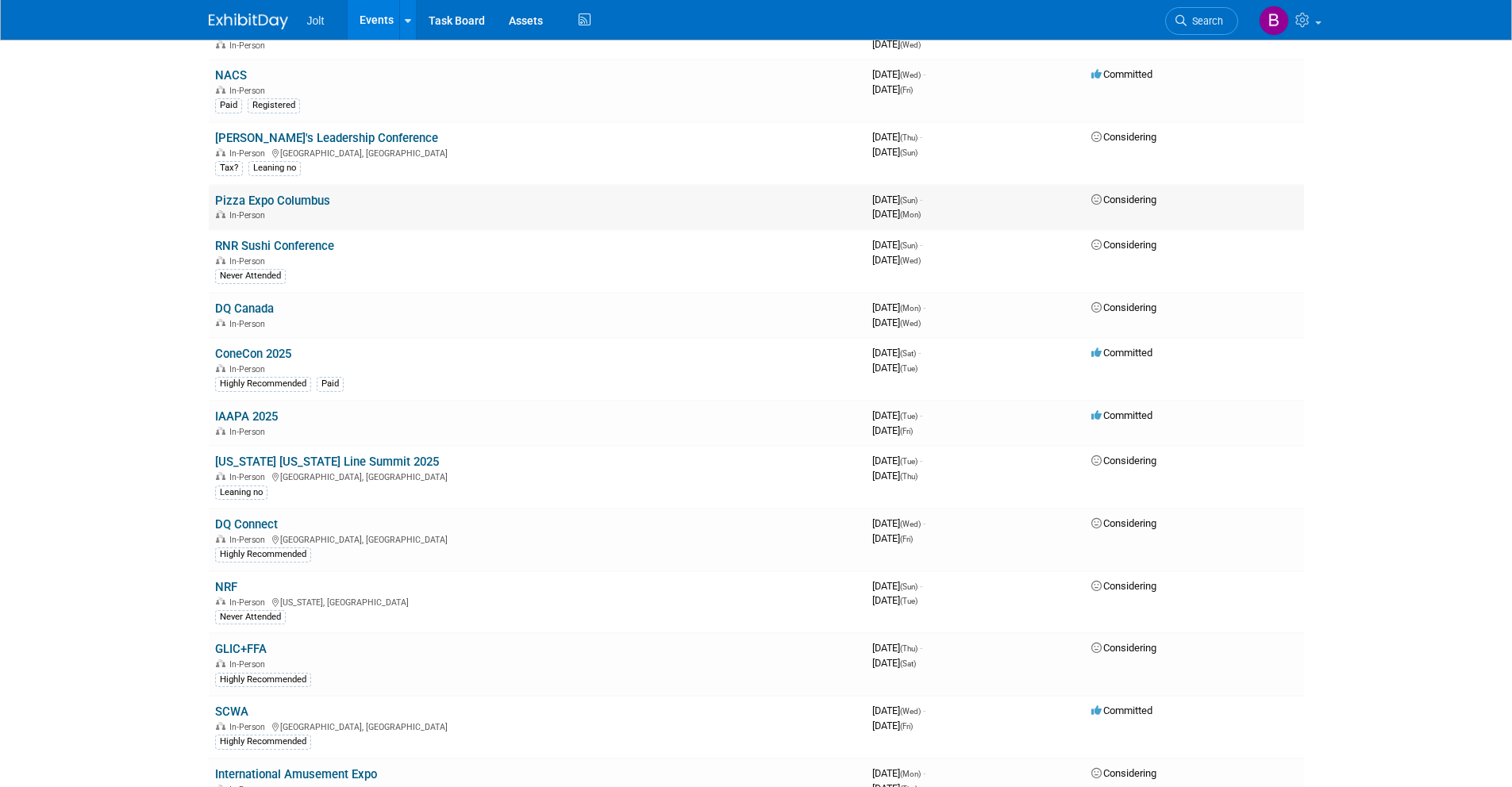
scroll to position [516, 0]
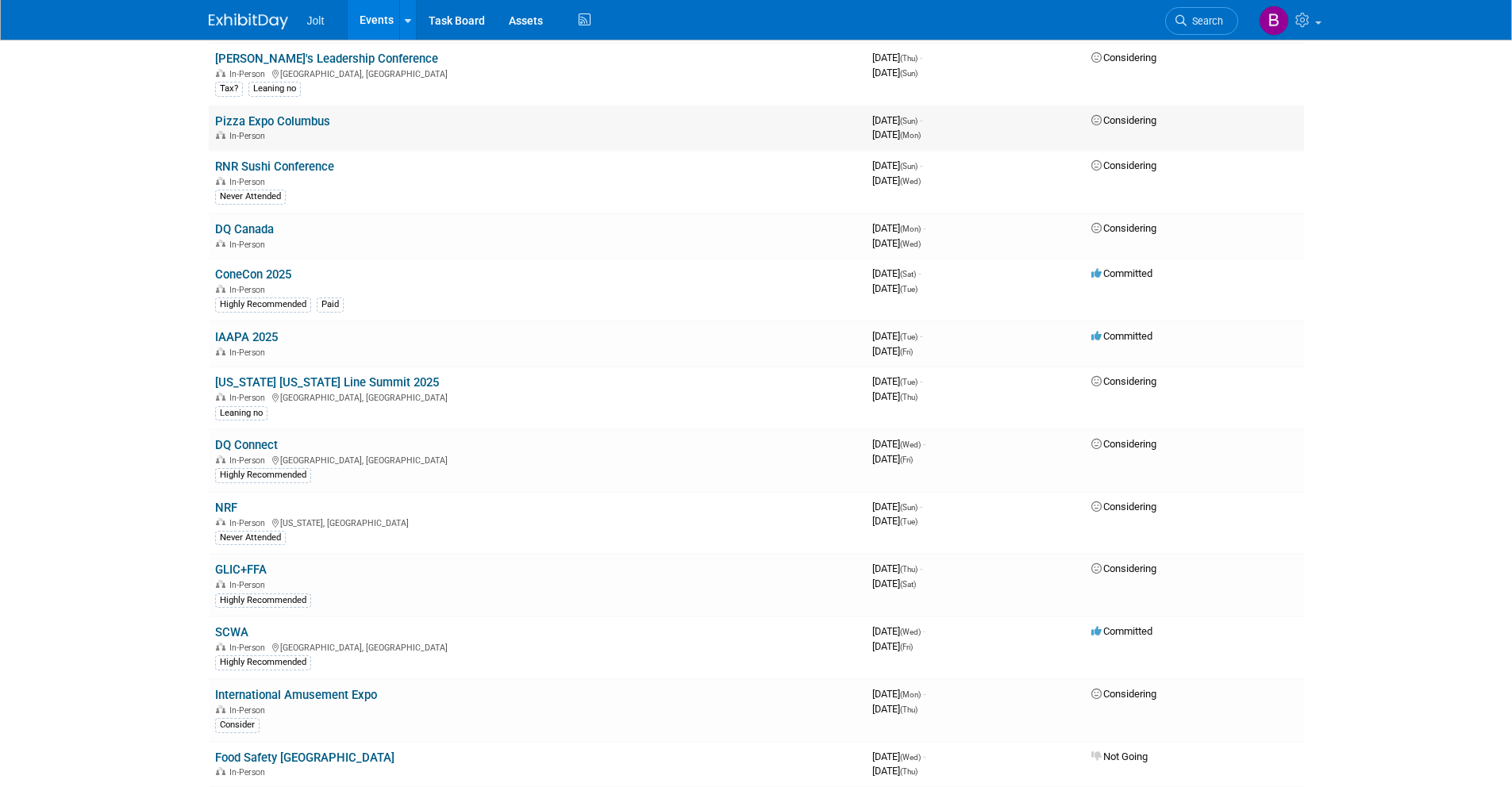
click at [283, 122] on link "Pizza Expo Columbus" at bounding box center [272, 121] width 115 height 15
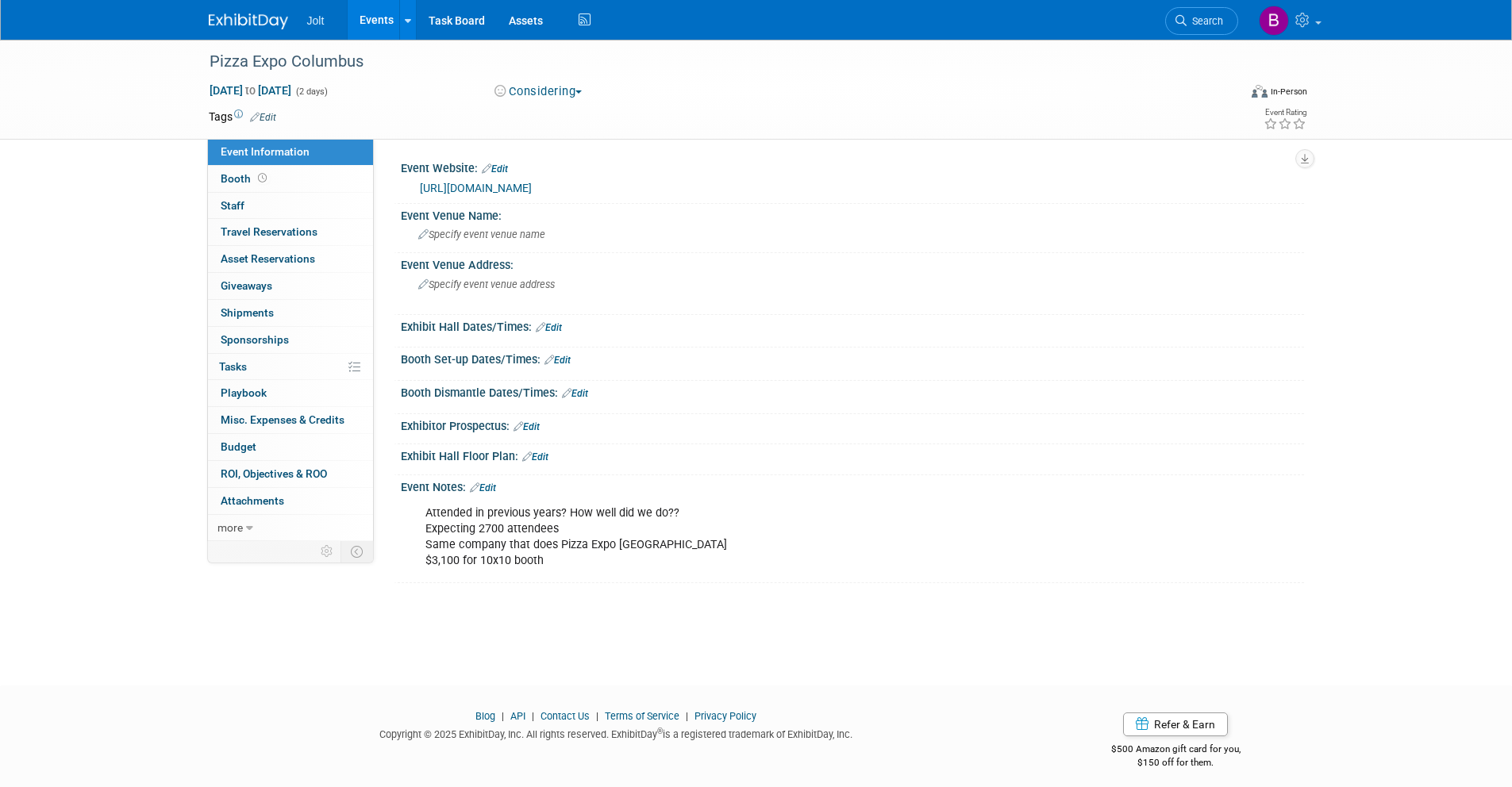
click at [265, 113] on link "Edit" at bounding box center [263, 117] width 26 height 11
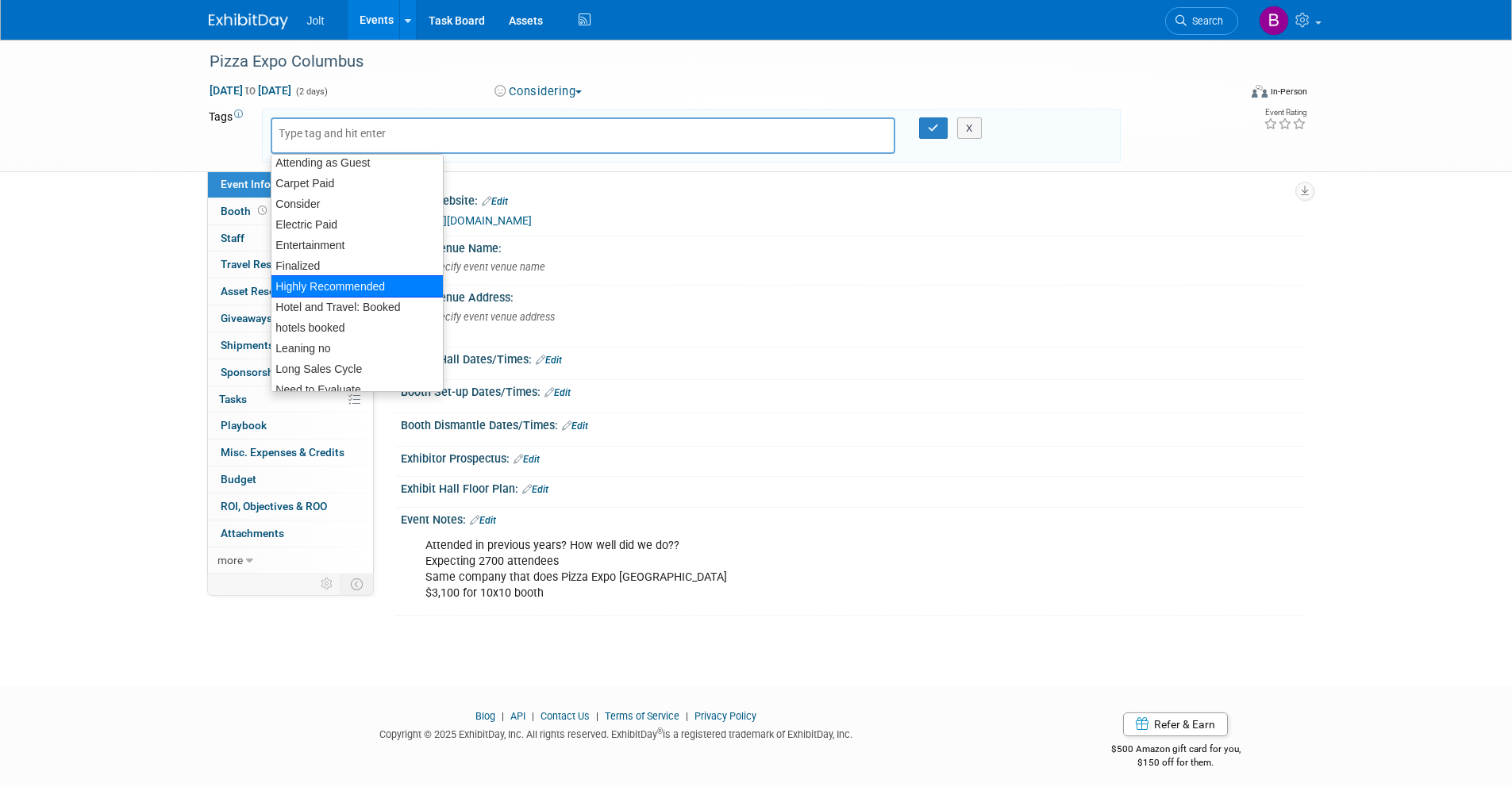
scroll to position [10, 0]
click at [305, 195] on div "Consider" at bounding box center [357, 200] width 173 height 22
type input "Consider"
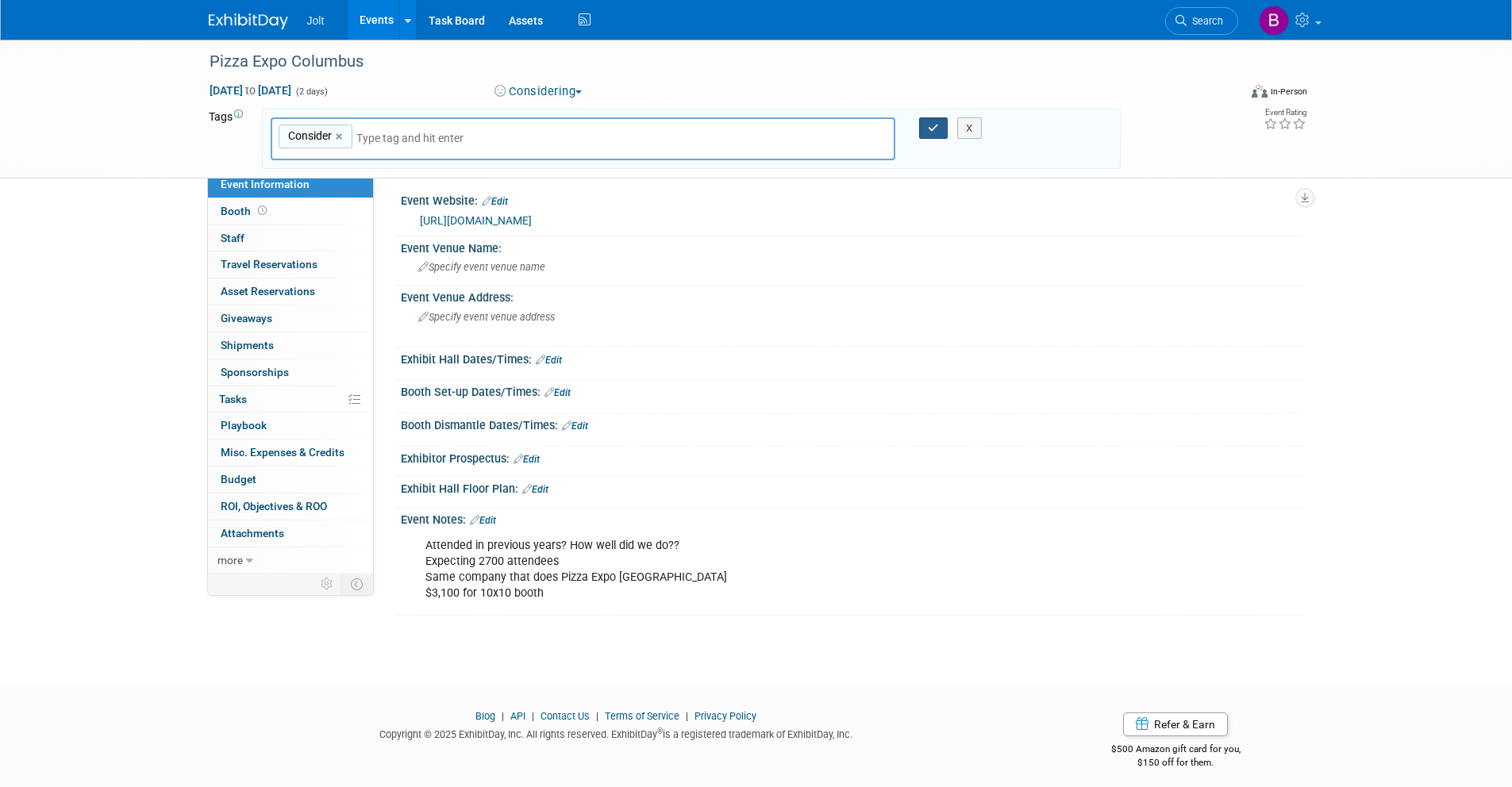
drag, startPoint x: 920, startPoint y: 133, endPoint x: 884, endPoint y: 132, distance: 36.0
click at [920, 133] on button "button" at bounding box center [933, 128] width 28 height 22
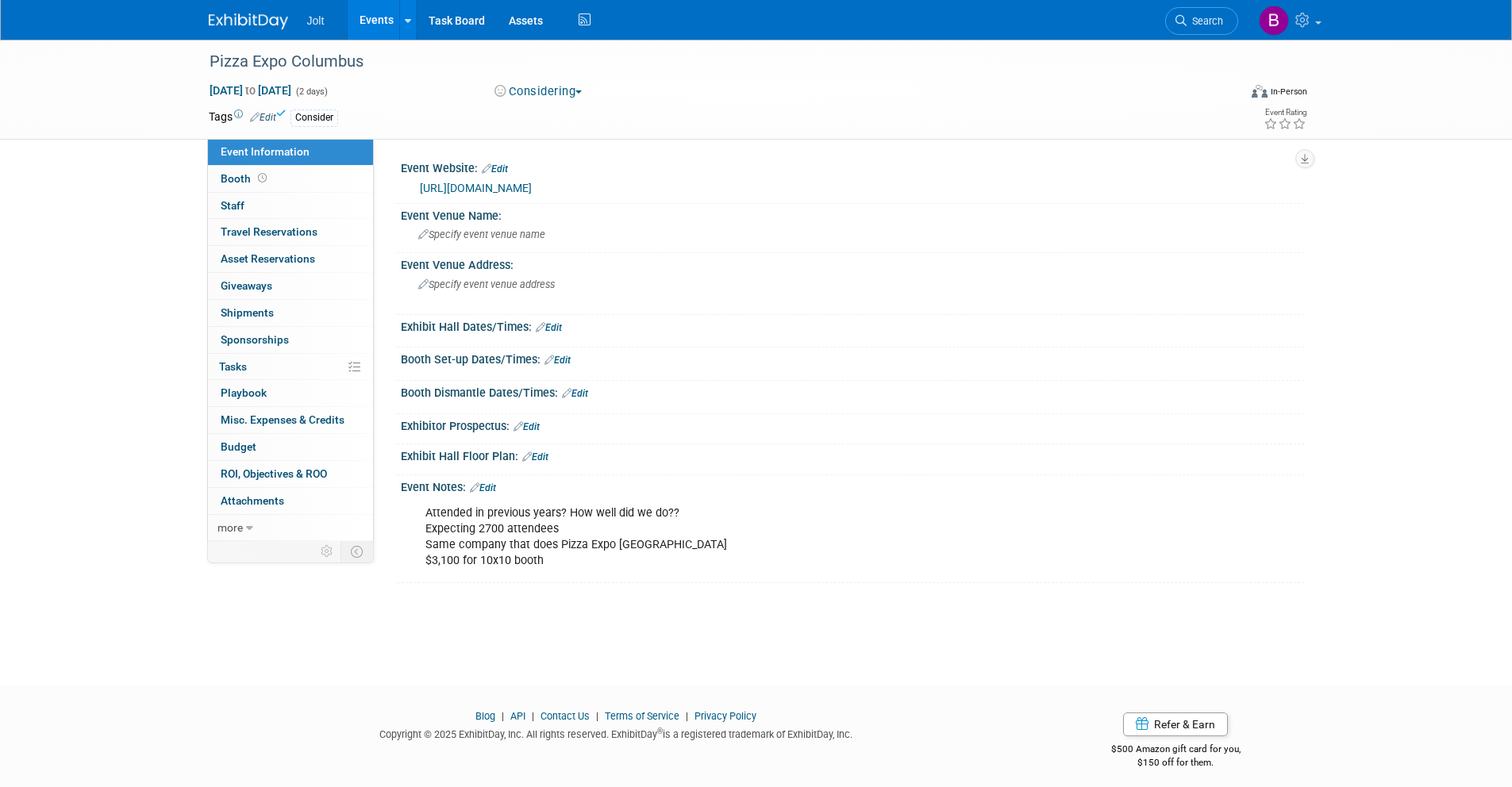
click at [247, 24] on img at bounding box center [248, 21] width 79 height 15
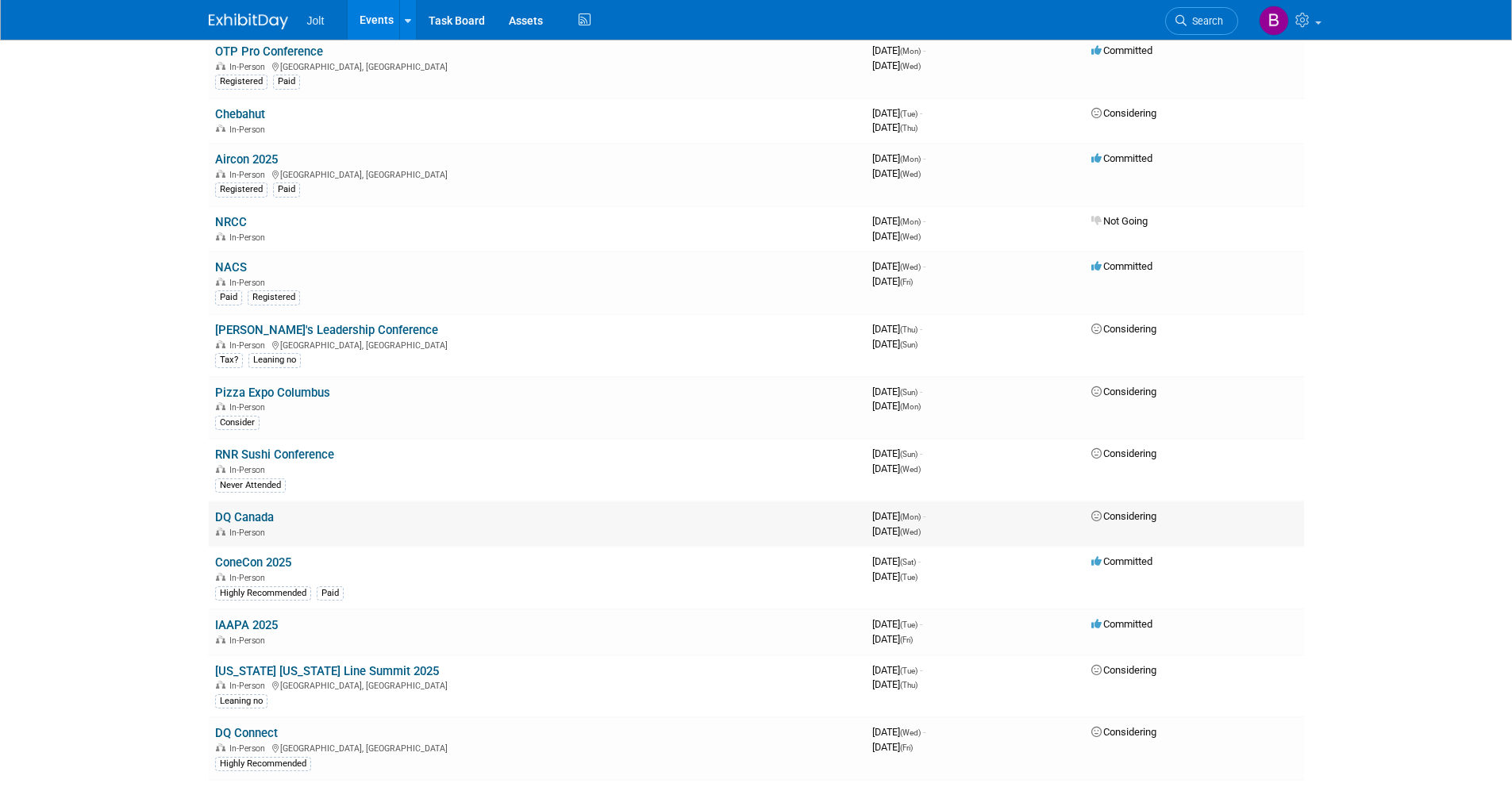
scroll to position [265, 0]
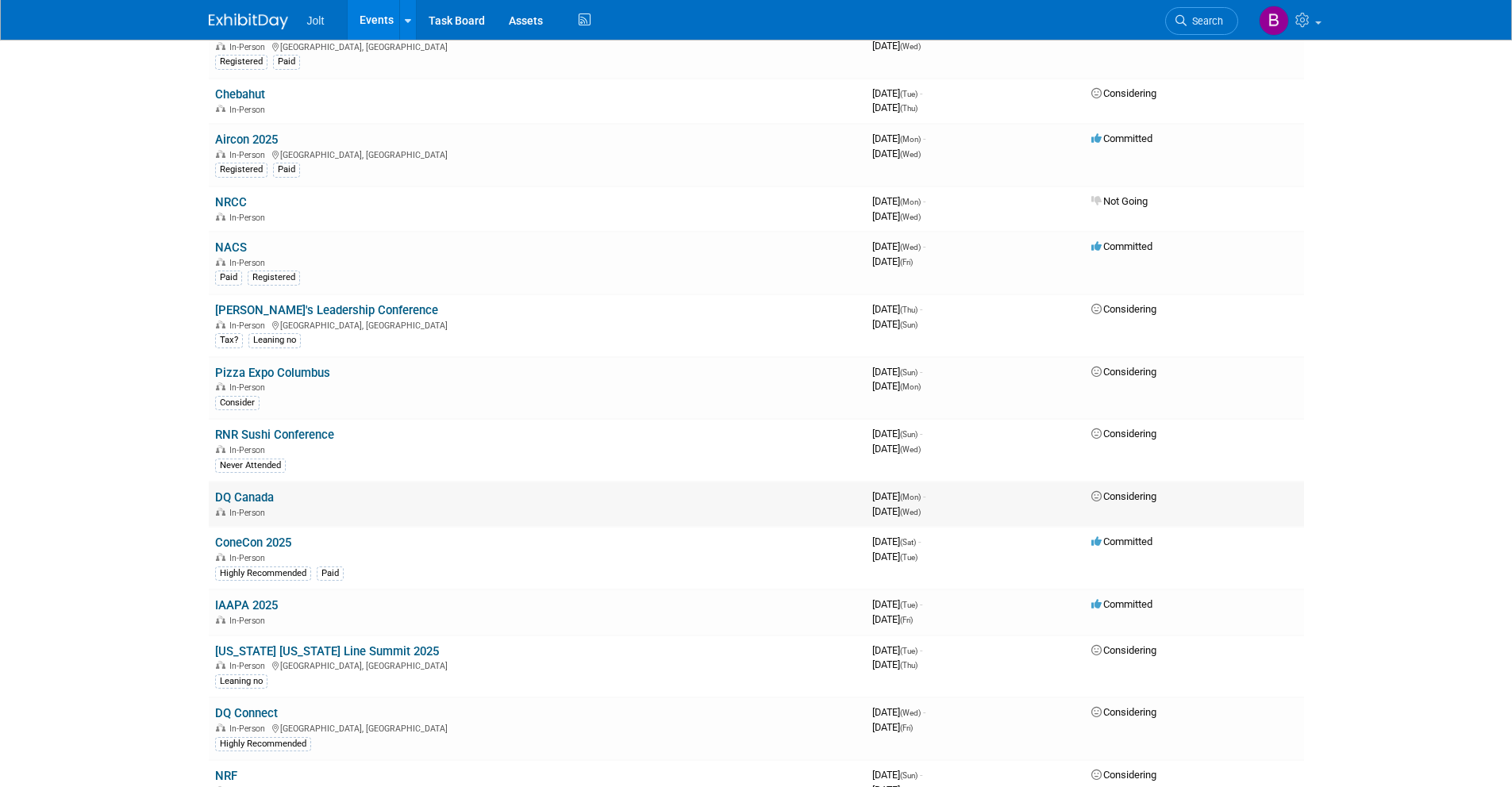
click at [255, 499] on link "DQ Canada" at bounding box center [244, 497] width 59 height 15
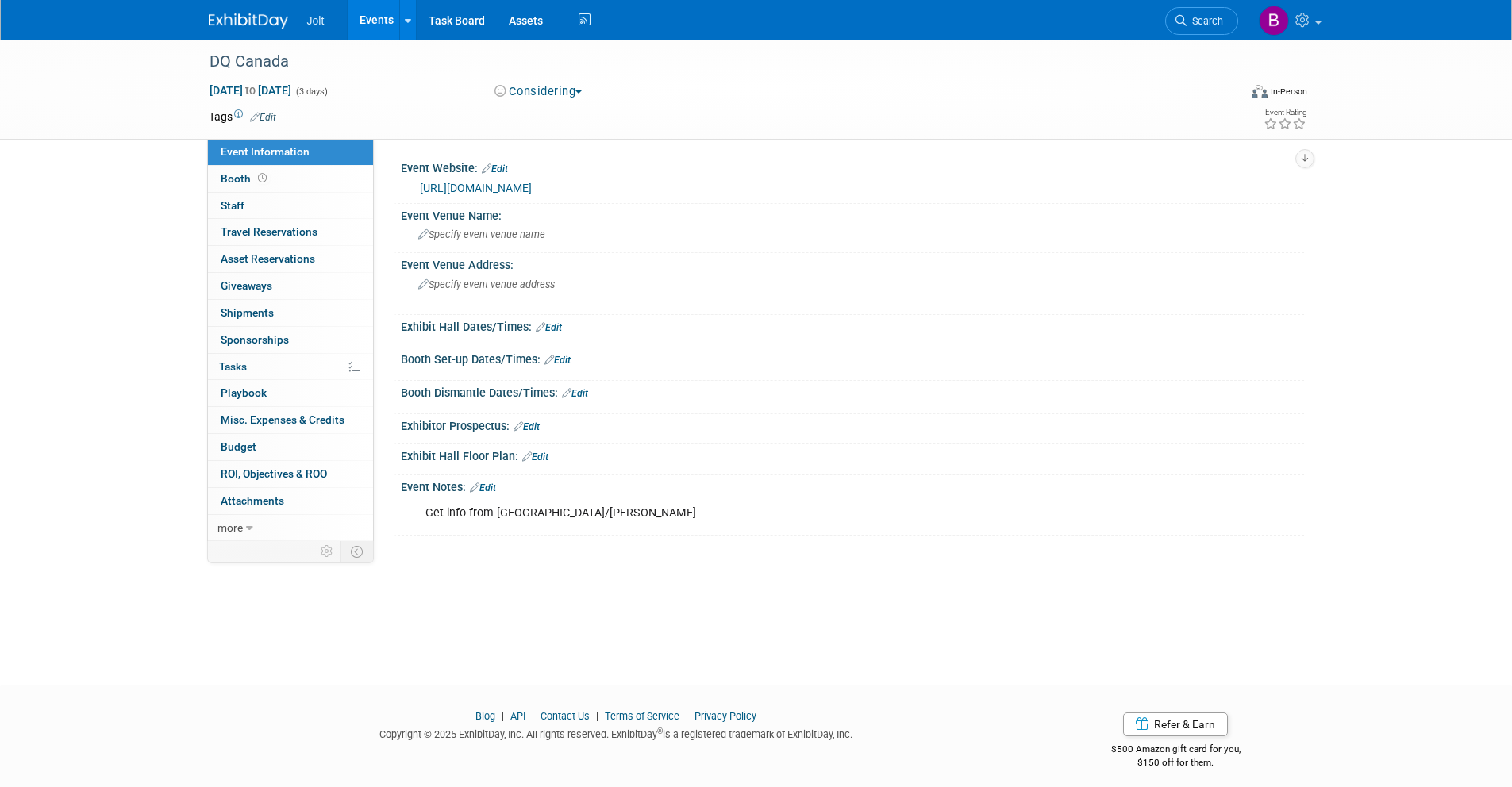
click at [270, 120] on link "Edit" at bounding box center [263, 117] width 26 height 11
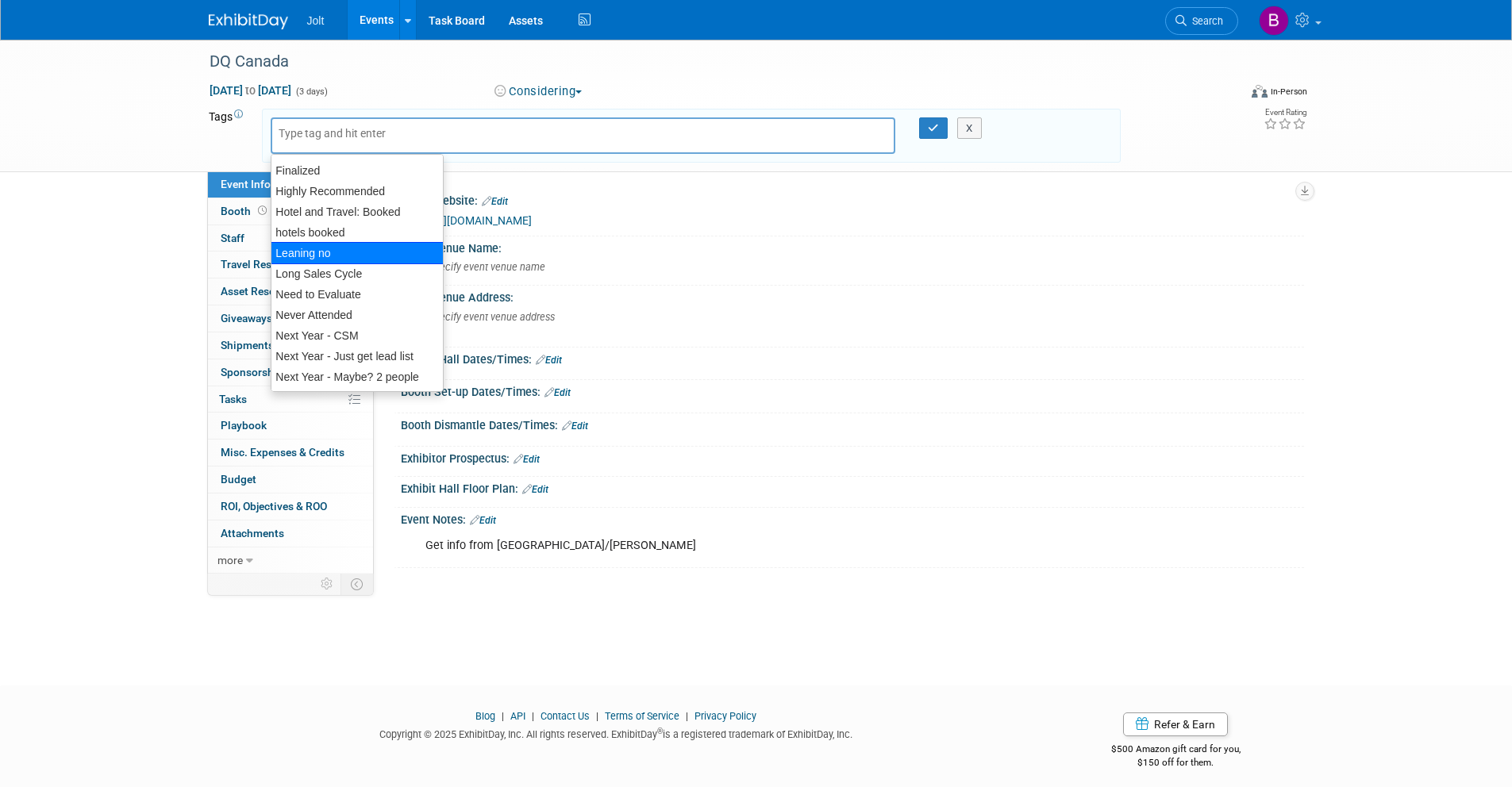
scroll to position [99, 0]
click at [362, 194] on div "Highly Recommended" at bounding box center [357, 193] width 173 height 22
type input "Highly Recommended"
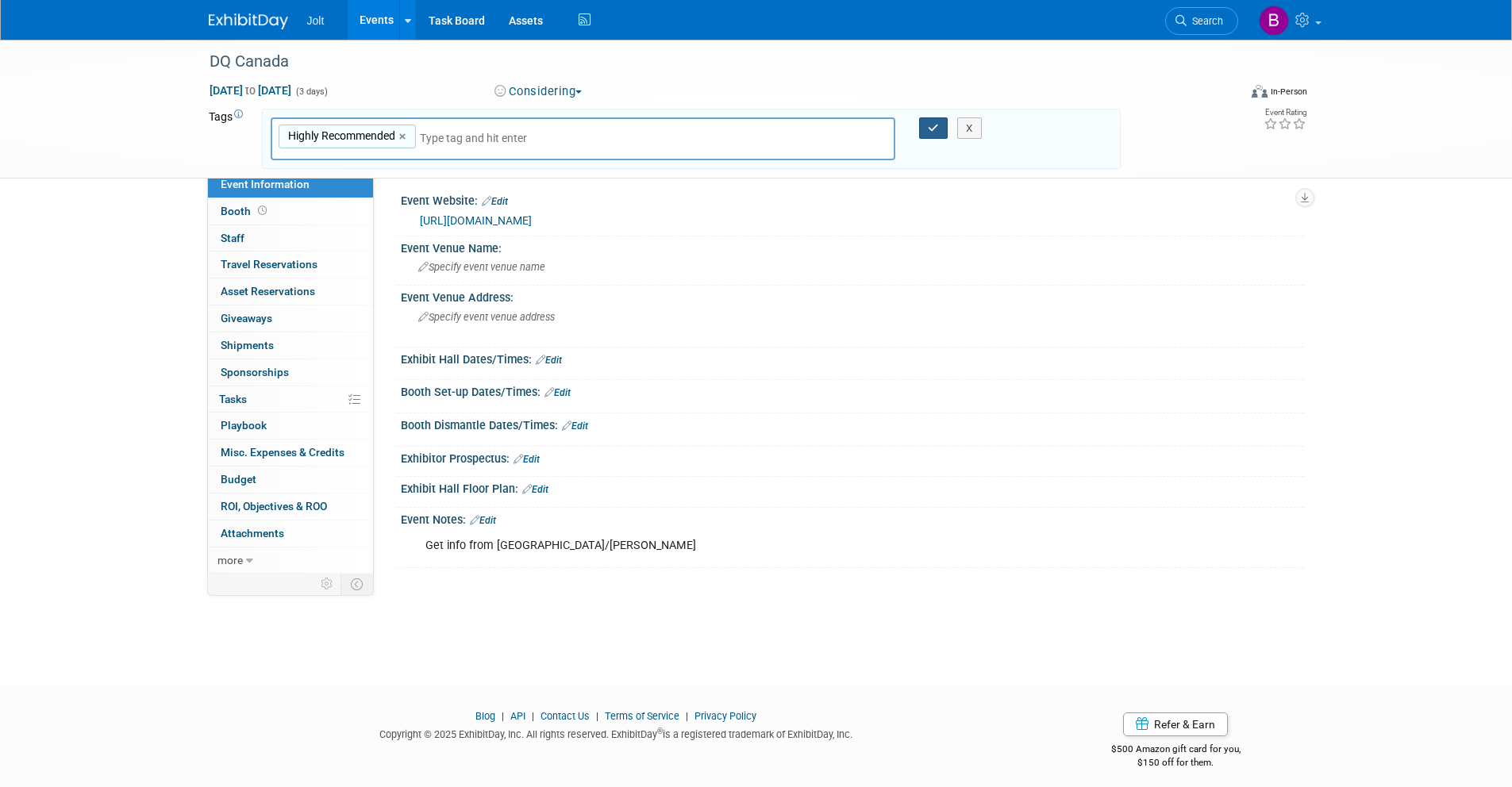
click at [924, 120] on button "button" at bounding box center [933, 128] width 28 height 22
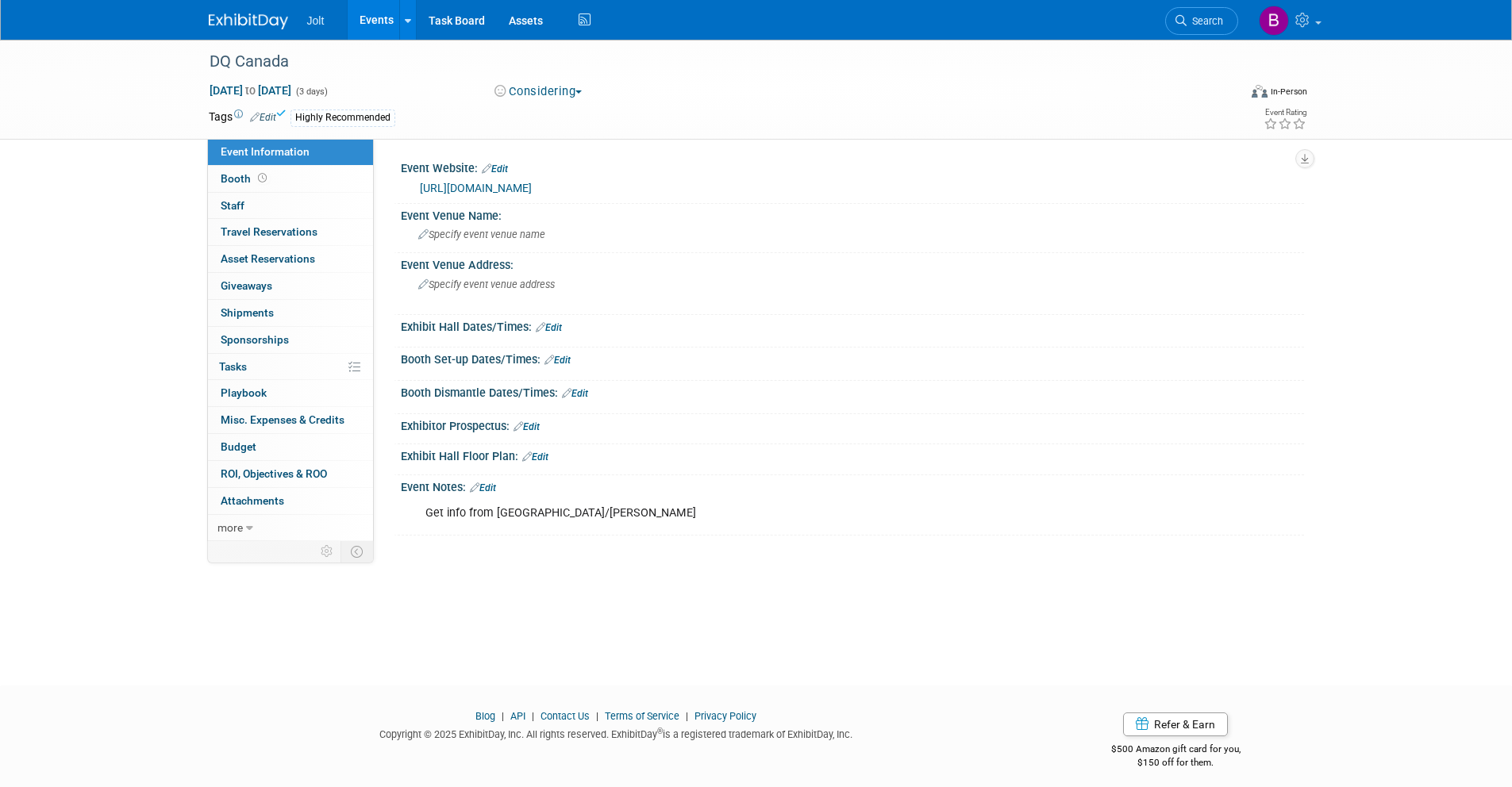
click at [242, 18] on img at bounding box center [248, 21] width 79 height 15
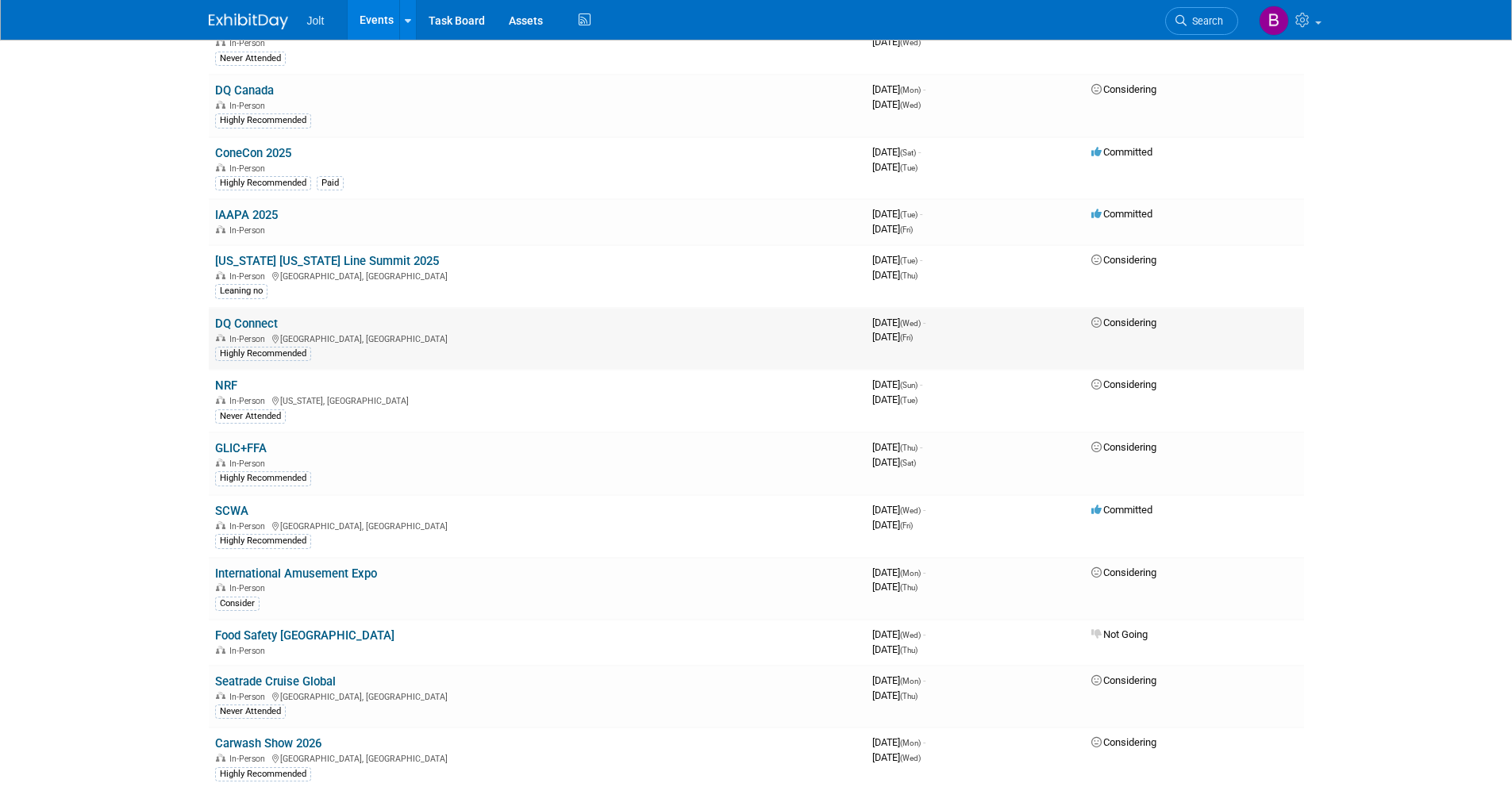
scroll to position [675, 0]
click at [270, 208] on link "IAAPA 2025" at bounding box center [246, 212] width 63 height 15
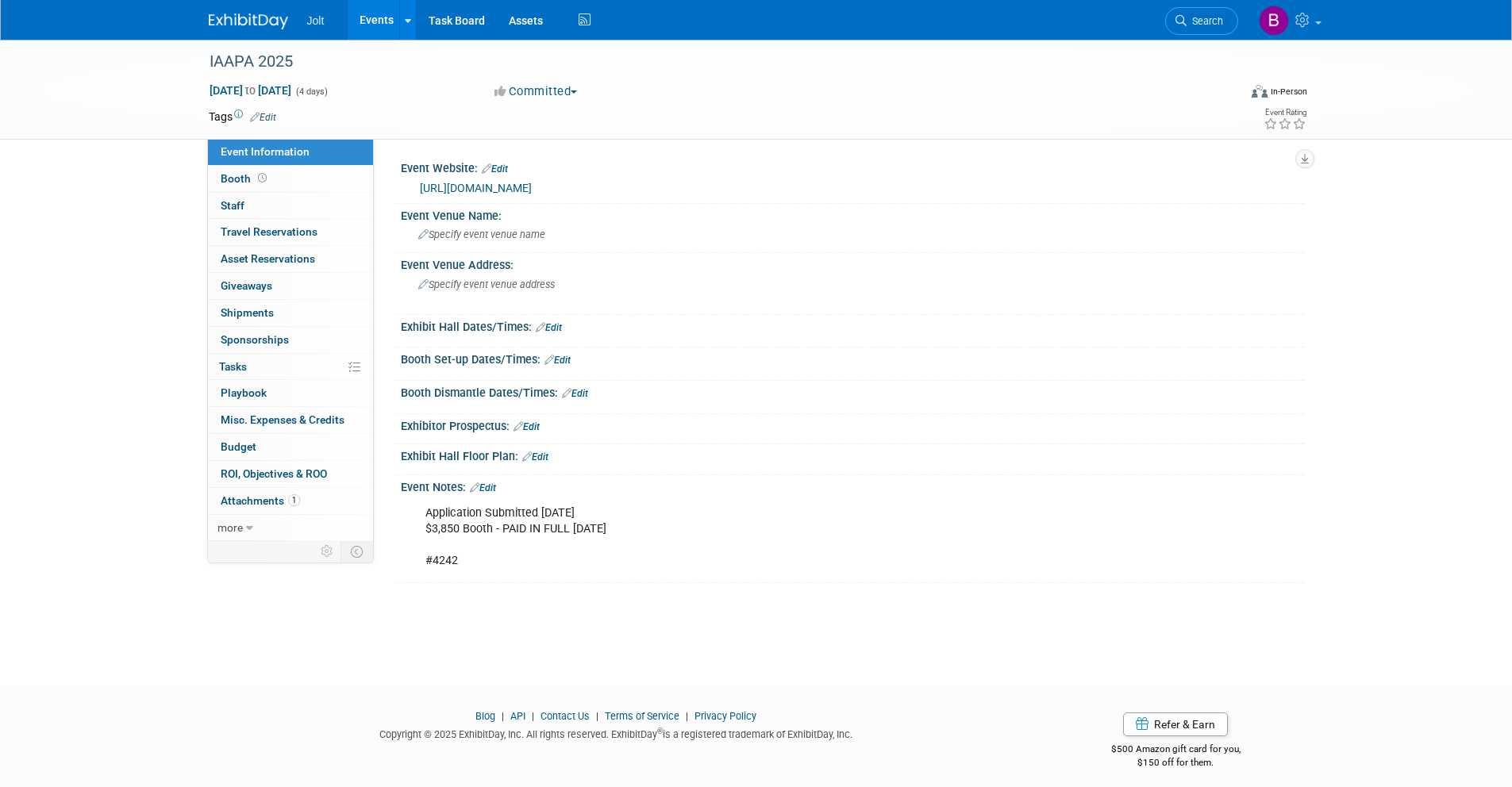
click at [258, 28] on img at bounding box center [248, 21] width 79 height 15
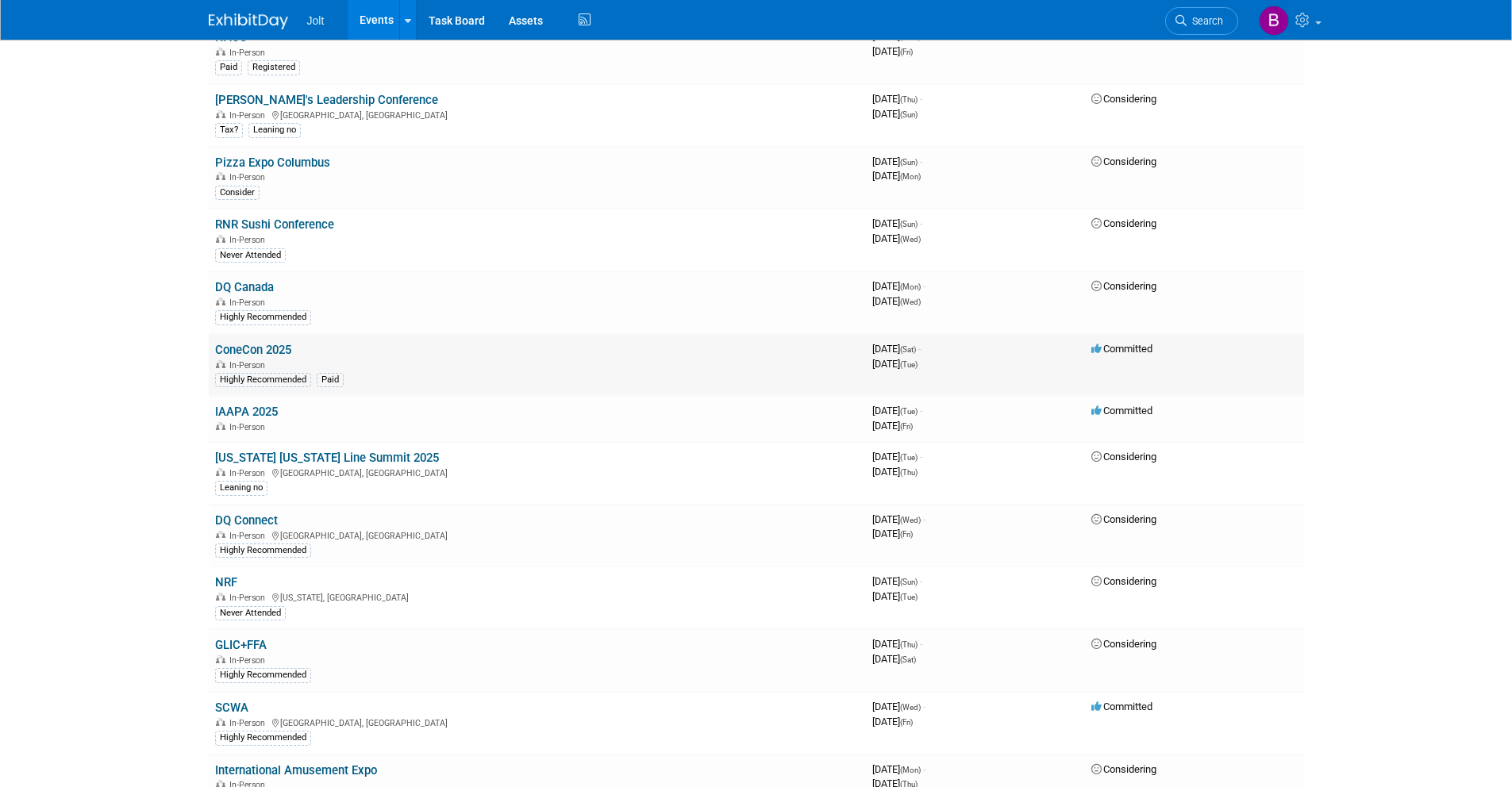
scroll to position [471, 0]
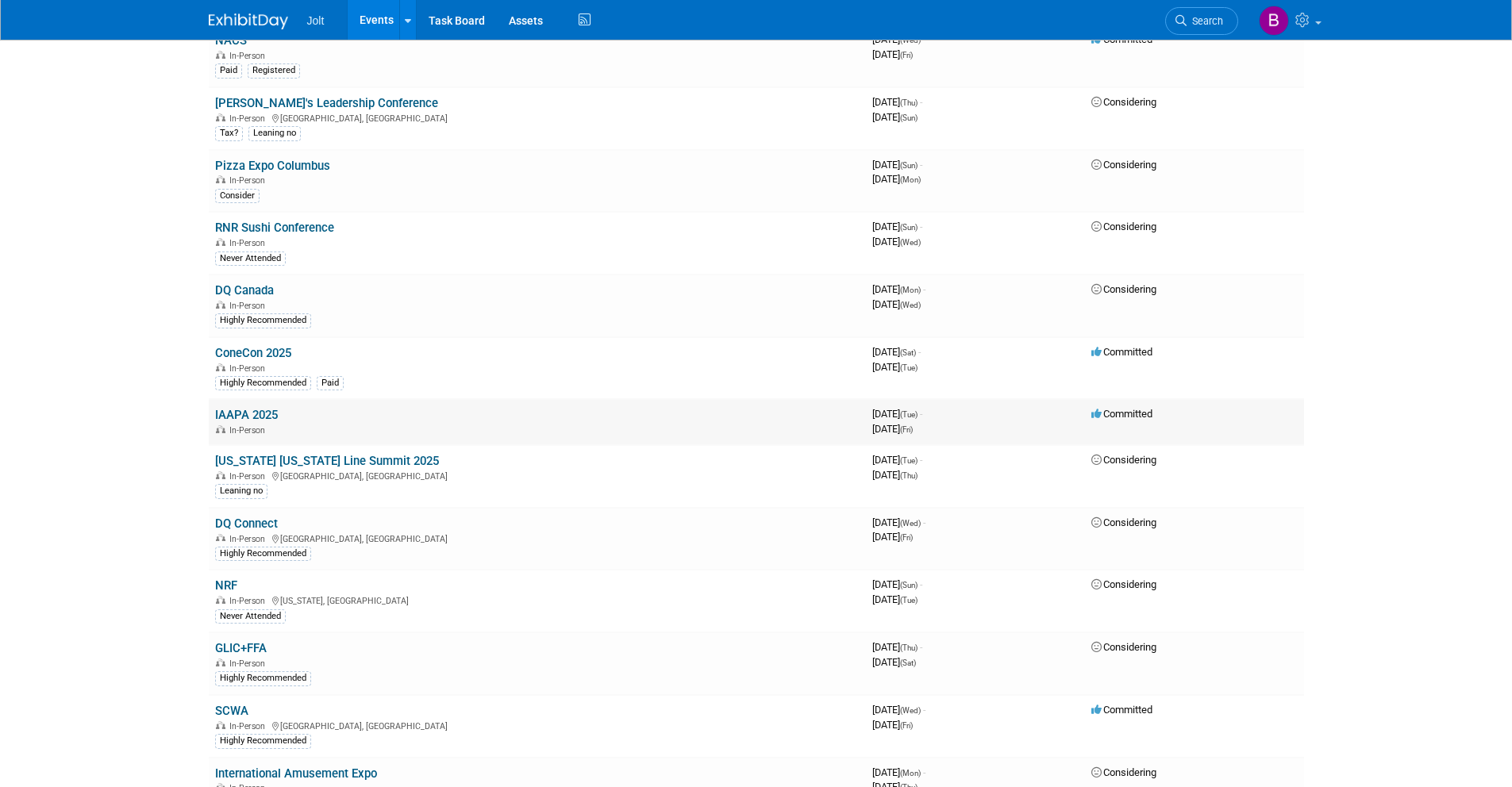
click at [242, 415] on link "IAAPA 2025" at bounding box center [246, 415] width 63 height 15
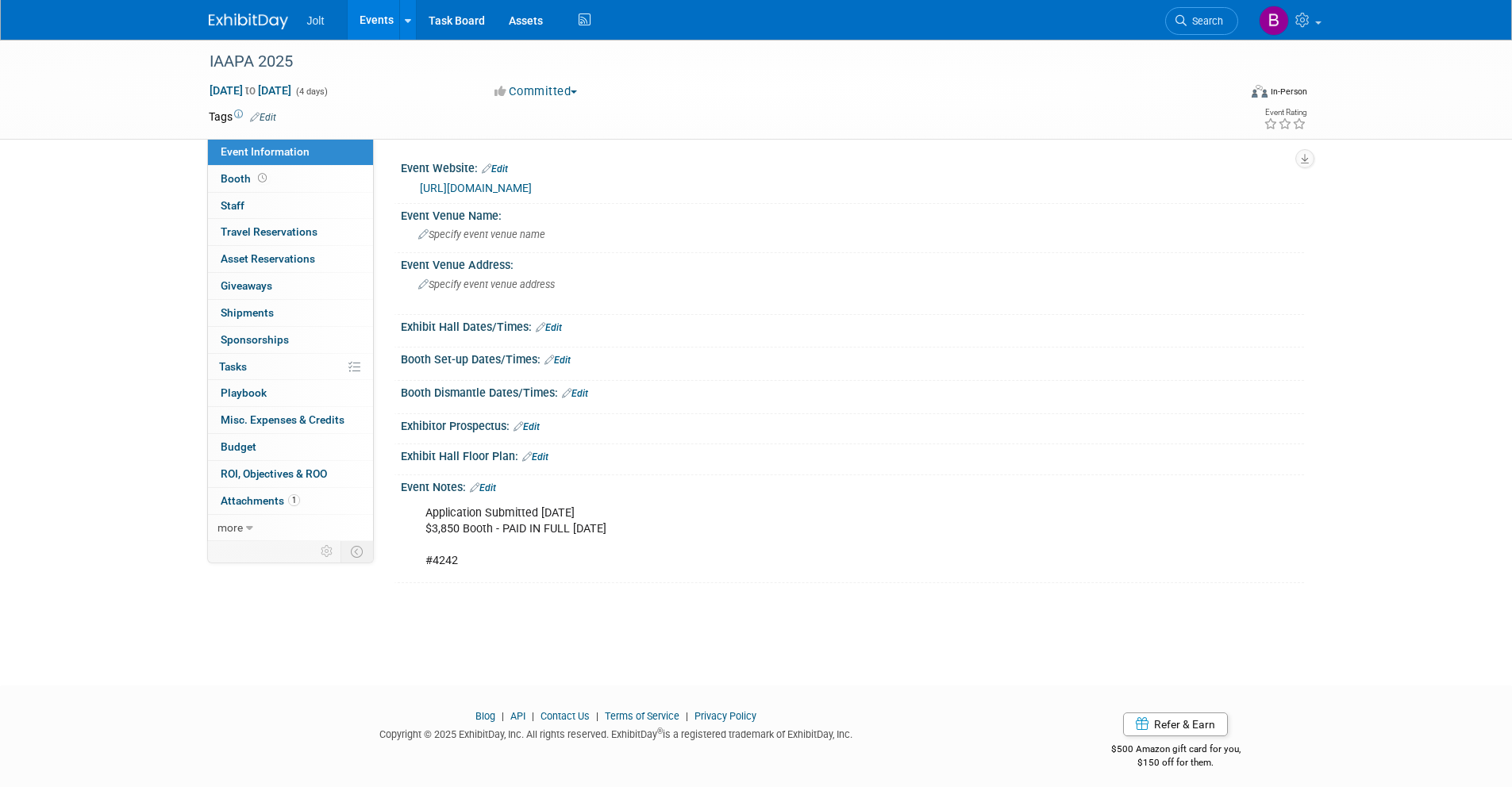
click at [268, 115] on link "Edit" at bounding box center [263, 117] width 26 height 11
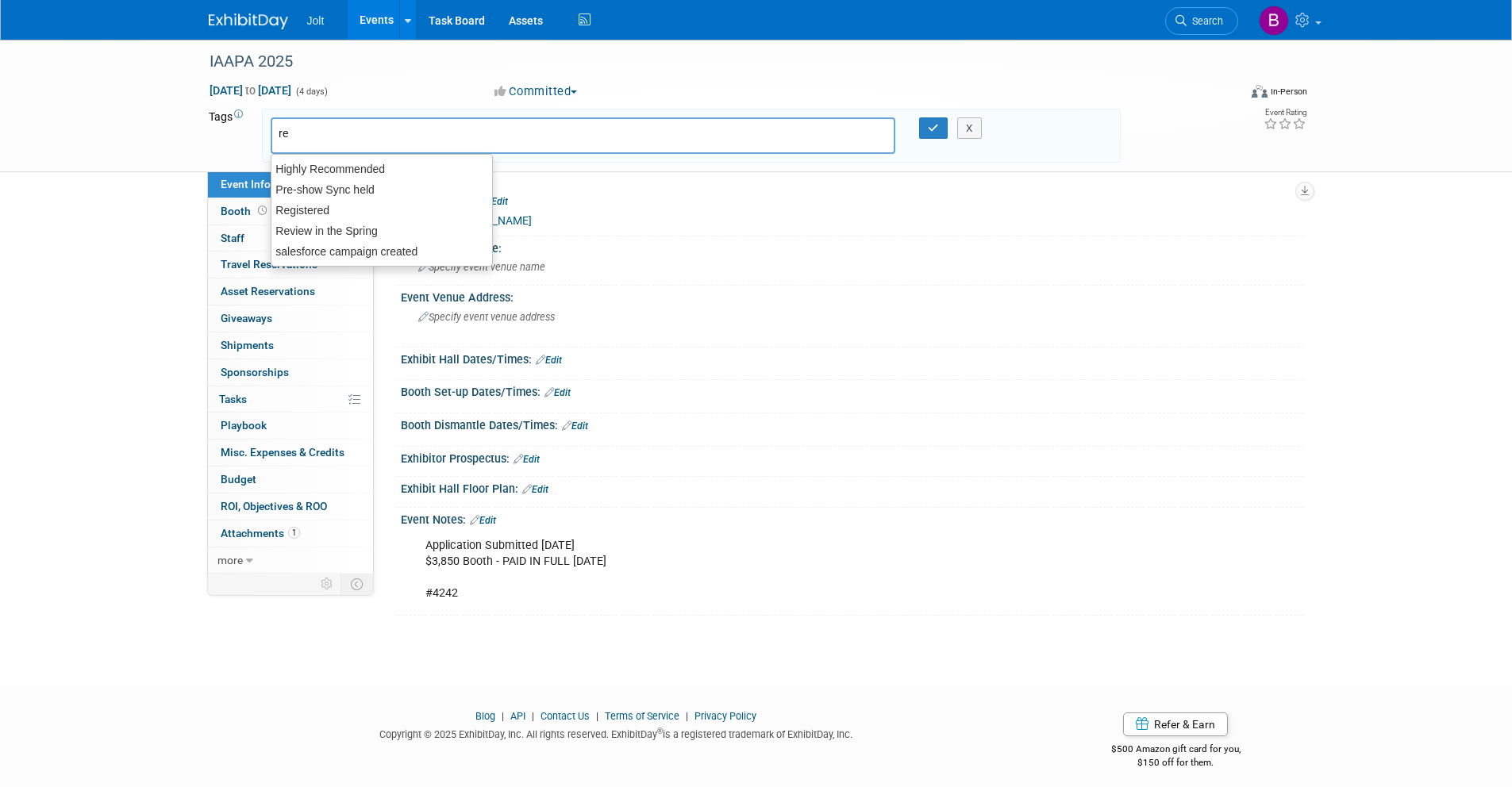
type input "reg"
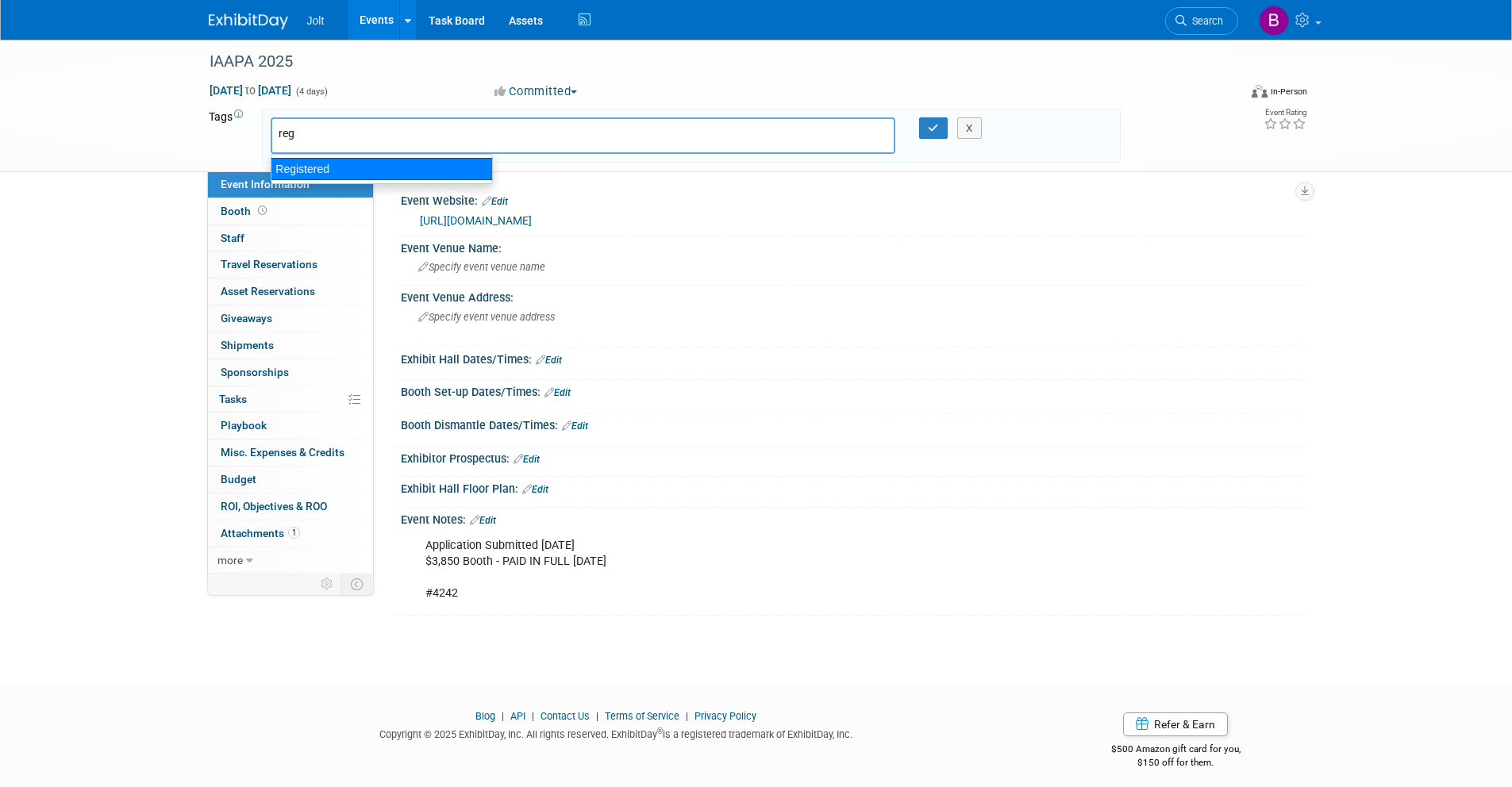
click at [335, 167] on div "Registered" at bounding box center [381, 168] width 222 height 22
type input "Registered"
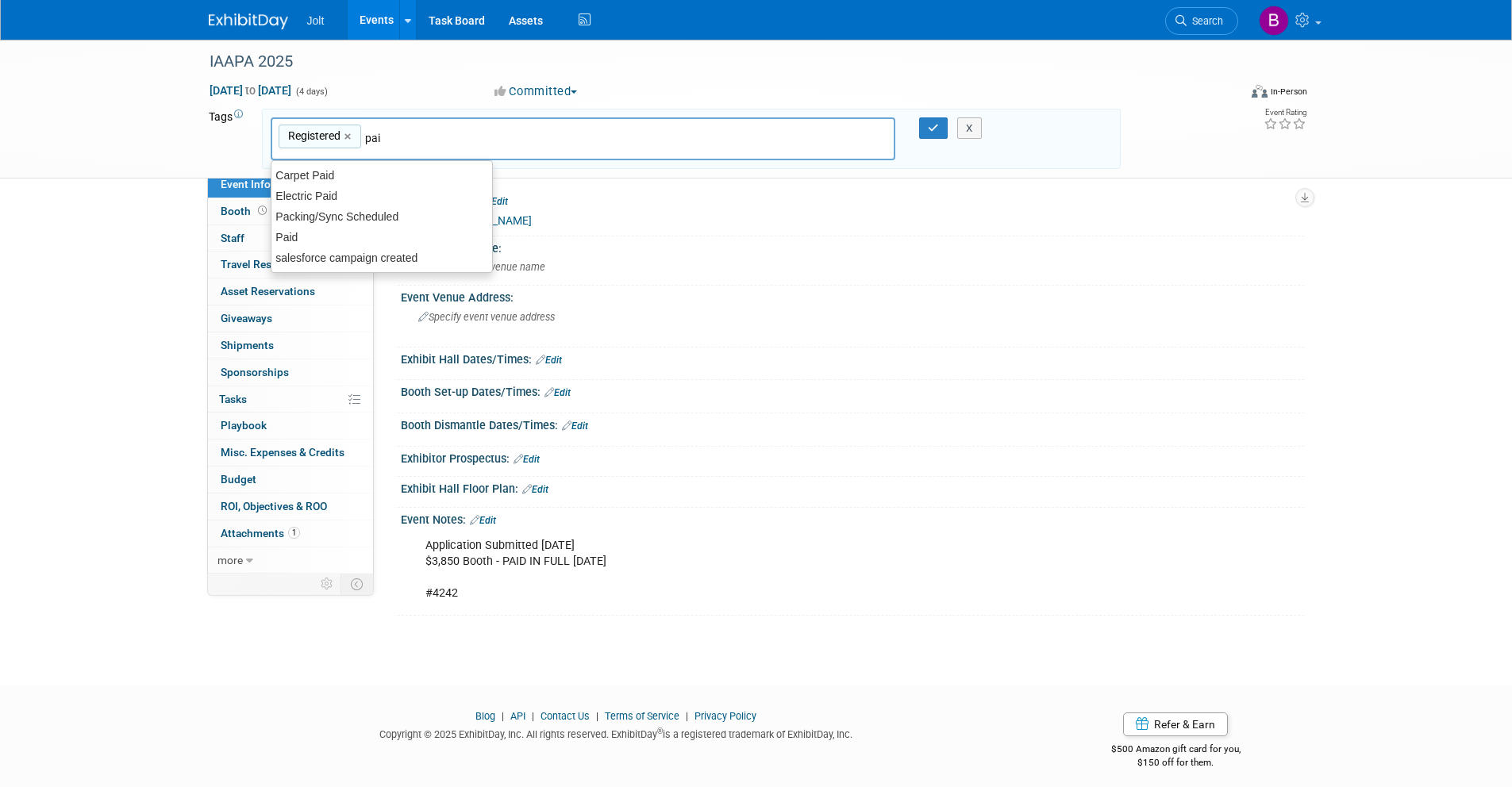
type input "paid"
click at [326, 208] on div "Paid" at bounding box center [381, 216] width 222 height 22
type input "Registered, Paid"
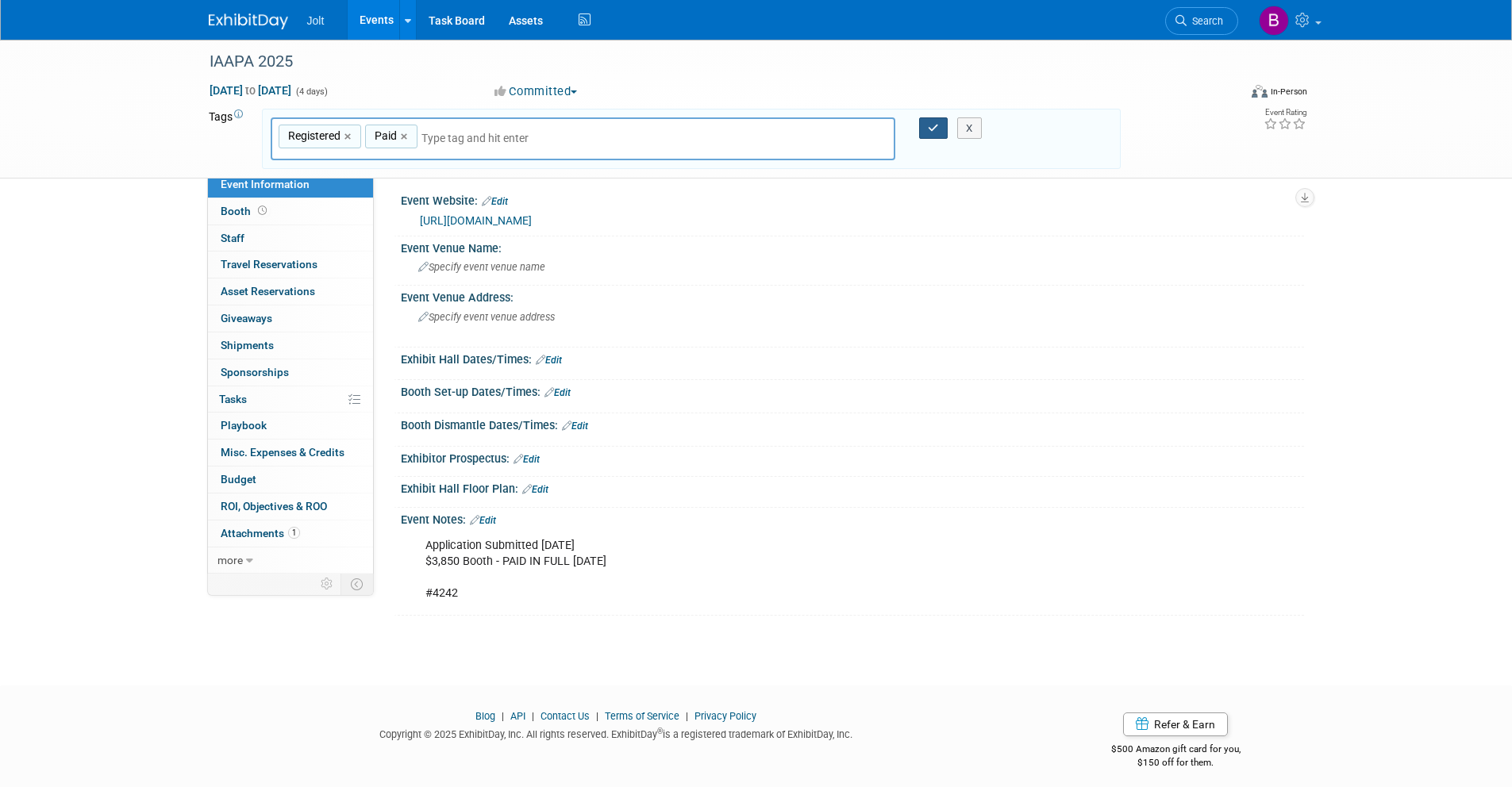
click at [931, 131] on icon "button" at bounding box center [934, 128] width 11 height 11
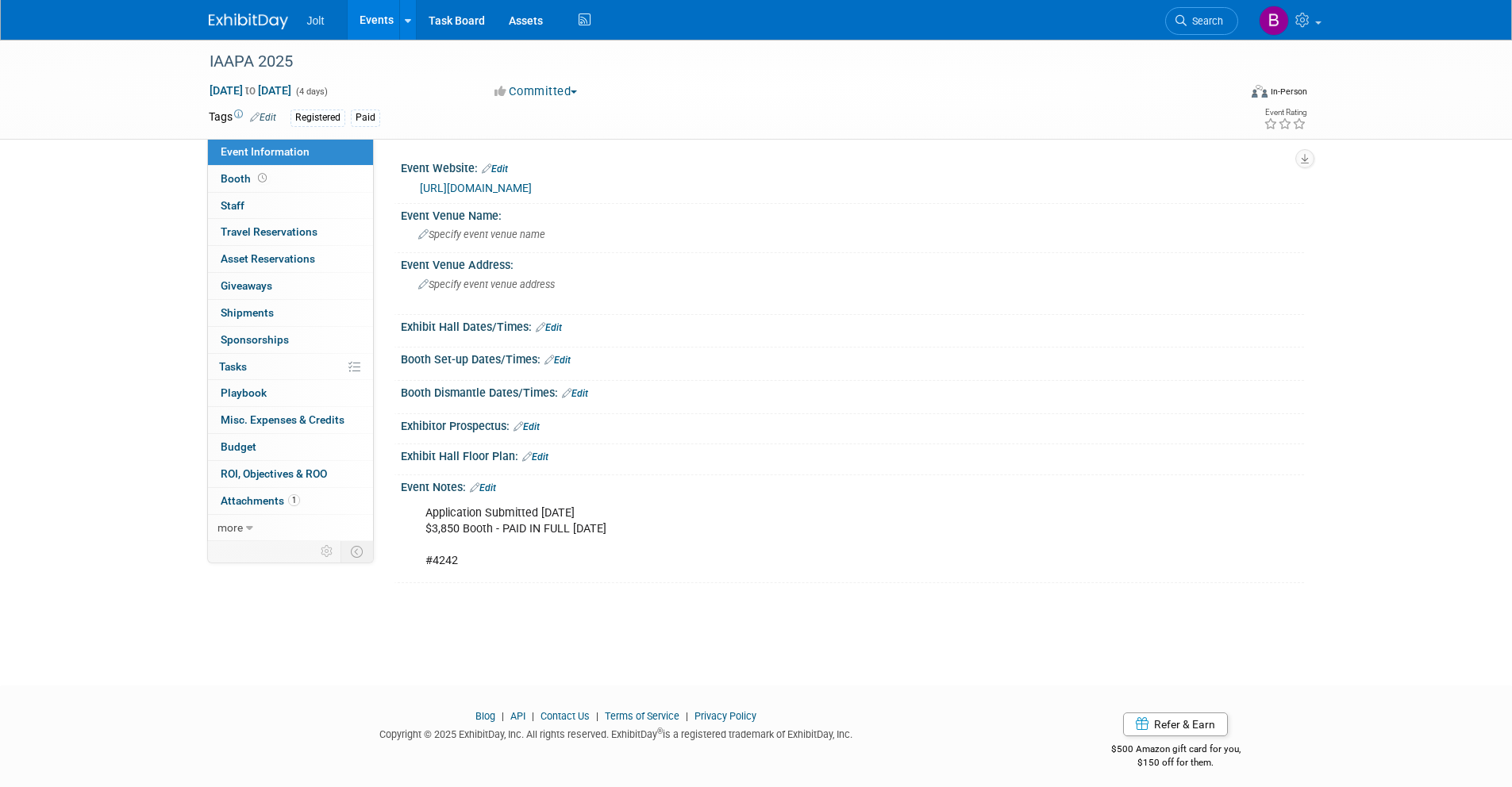
click at [234, 23] on img at bounding box center [248, 21] width 79 height 15
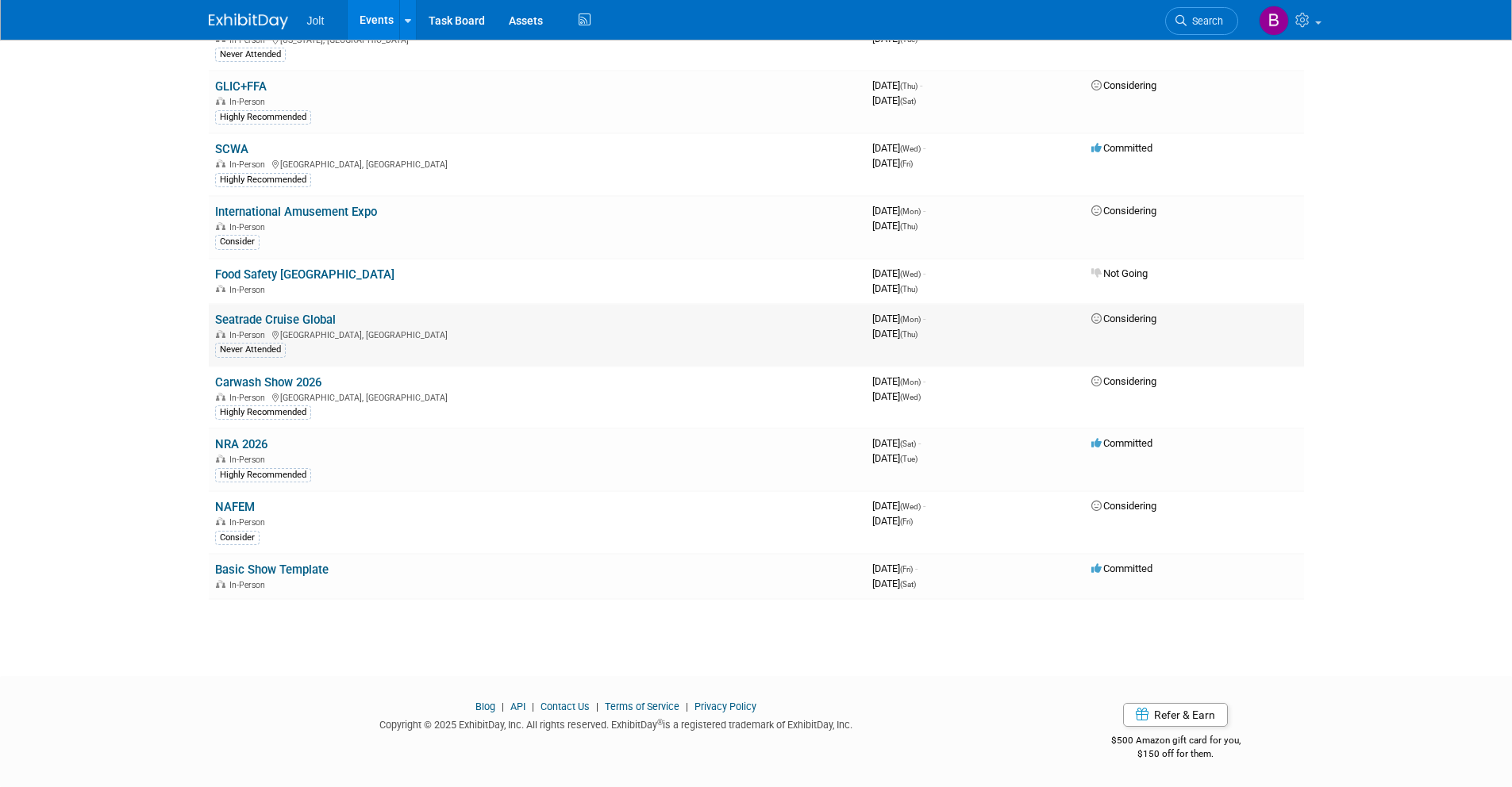
scroll to position [1047, 0]
click at [251, 446] on link "NRA 2026" at bounding box center [241, 448] width 52 height 15
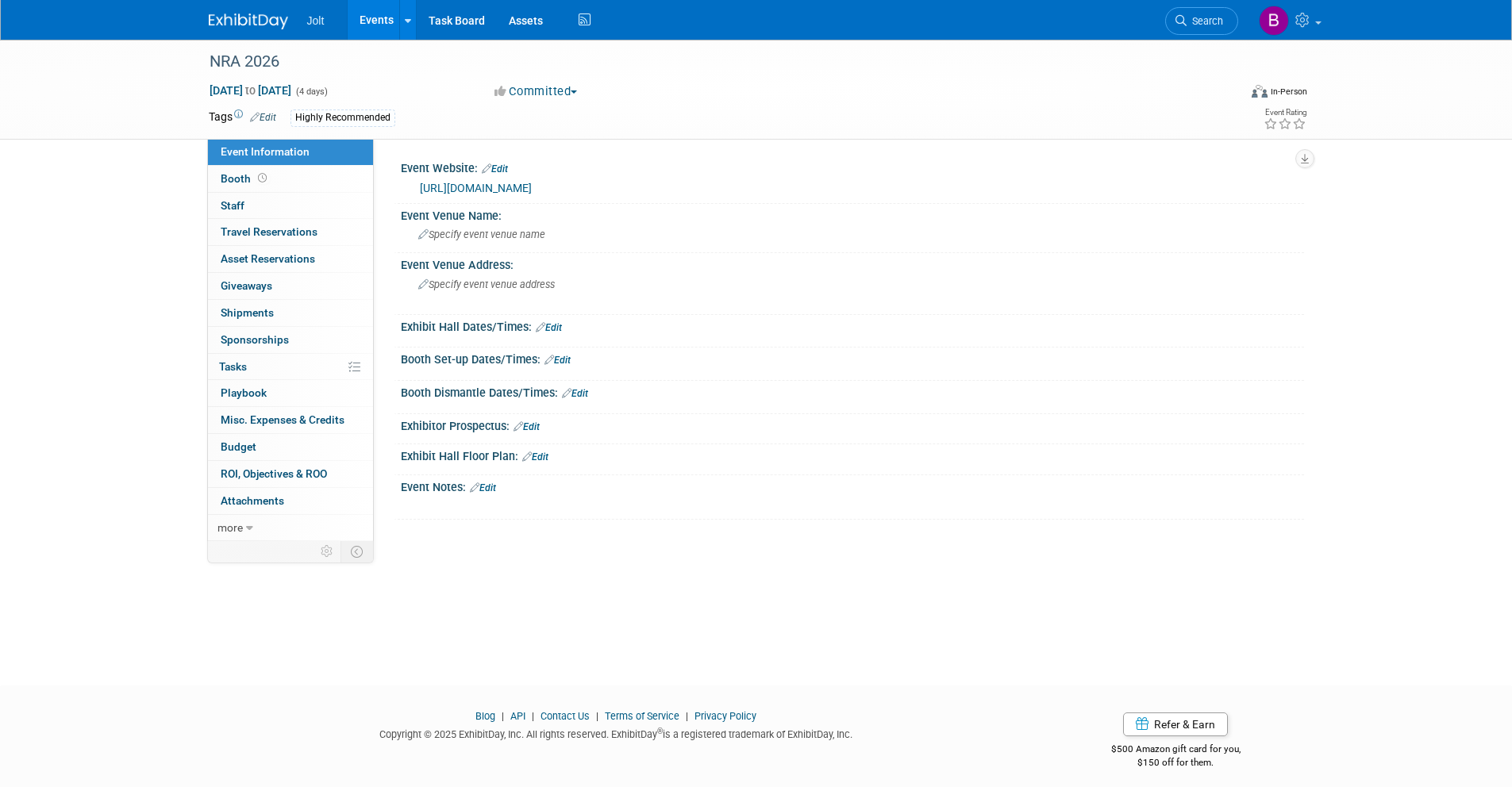
click at [265, 115] on link "Edit" at bounding box center [263, 117] width 26 height 11
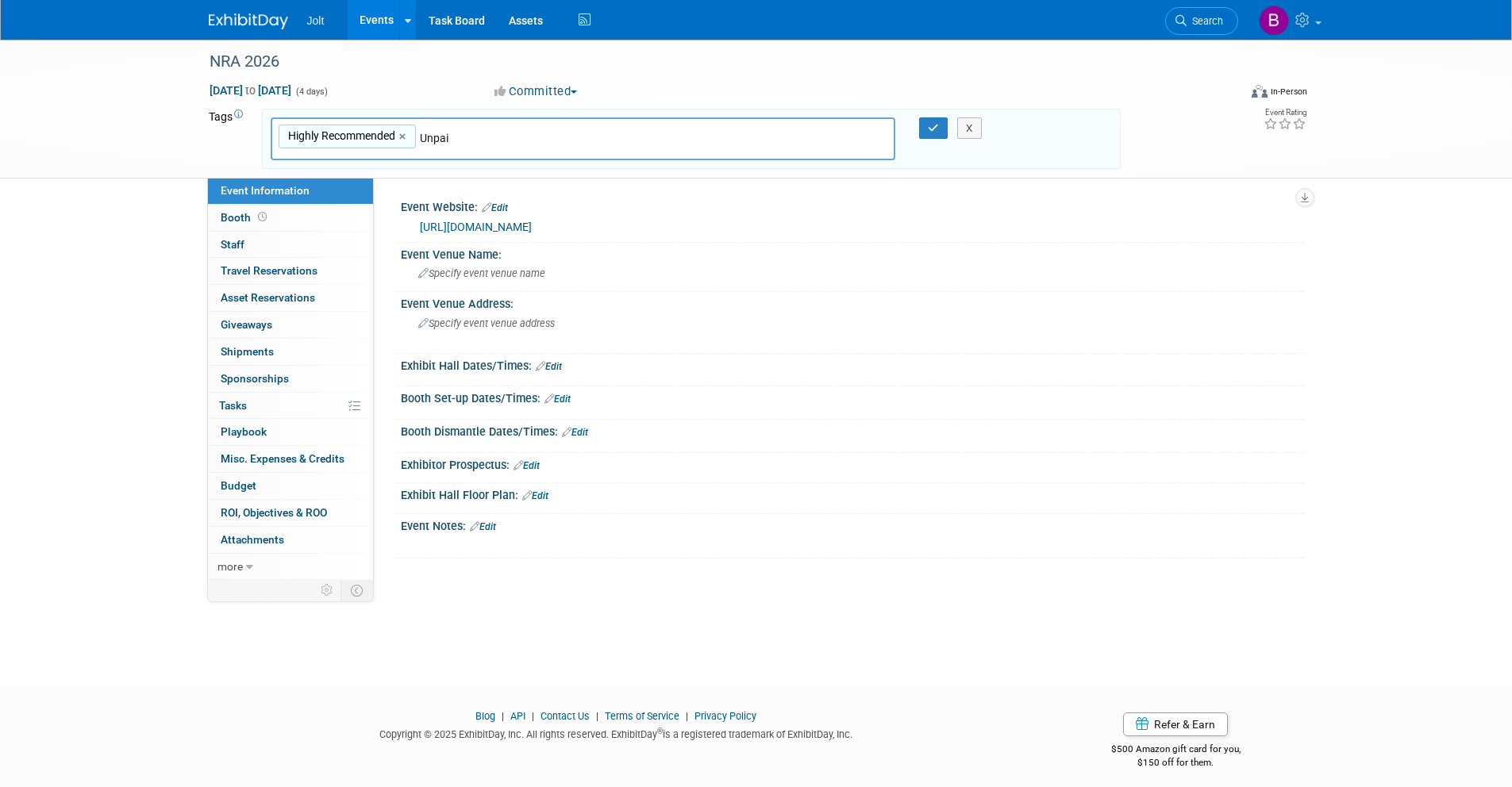
type input "Unpaid"
type input "Highly Recommended, Unpaid"
click at [932, 129] on icon "button" at bounding box center [934, 128] width 11 height 11
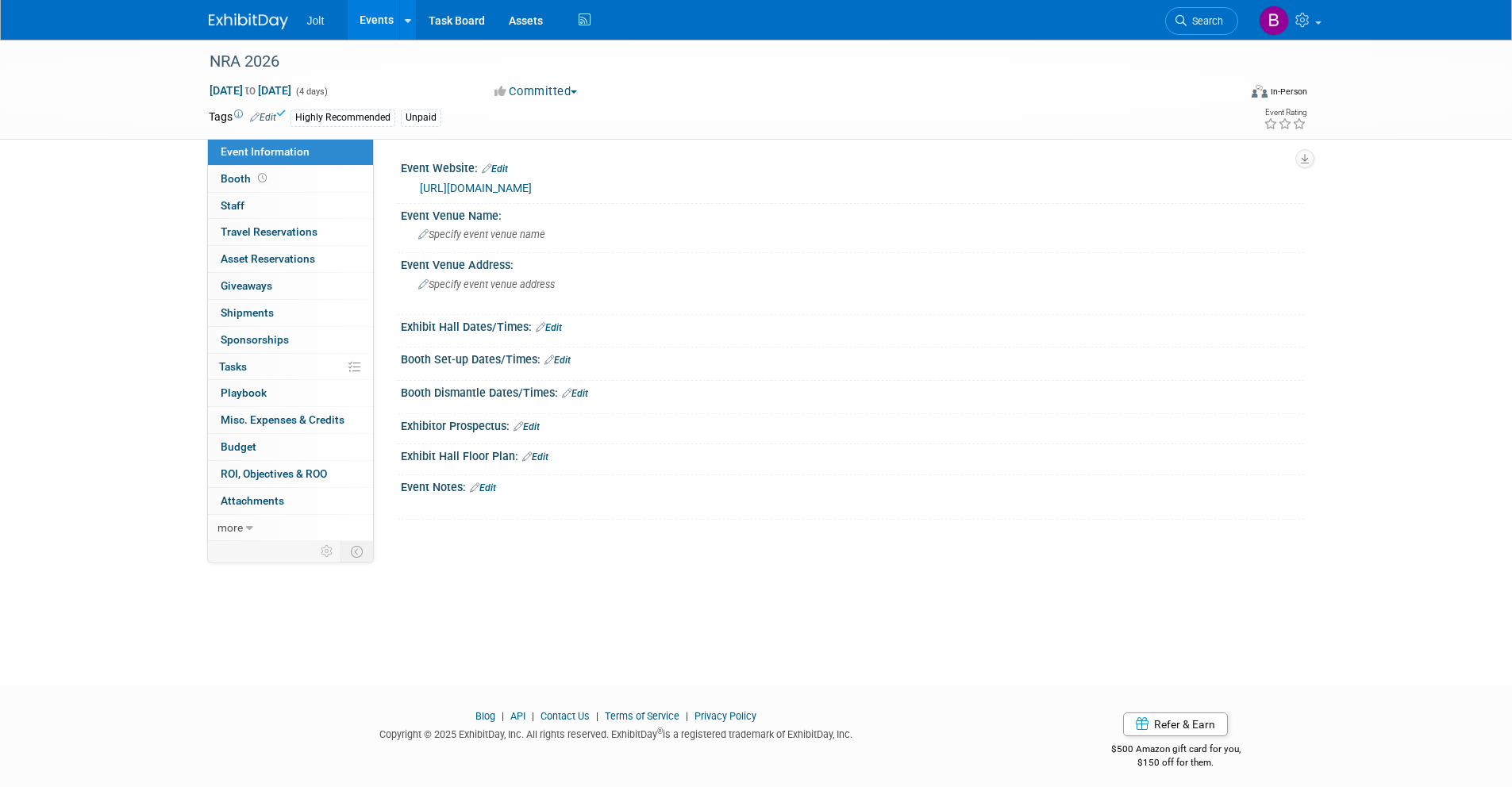
click at [253, 20] on img at bounding box center [248, 21] width 79 height 15
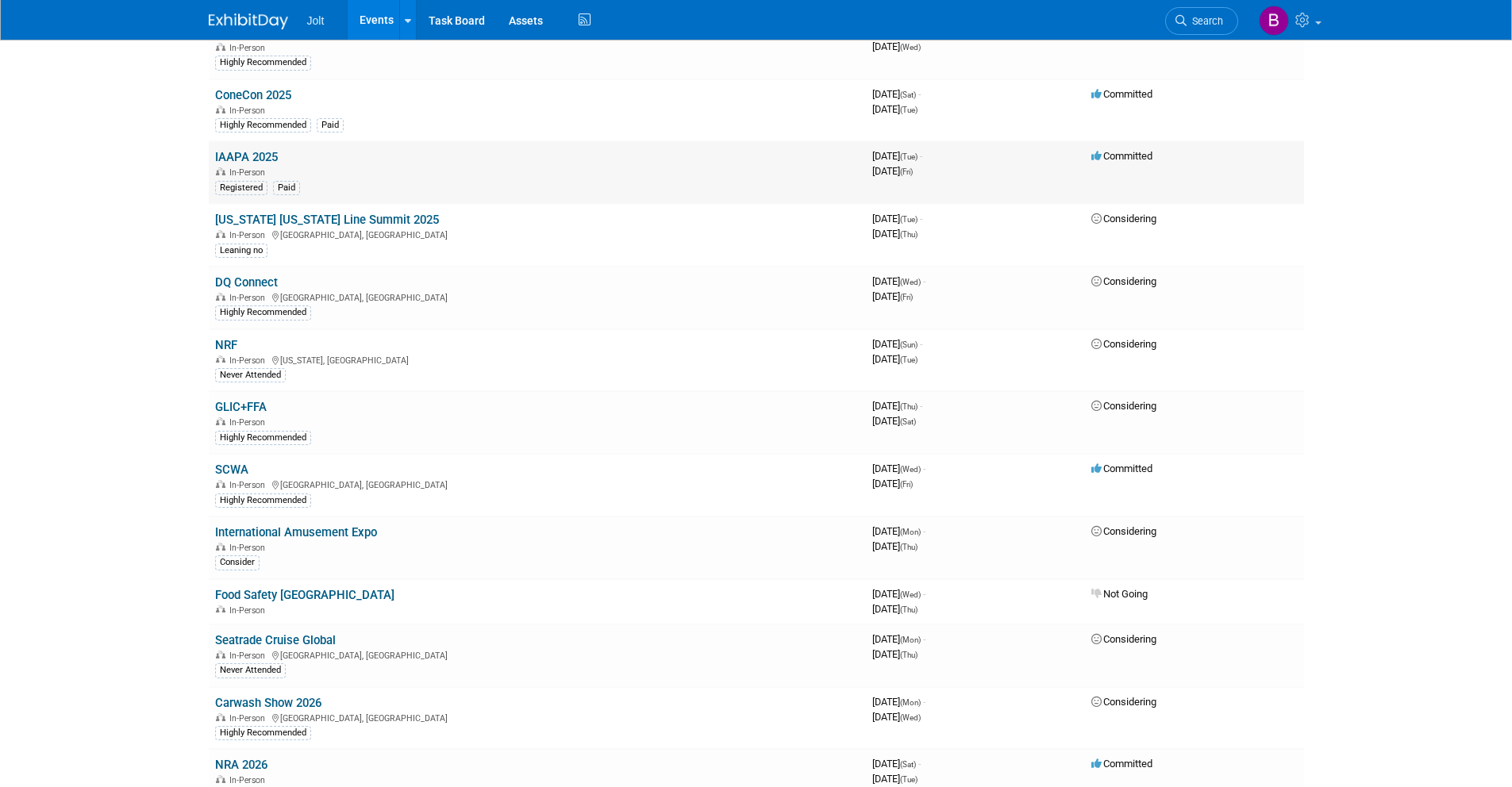
scroll to position [783, 0]
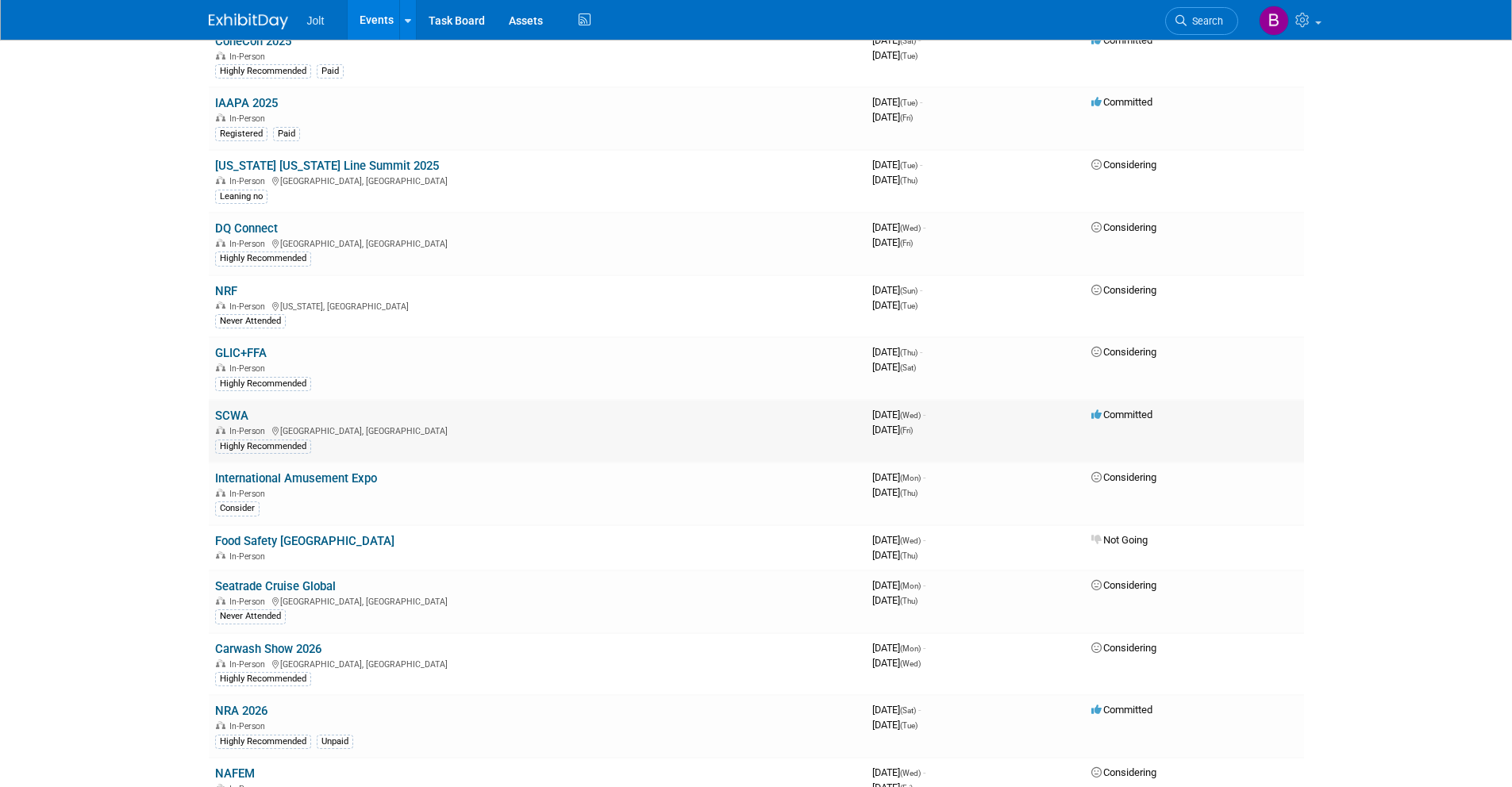
click at [236, 414] on link "SCWA" at bounding box center [231, 416] width 33 height 15
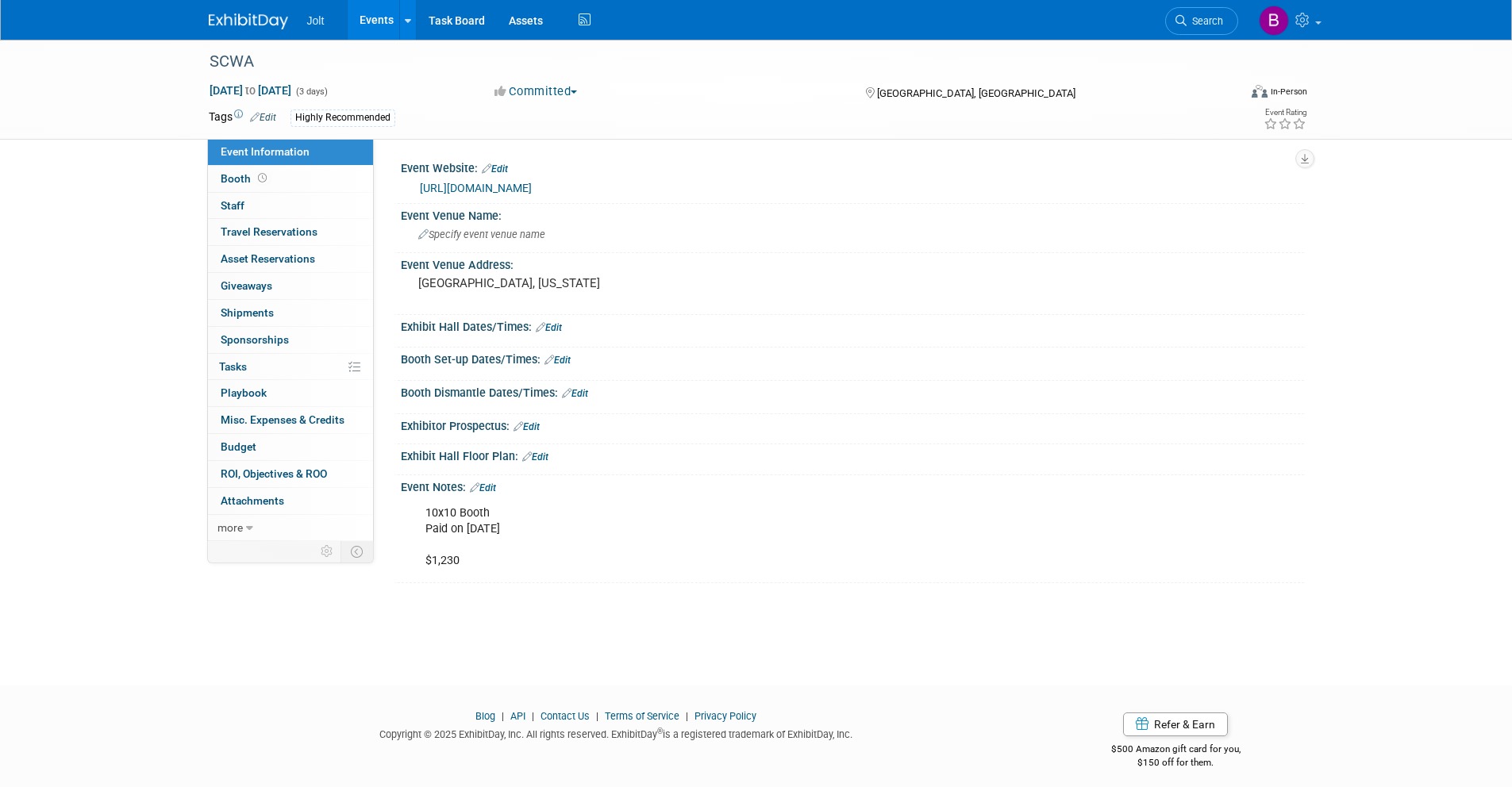
click at [271, 118] on link "Edit" at bounding box center [263, 117] width 26 height 11
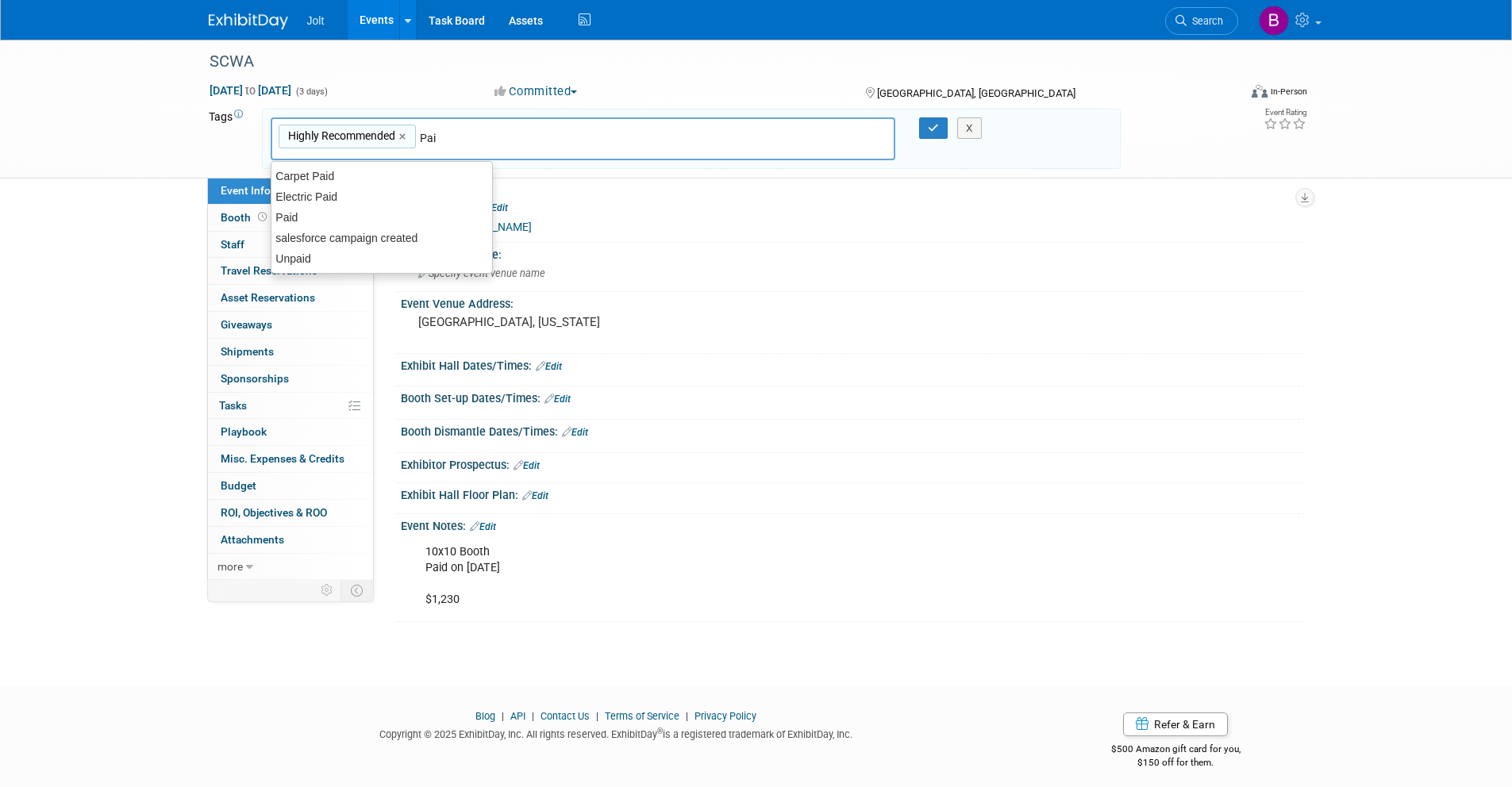
type input "Paid"
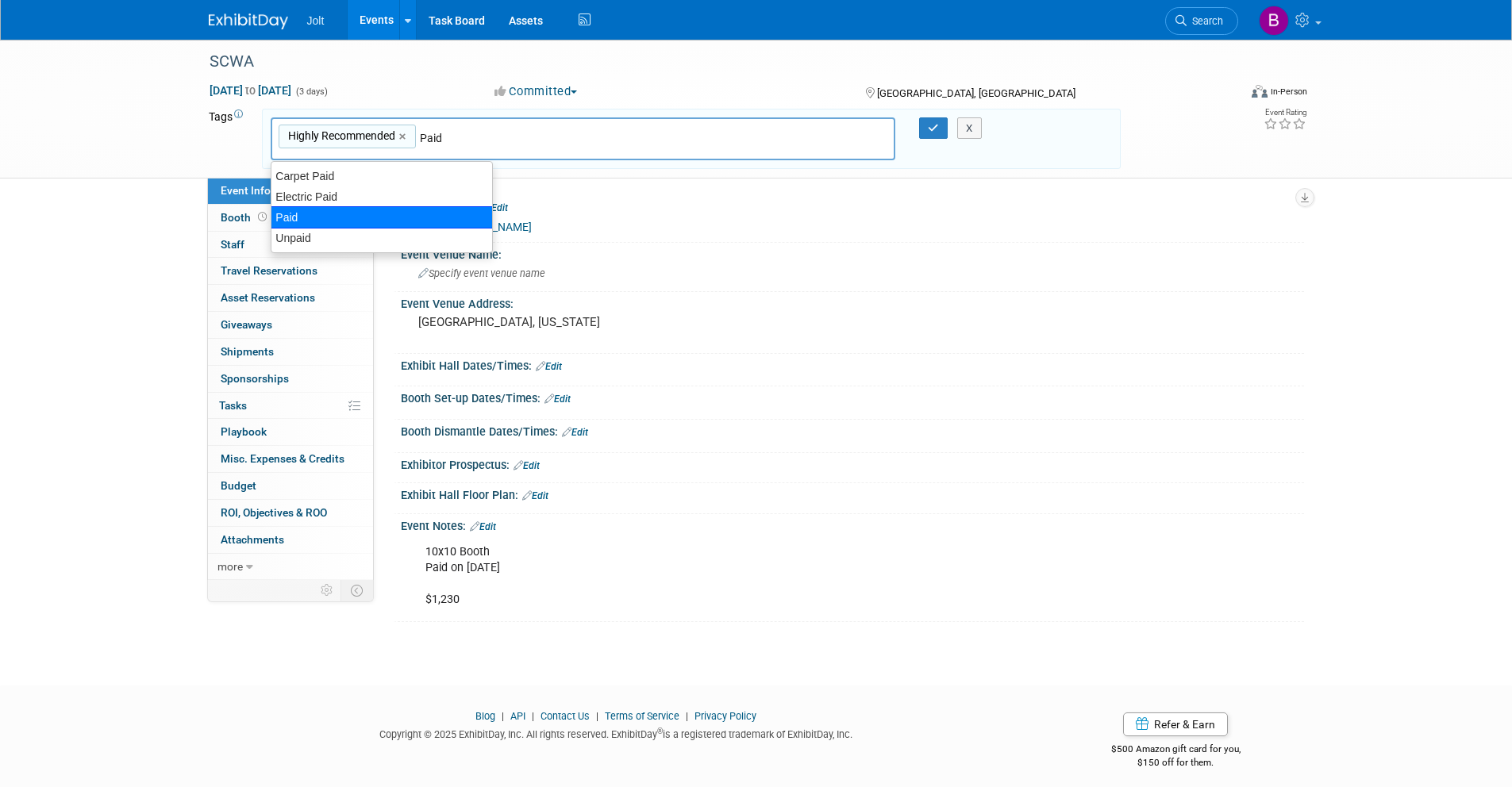
click at [319, 222] on div "Paid" at bounding box center [381, 216] width 222 height 22
type input "Highly Recommended, Paid"
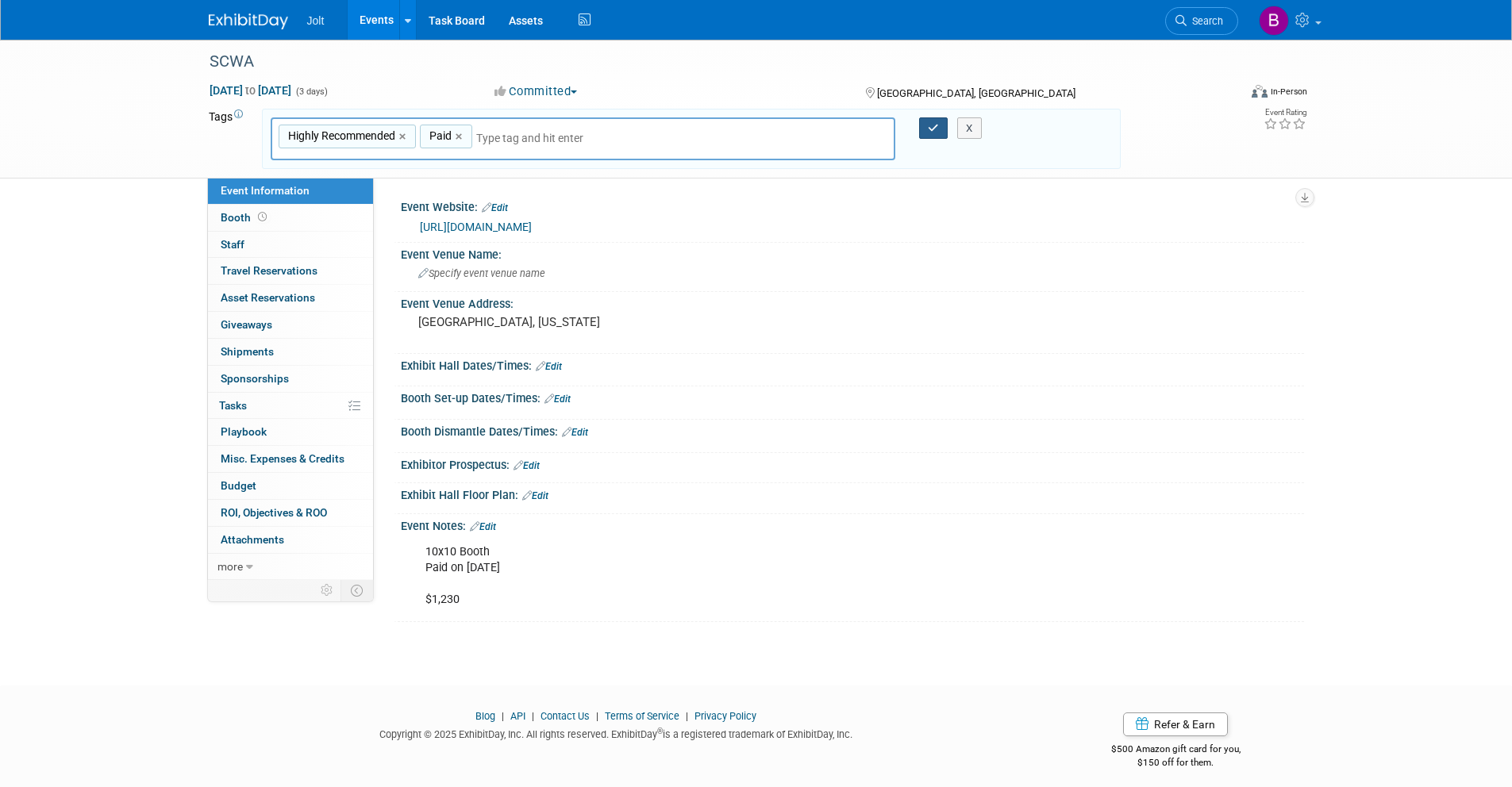
click at [928, 127] on icon "button" at bounding box center [934, 128] width 11 height 11
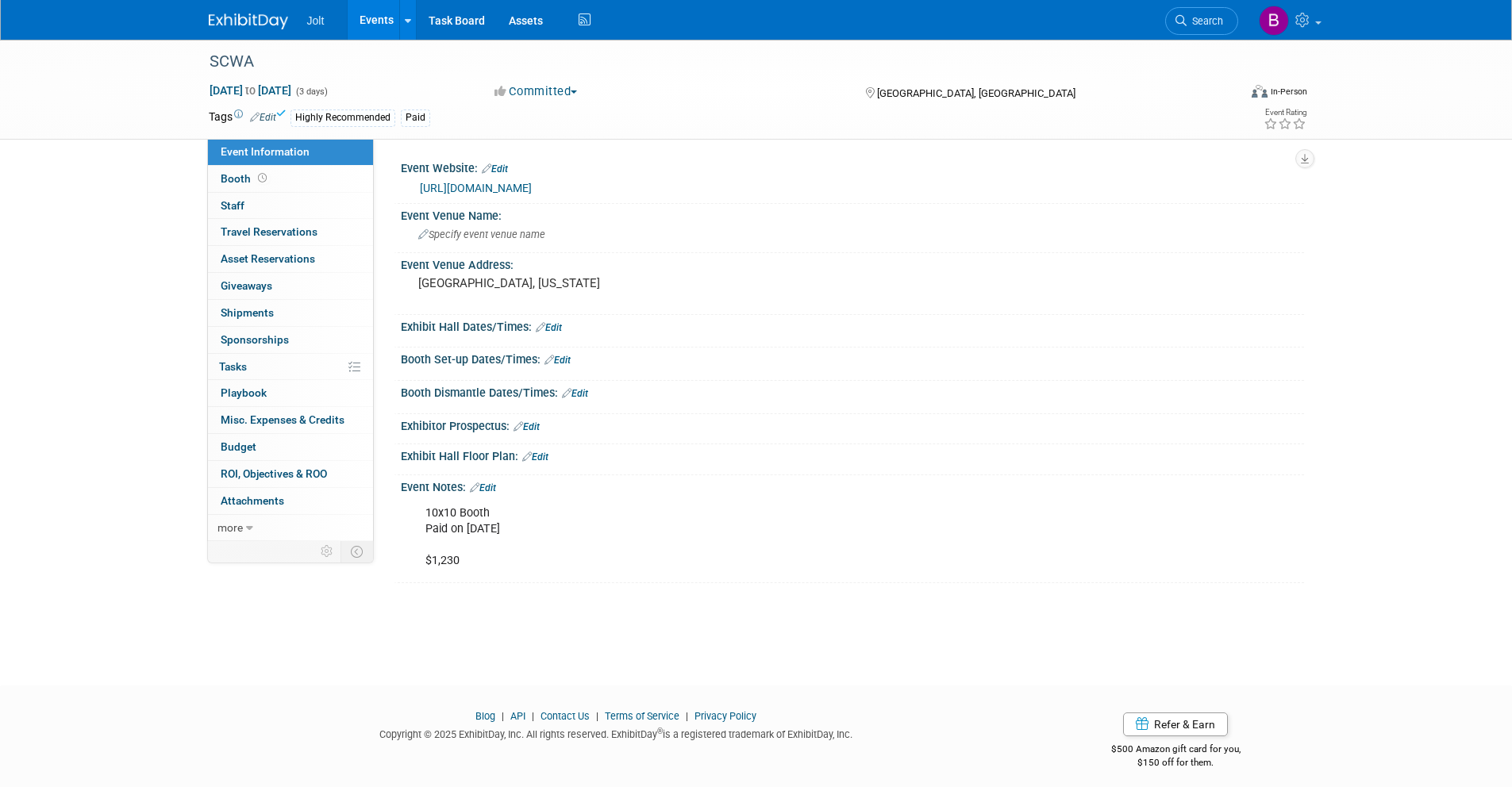
click at [234, 23] on img at bounding box center [248, 21] width 79 height 15
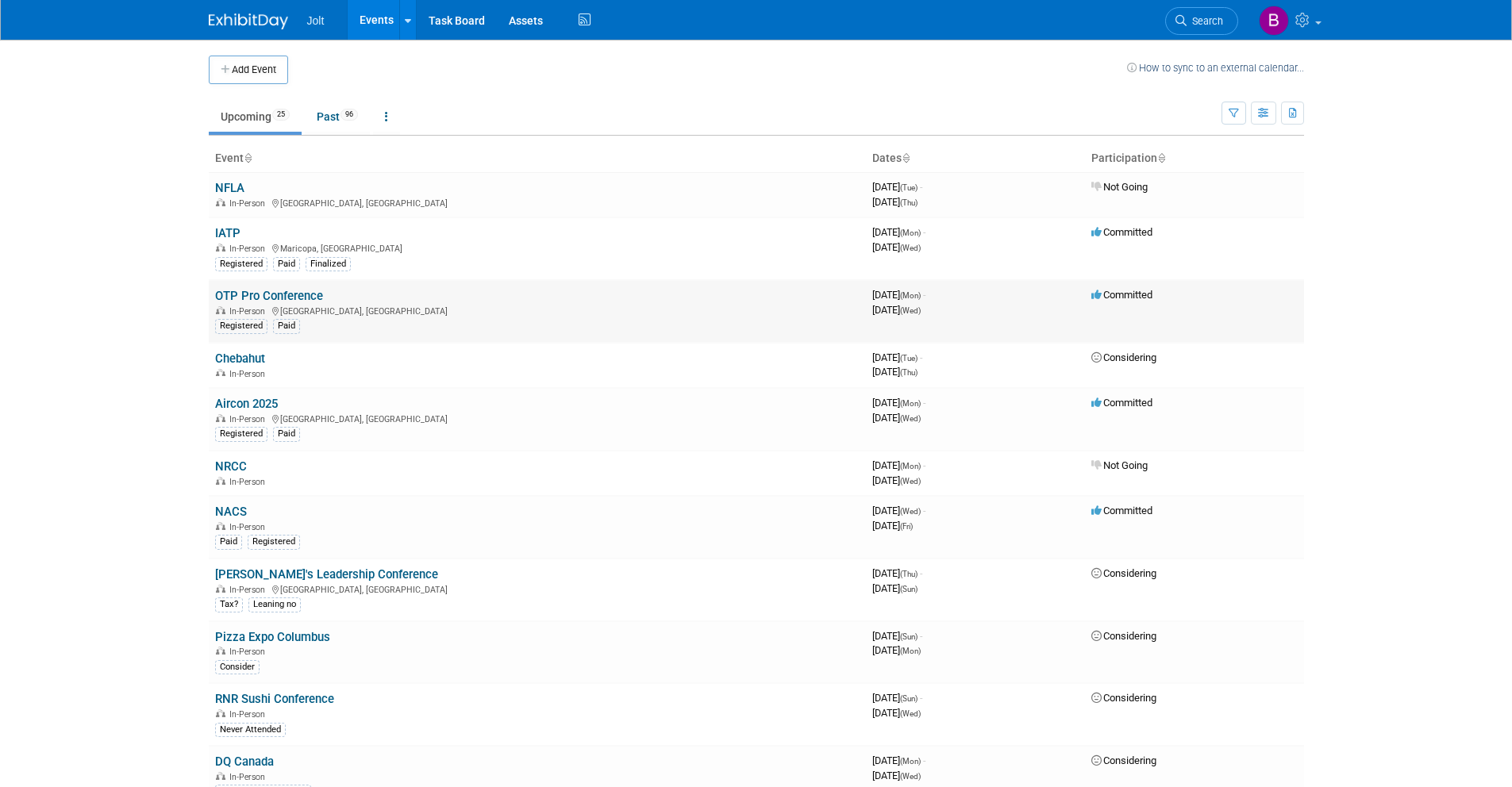
click at [274, 299] on link "OTP Pro Conference" at bounding box center [269, 296] width 108 height 15
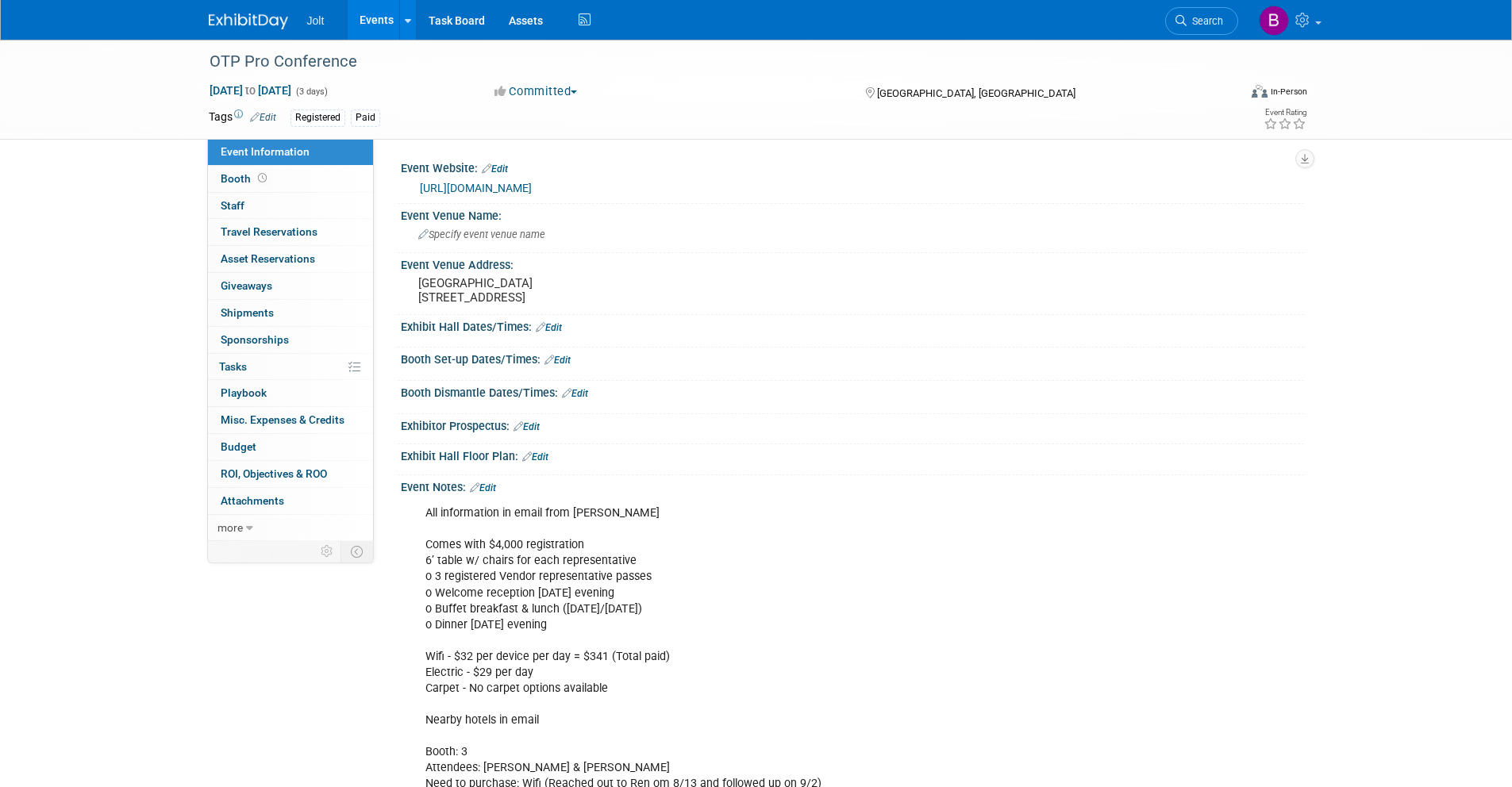
click at [271, 117] on link "Edit" at bounding box center [263, 117] width 26 height 11
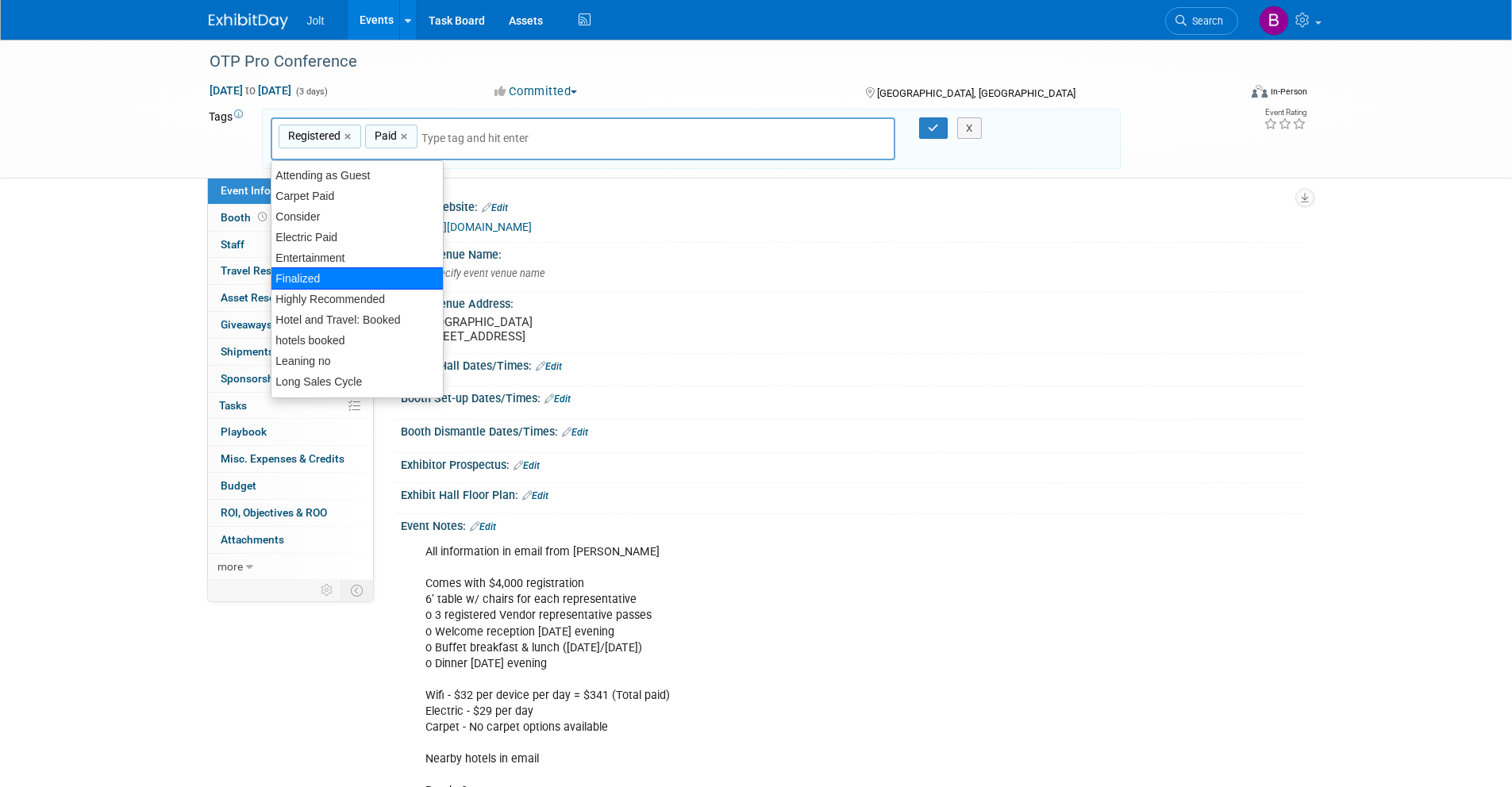
click at [341, 273] on div "Finalized" at bounding box center [357, 278] width 173 height 22
type input "Registered, Paid, Finalized"
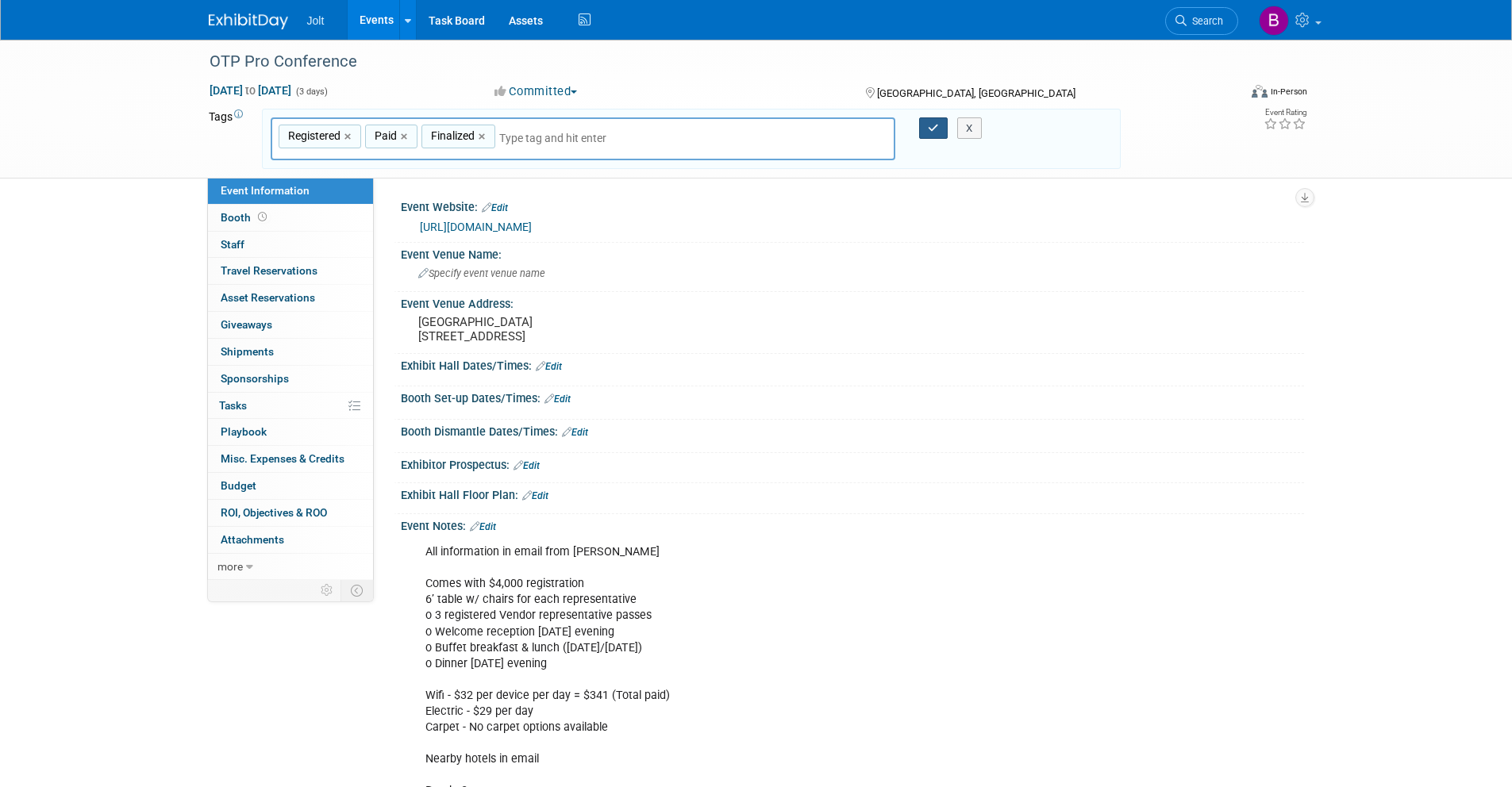
click at [927, 131] on button "button" at bounding box center [933, 128] width 28 height 22
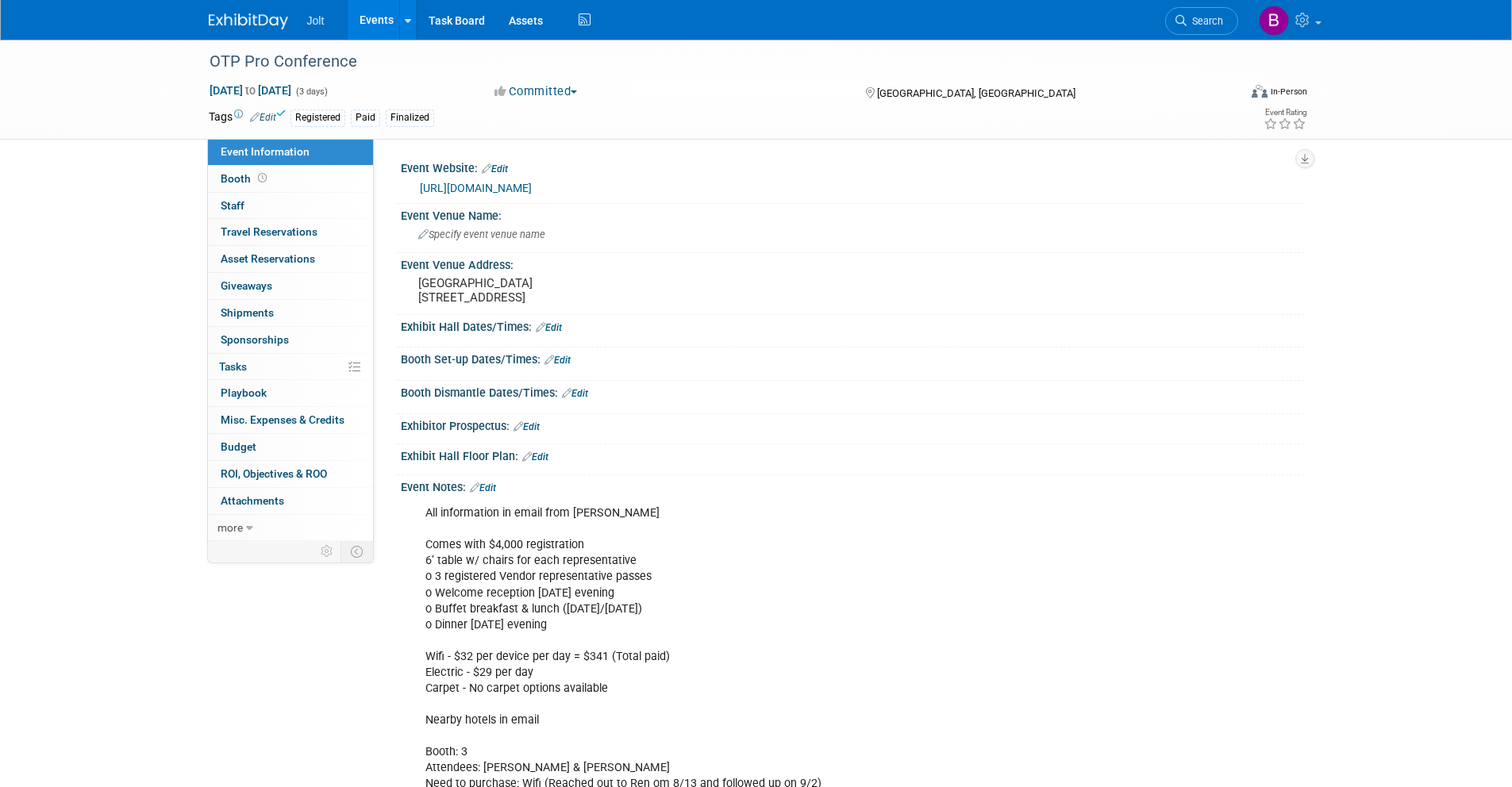
click at [253, 24] on img at bounding box center [248, 21] width 79 height 15
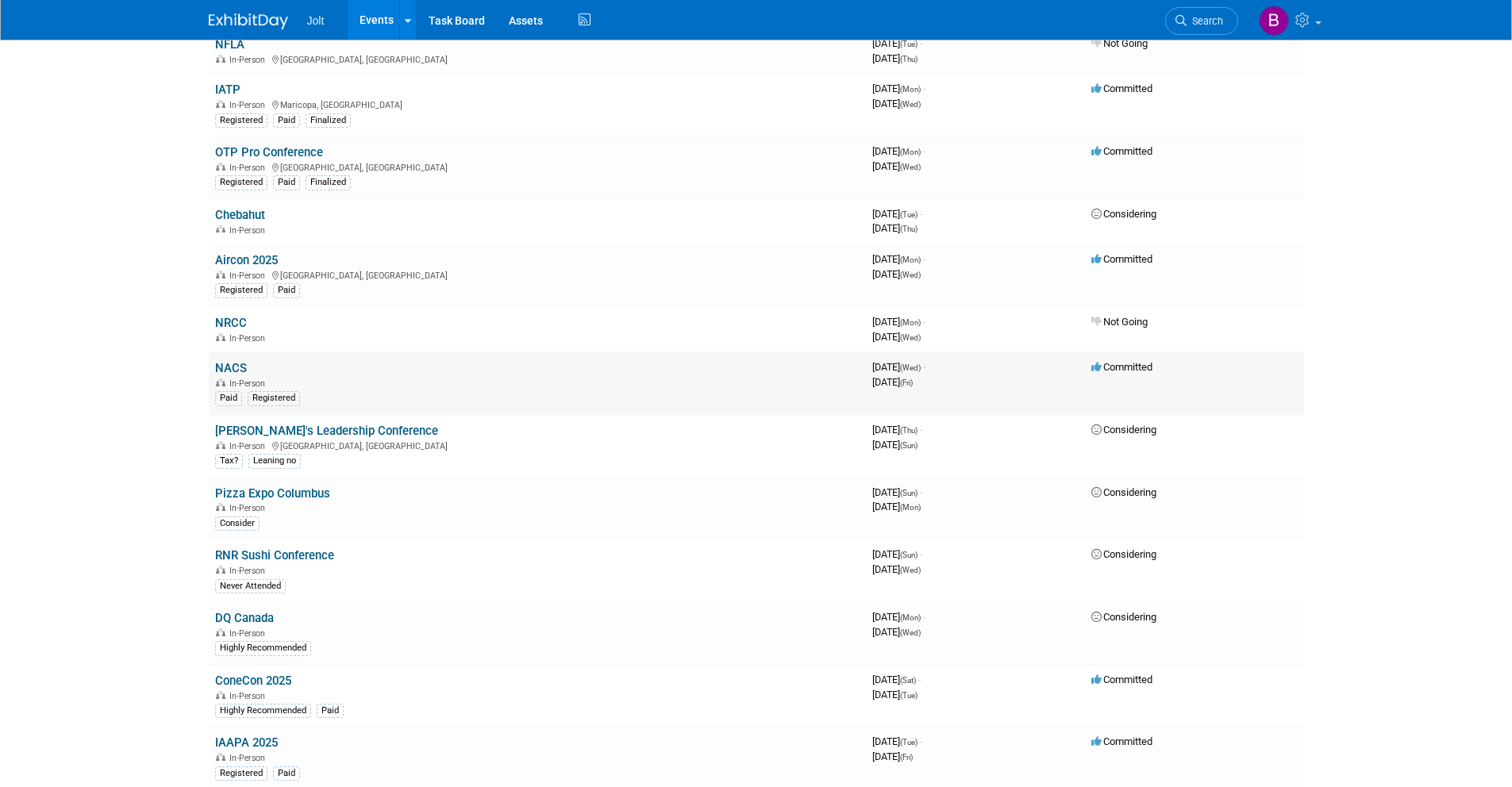
scroll to position [145, 0]
click at [261, 256] on link "Aircon 2025" at bounding box center [246, 259] width 63 height 15
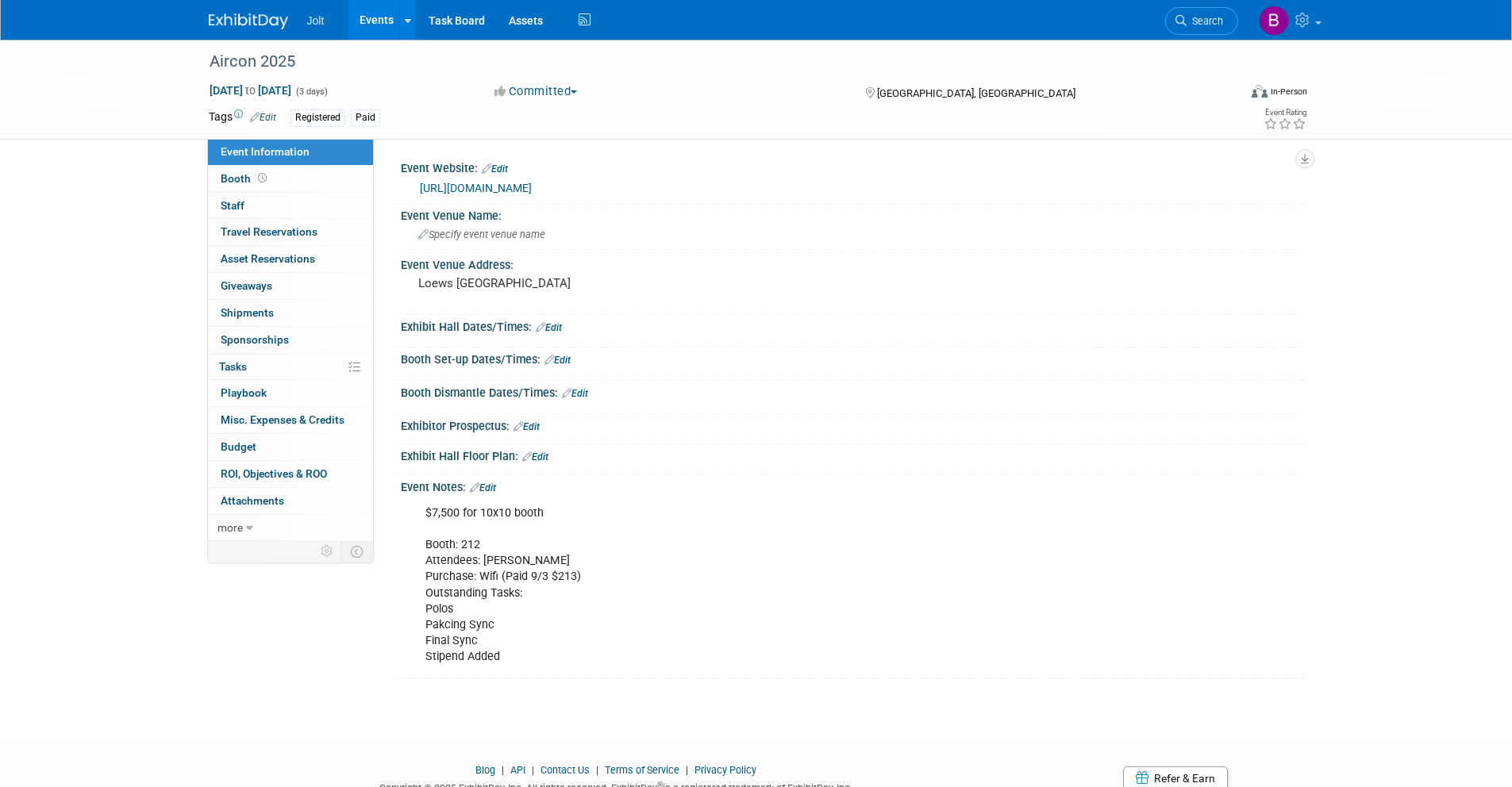
click at [263, 115] on link "Edit" at bounding box center [263, 117] width 26 height 11
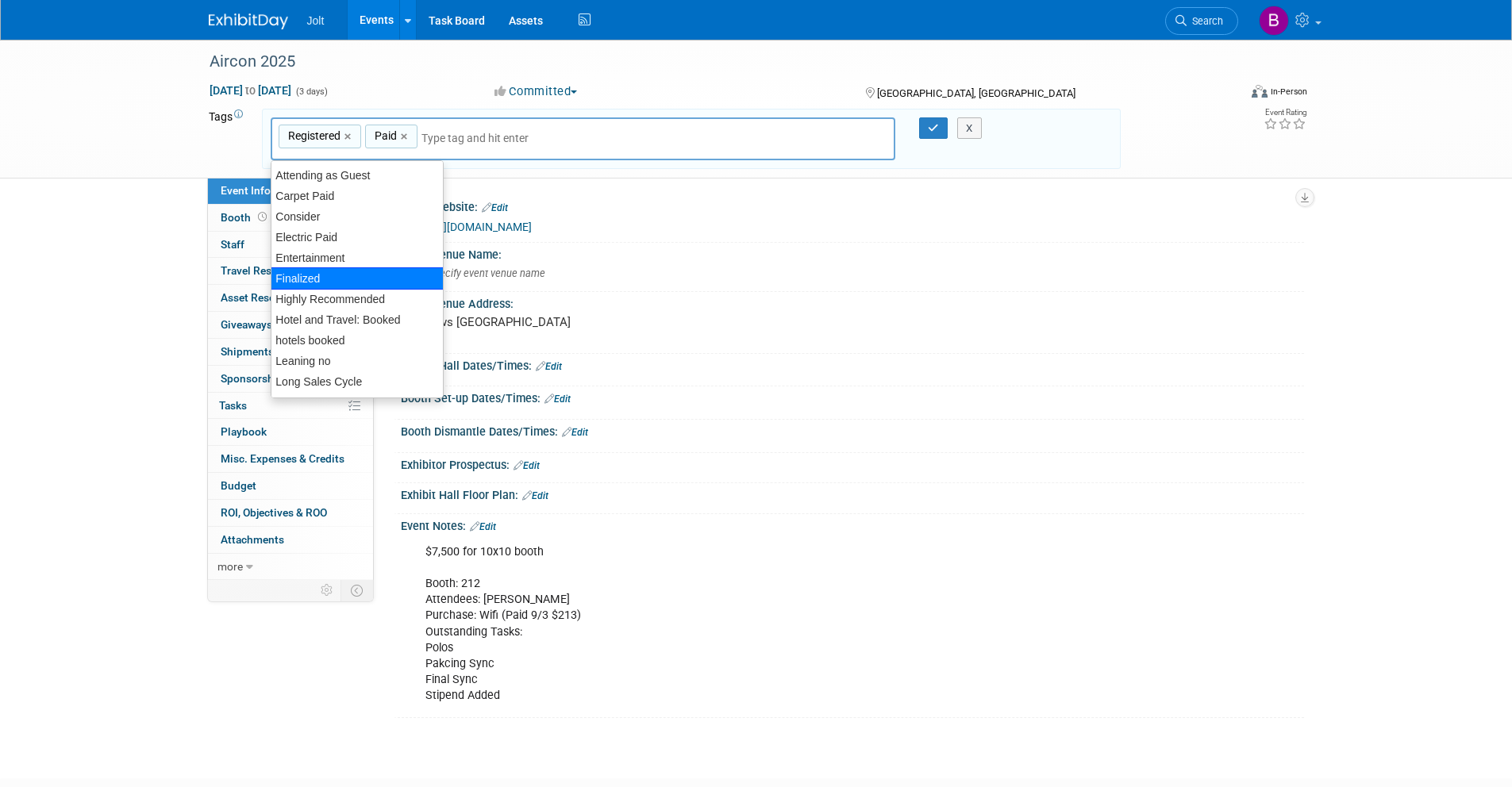
click at [312, 271] on div "Finalized" at bounding box center [357, 278] width 173 height 22
type input "Registered, Paid, Finalized"
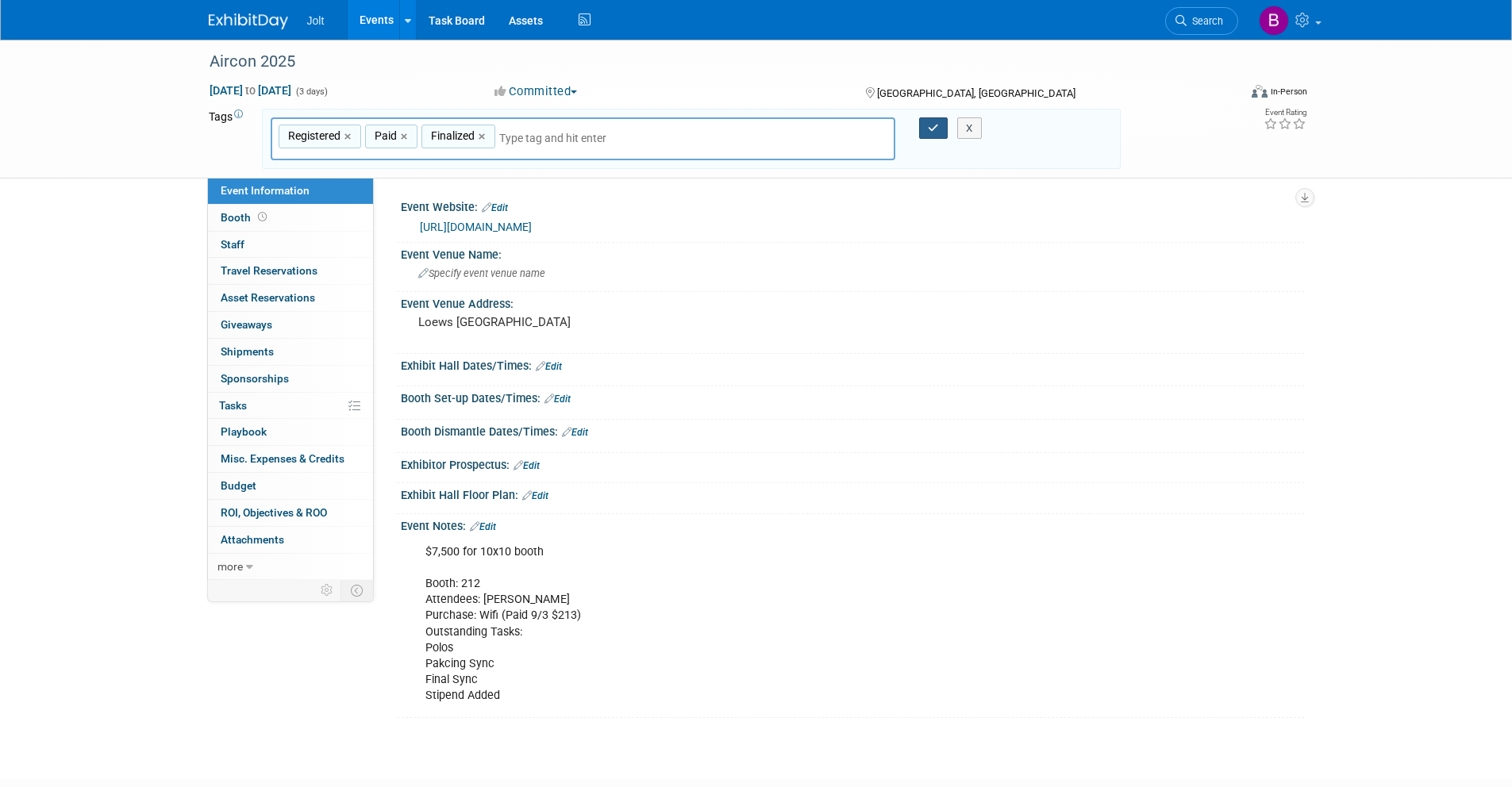
drag, startPoint x: 923, startPoint y: 133, endPoint x: 913, endPoint y: 134, distance: 10.0
click at [923, 133] on button "button" at bounding box center [933, 128] width 28 height 22
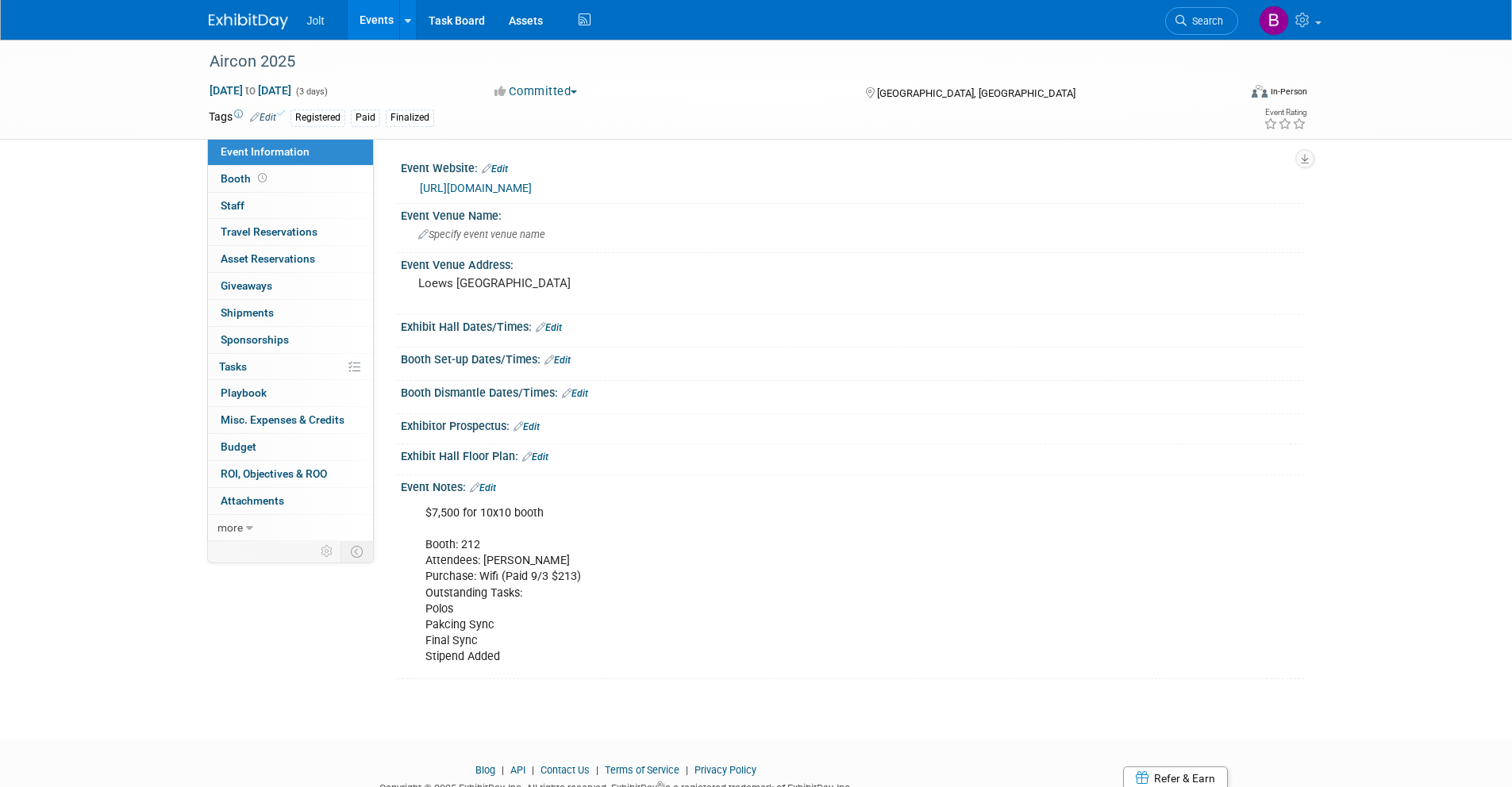
click at [241, 15] on img at bounding box center [248, 21] width 79 height 15
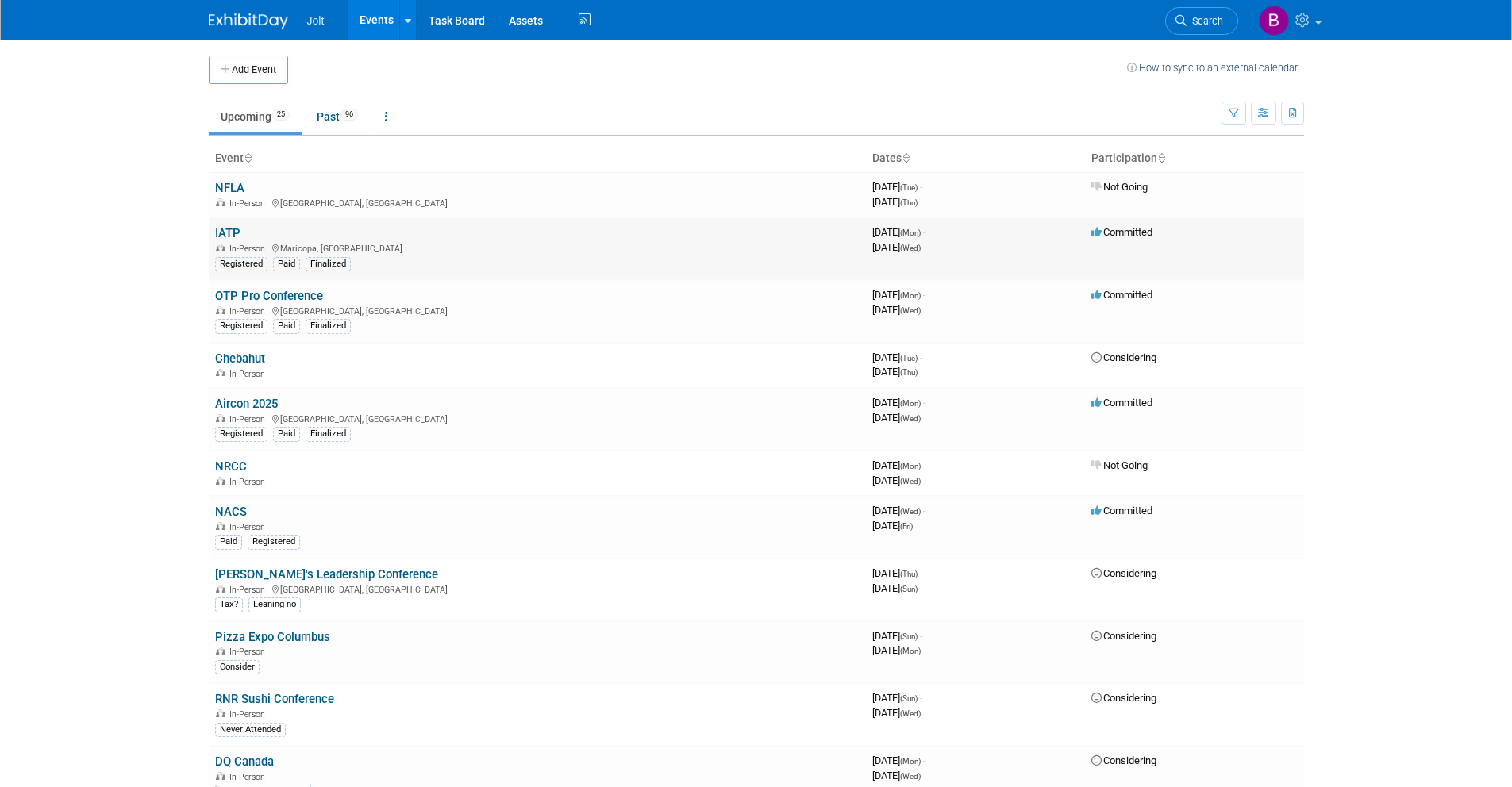
click at [236, 234] on link "IATP" at bounding box center [227, 234] width 25 height 15
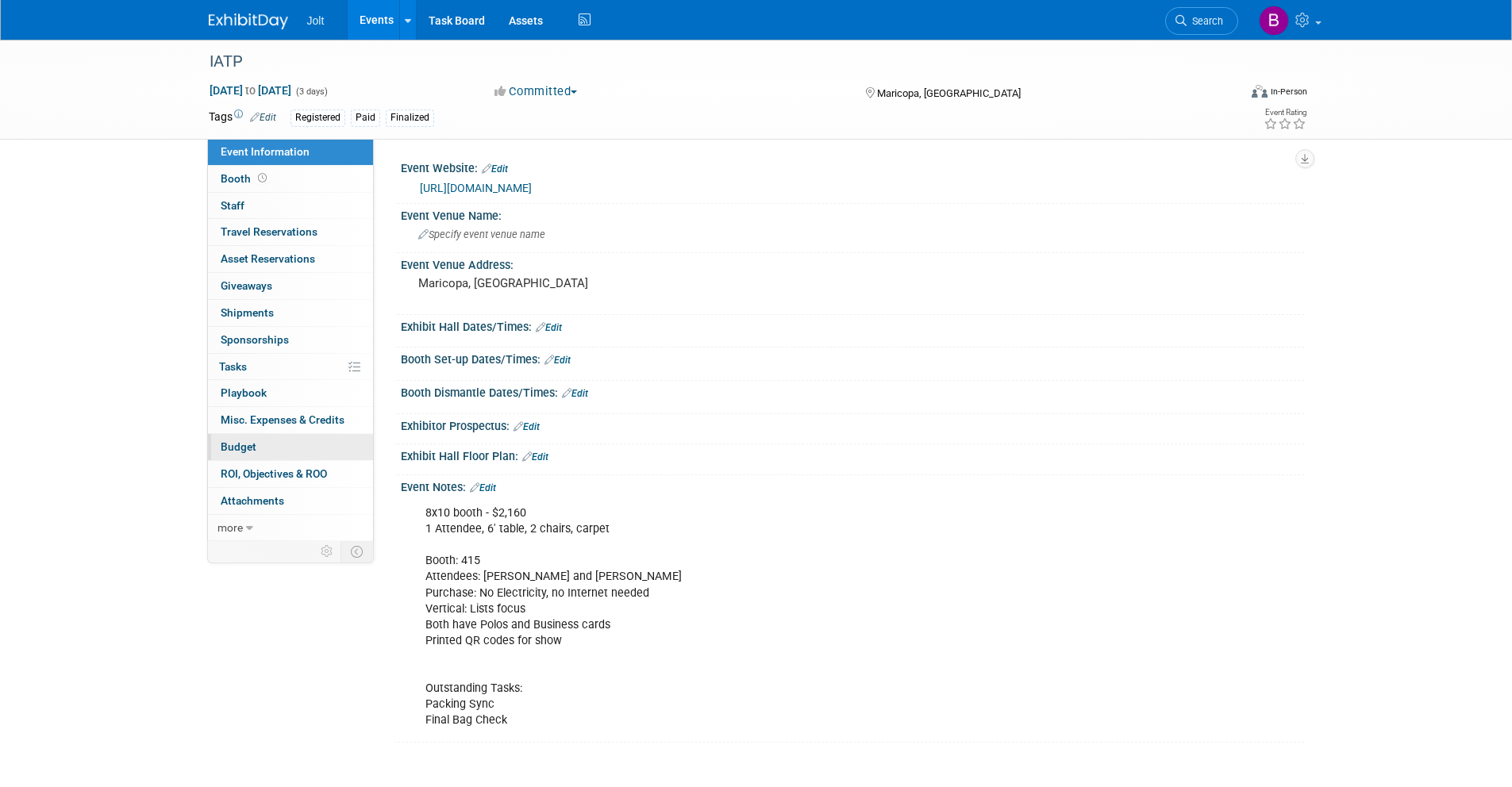
click at [265, 448] on link "Budget" at bounding box center [290, 447] width 165 height 26
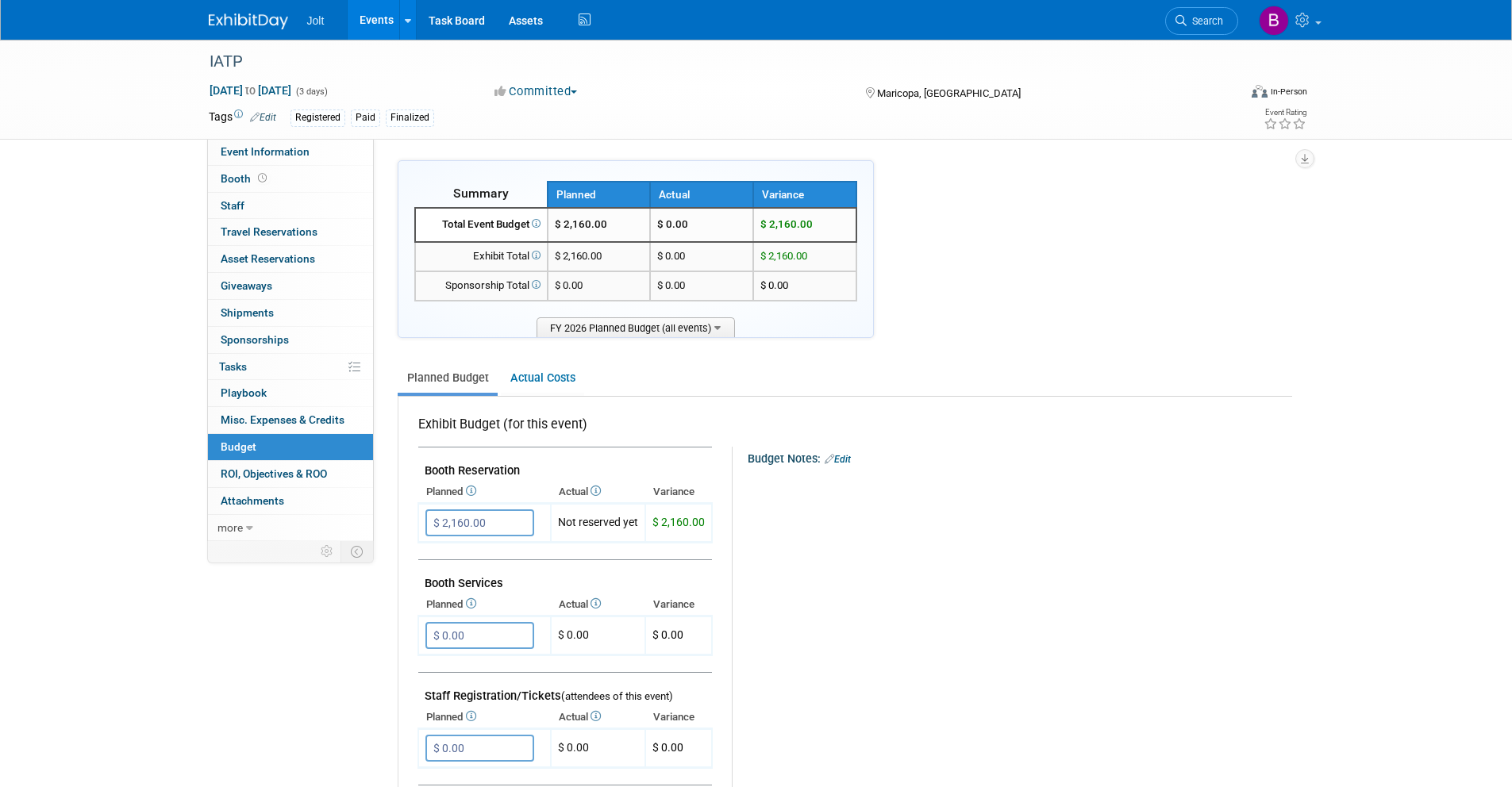
click at [268, 21] on img at bounding box center [248, 21] width 79 height 15
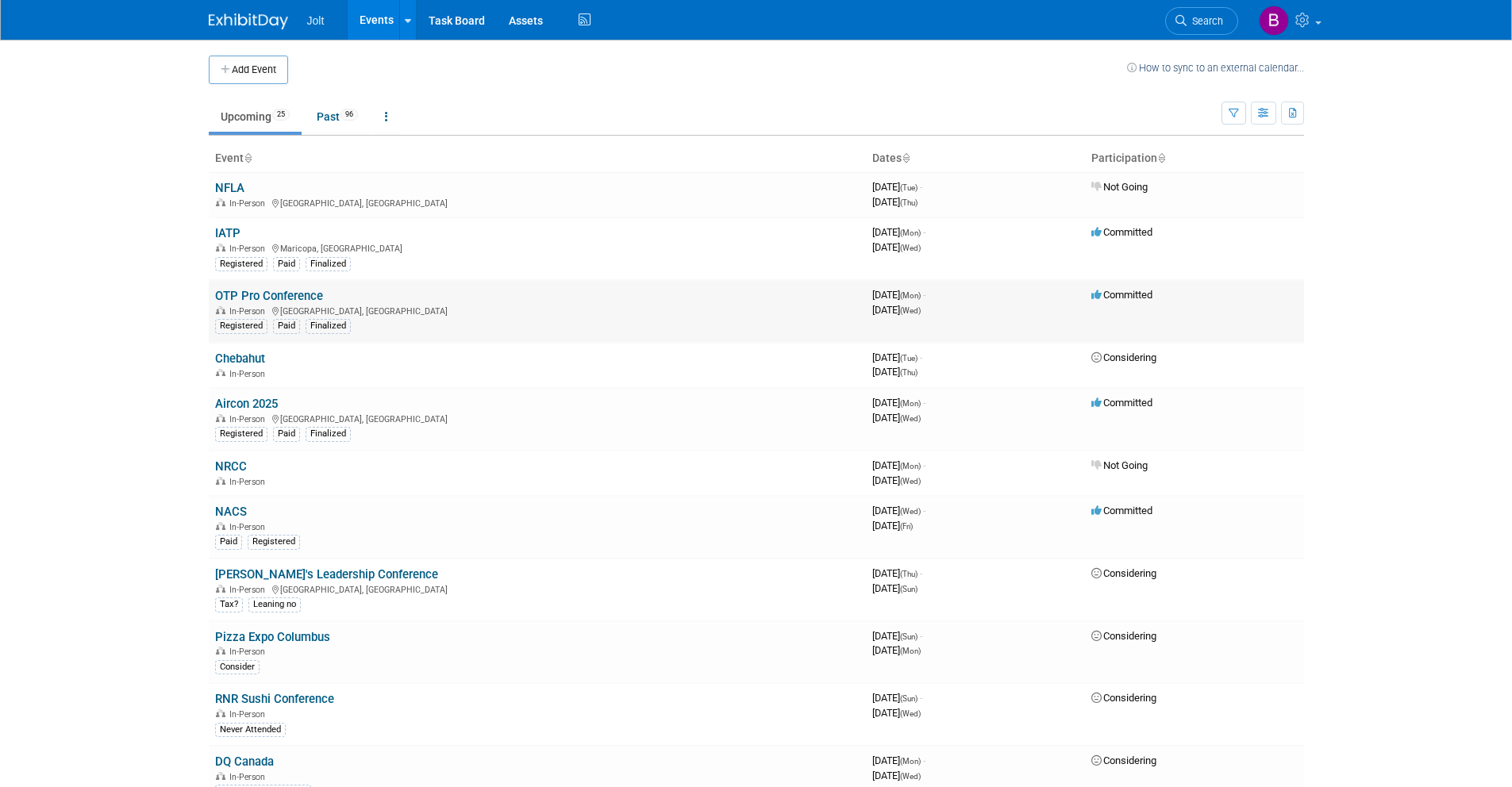
click at [278, 291] on link "OTP Pro Conference" at bounding box center [269, 296] width 108 height 15
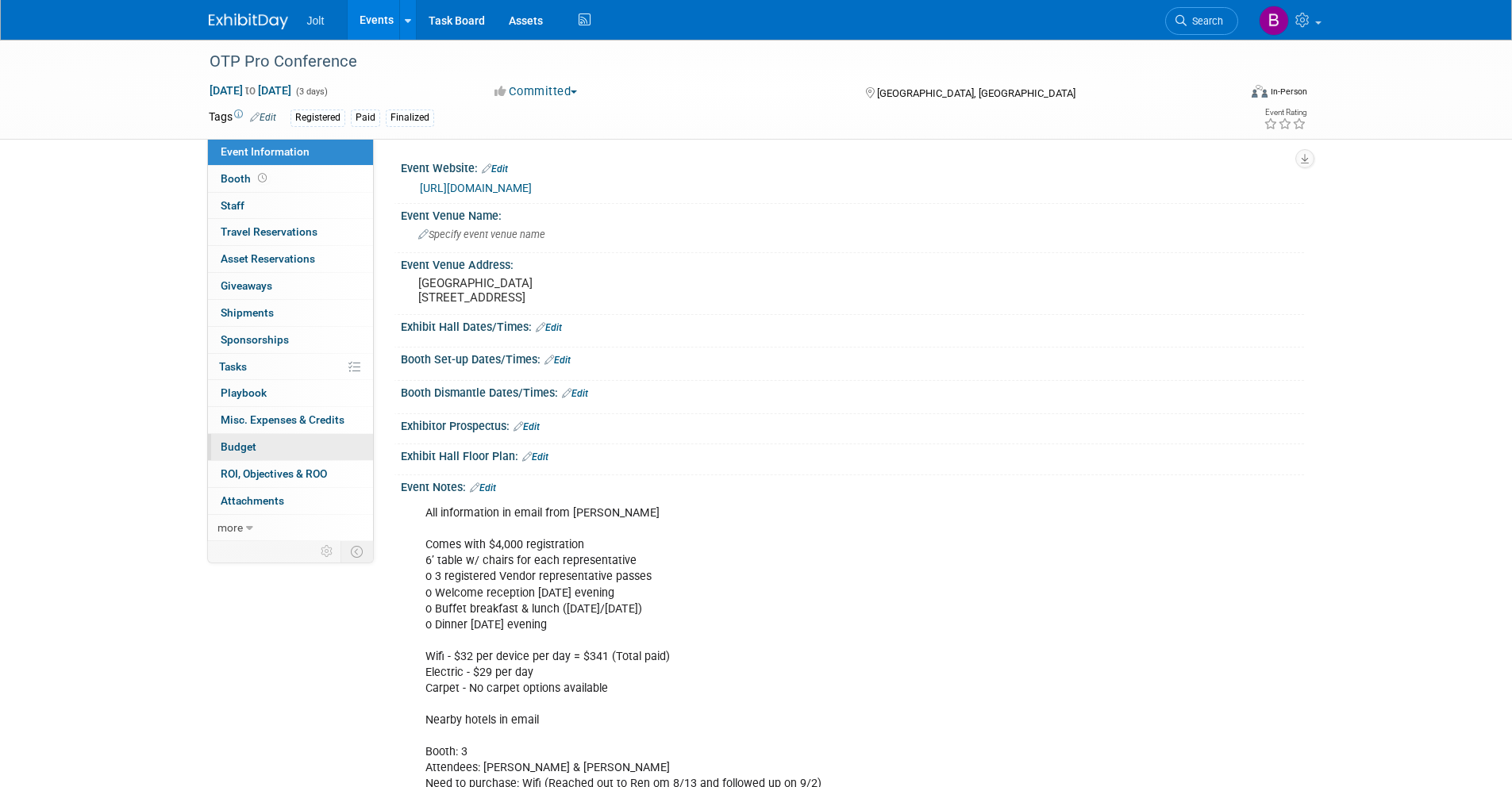
click at [261, 448] on link "Budget" at bounding box center [290, 447] width 165 height 26
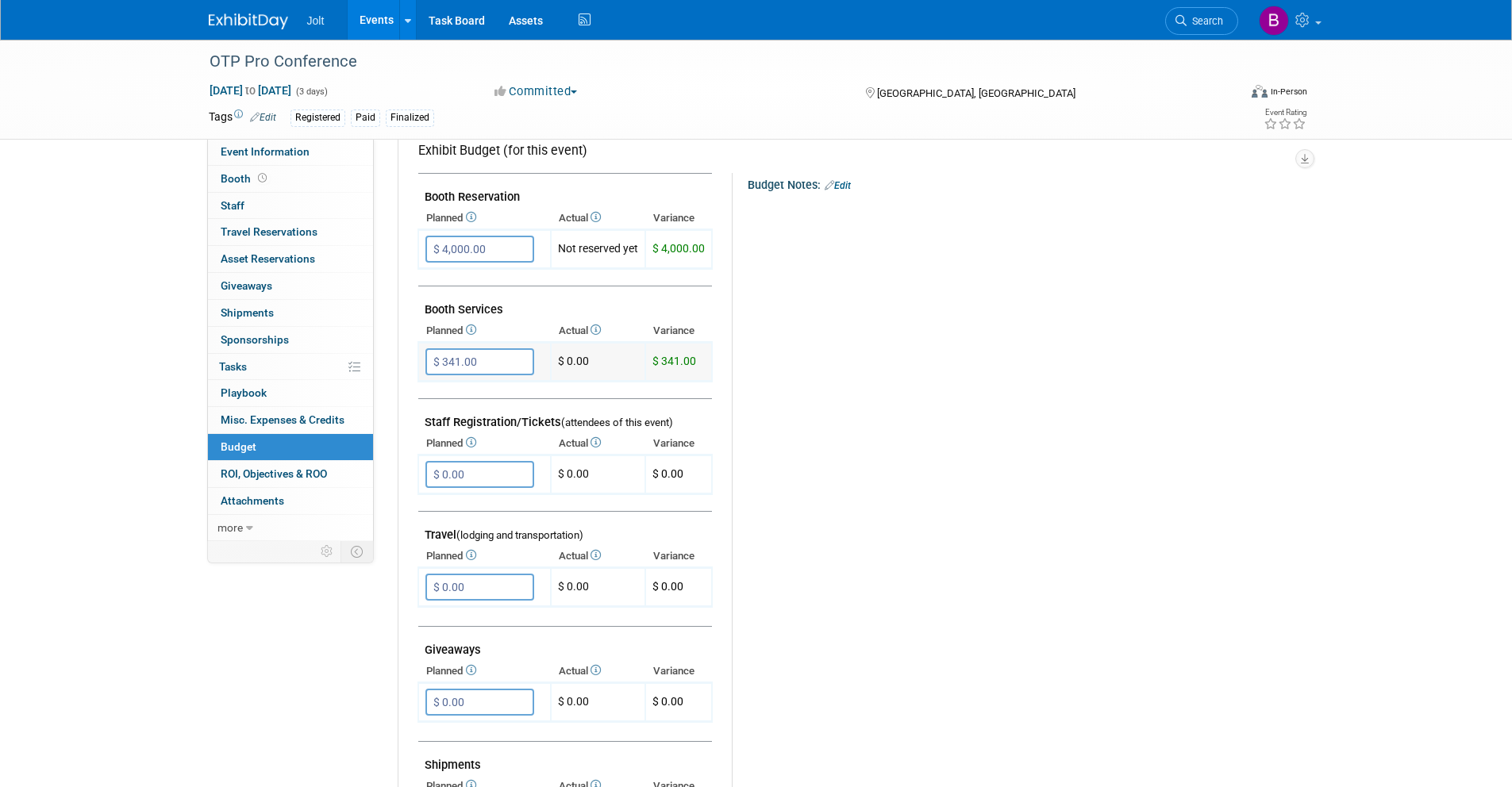
scroll to position [264, 0]
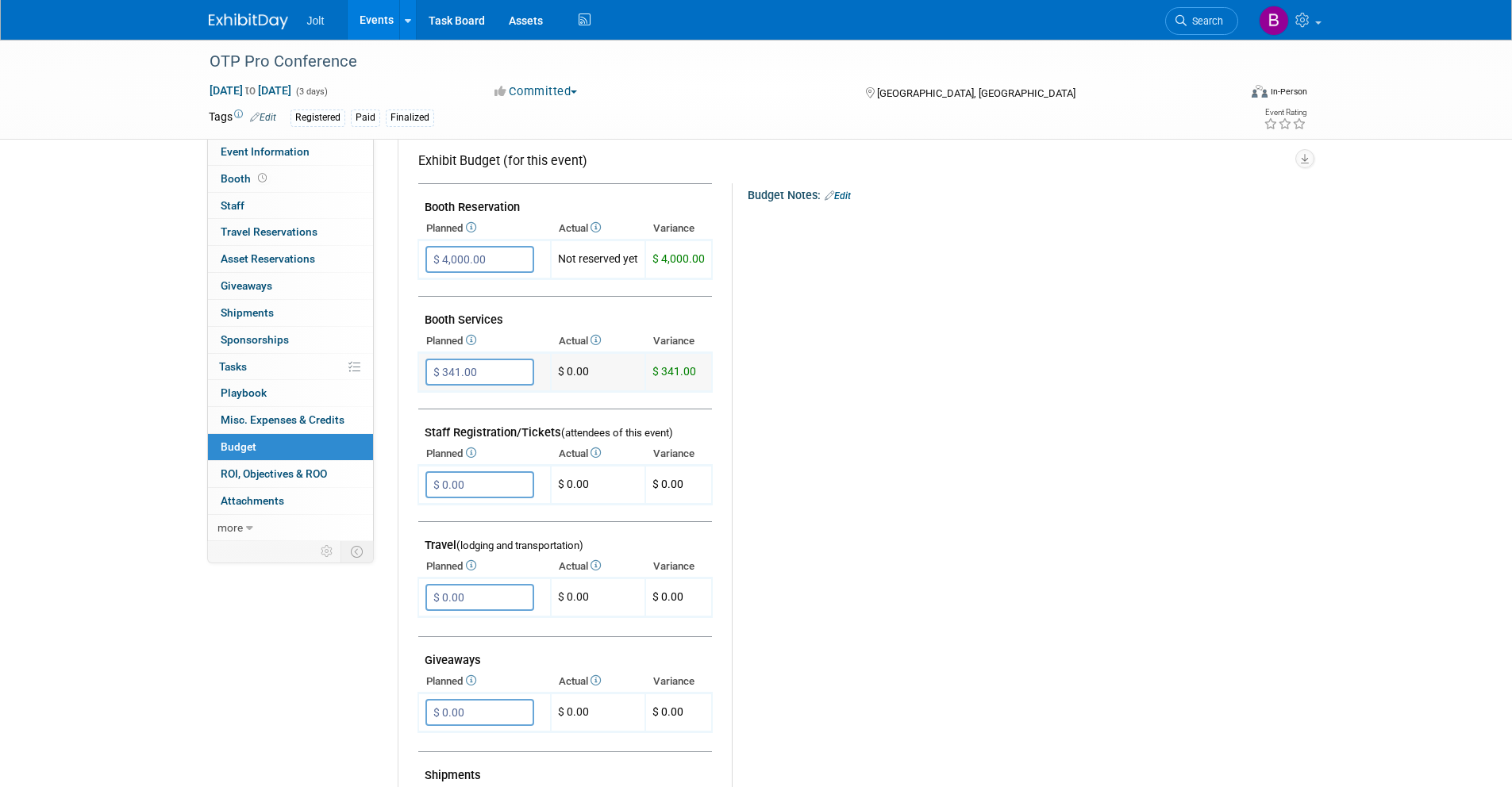
click at [488, 373] on input "$ 341.00" at bounding box center [480, 372] width 109 height 27
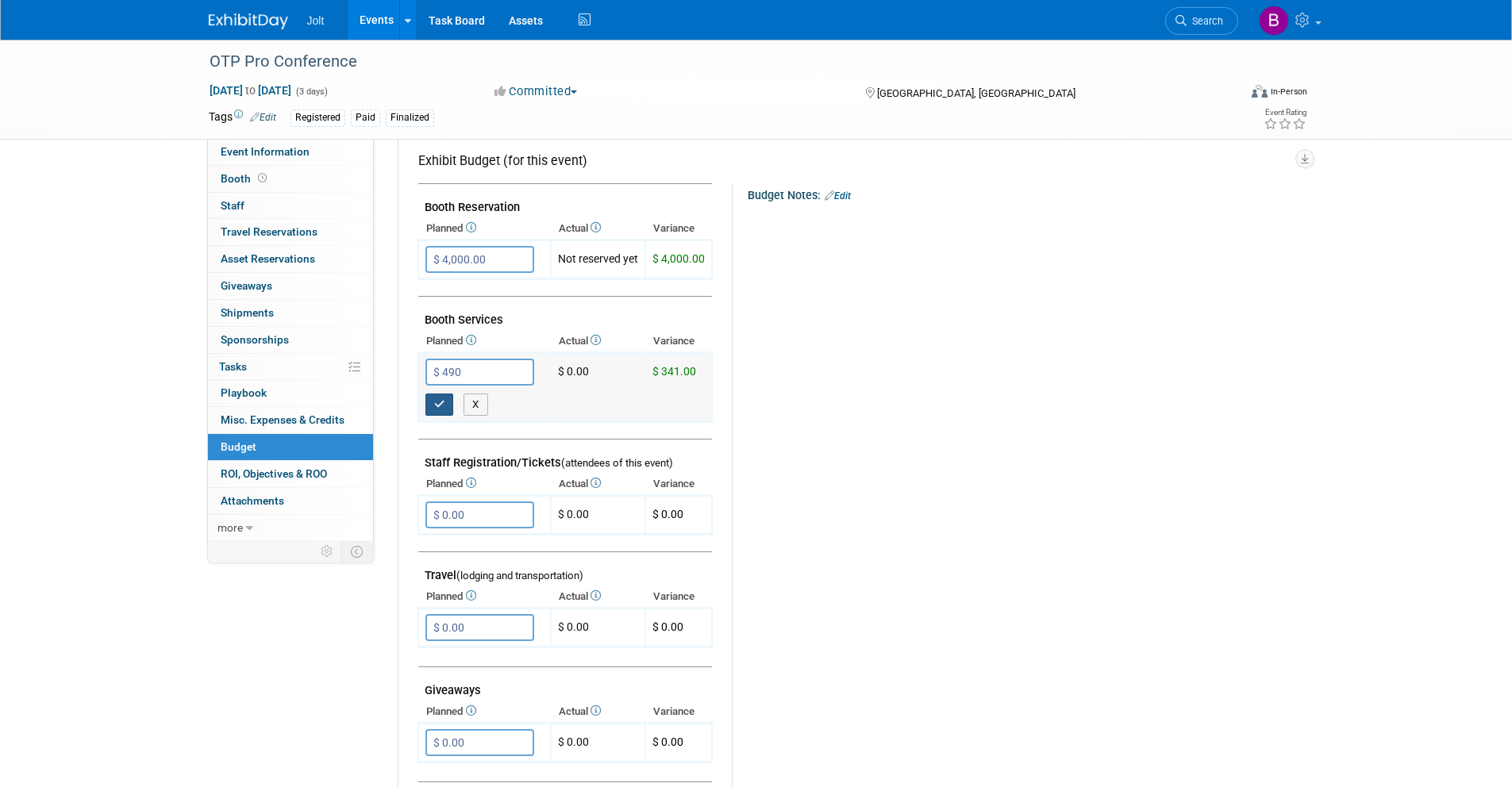
type input "$ 490.00"
click at [437, 404] on icon "button" at bounding box center [440, 404] width 11 height 11
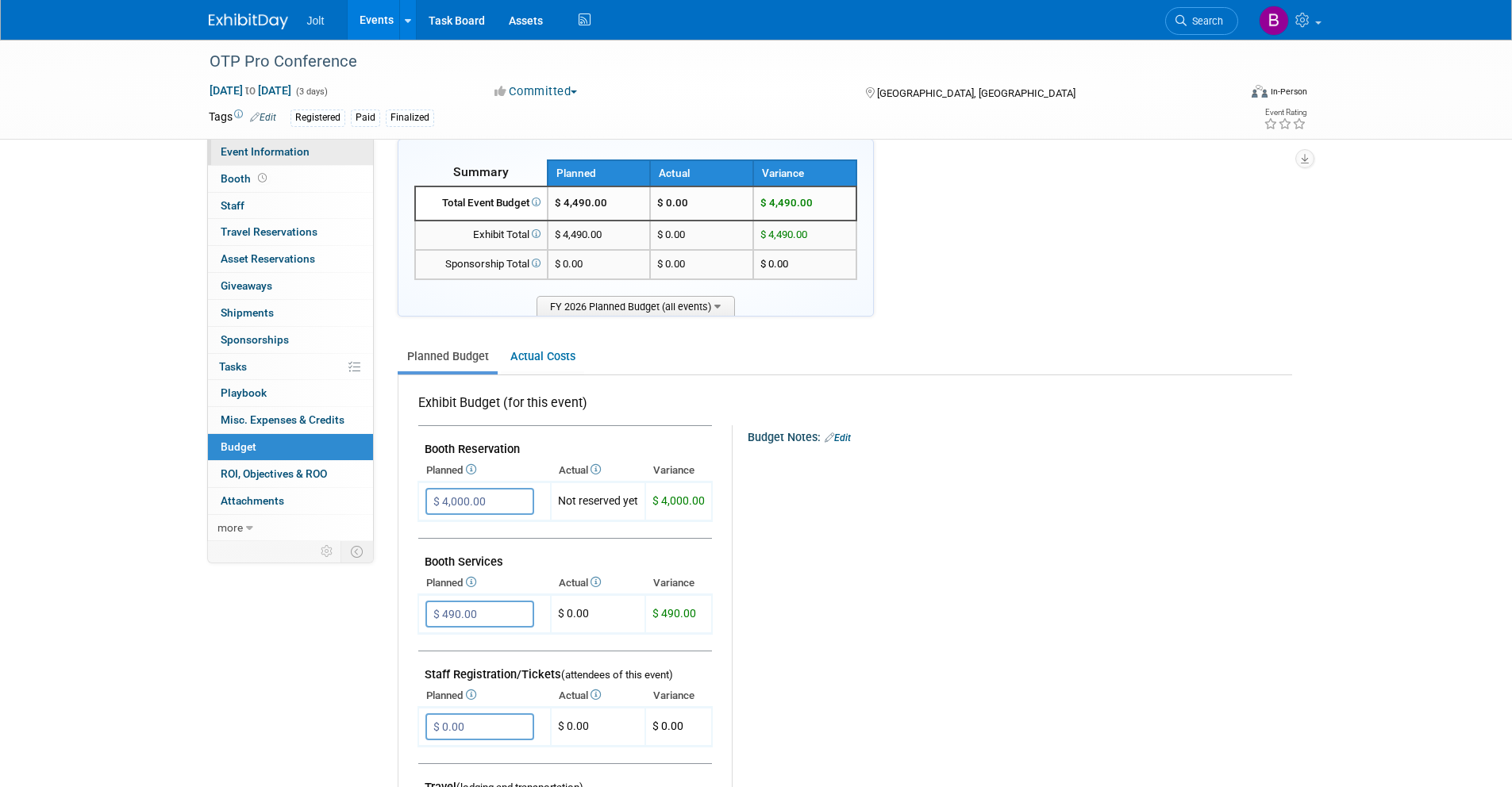
scroll to position [0, 0]
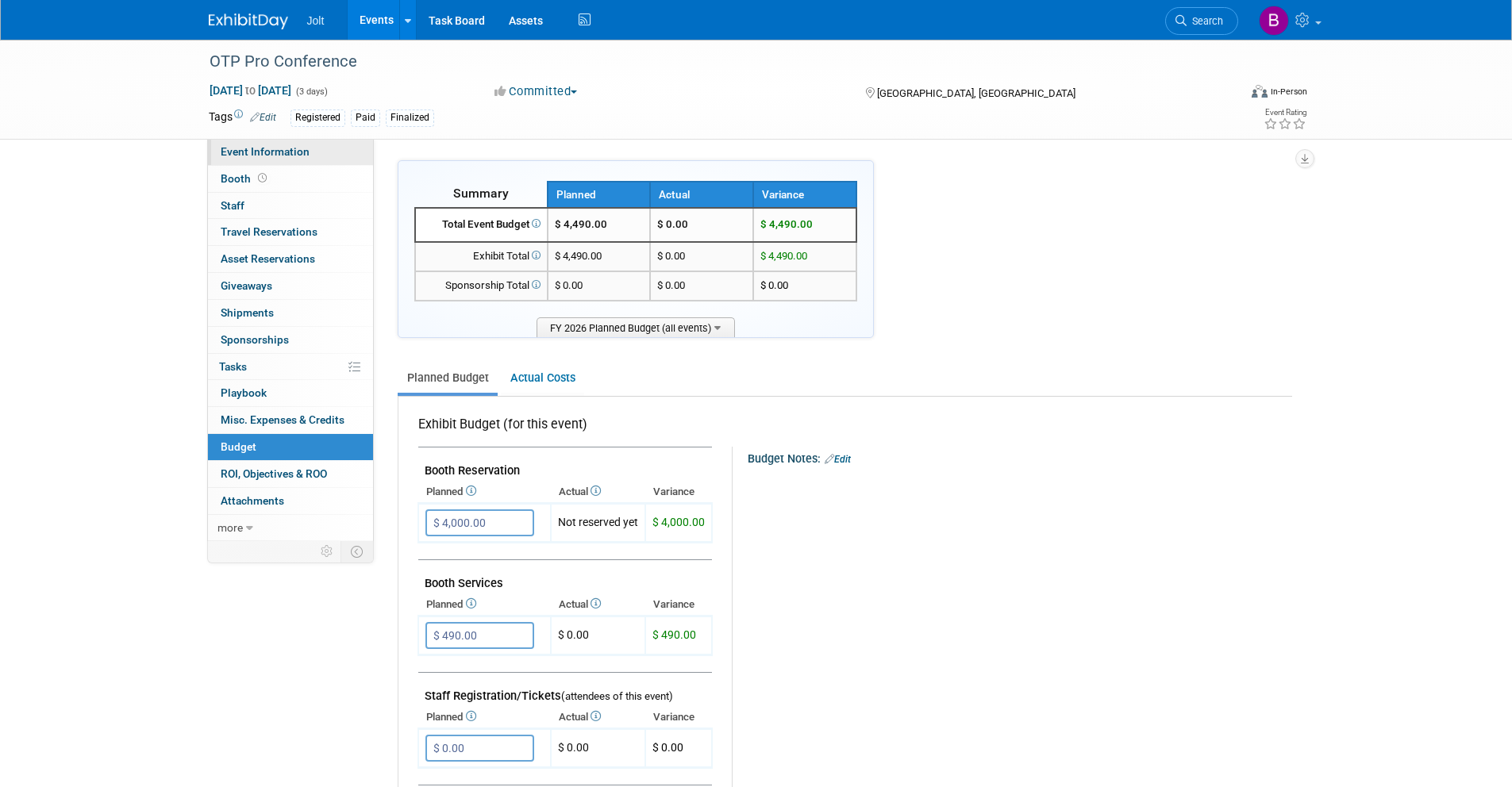
click at [259, 159] on link "Event Information" at bounding box center [290, 152] width 165 height 26
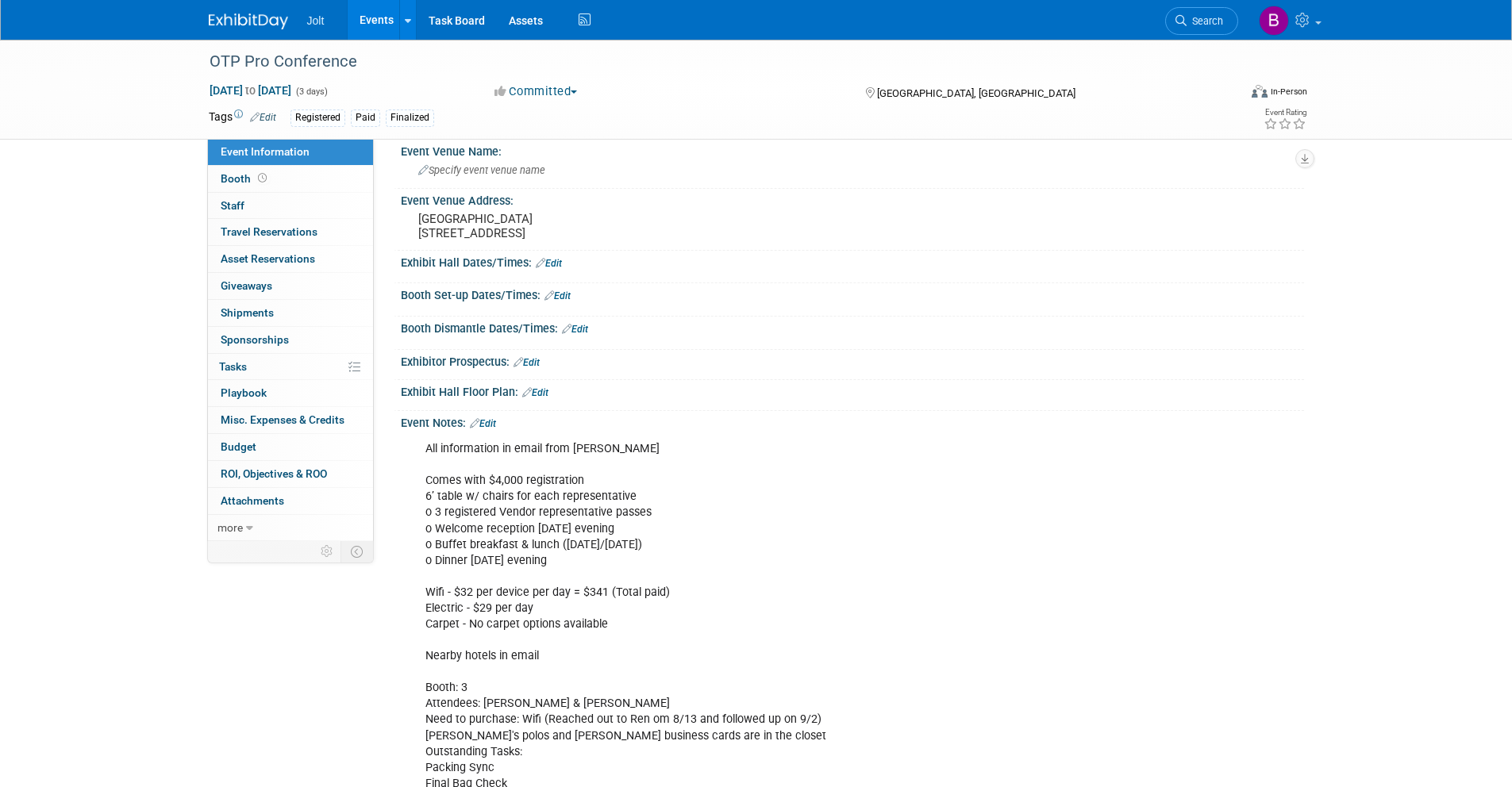
scroll to position [80, 0]
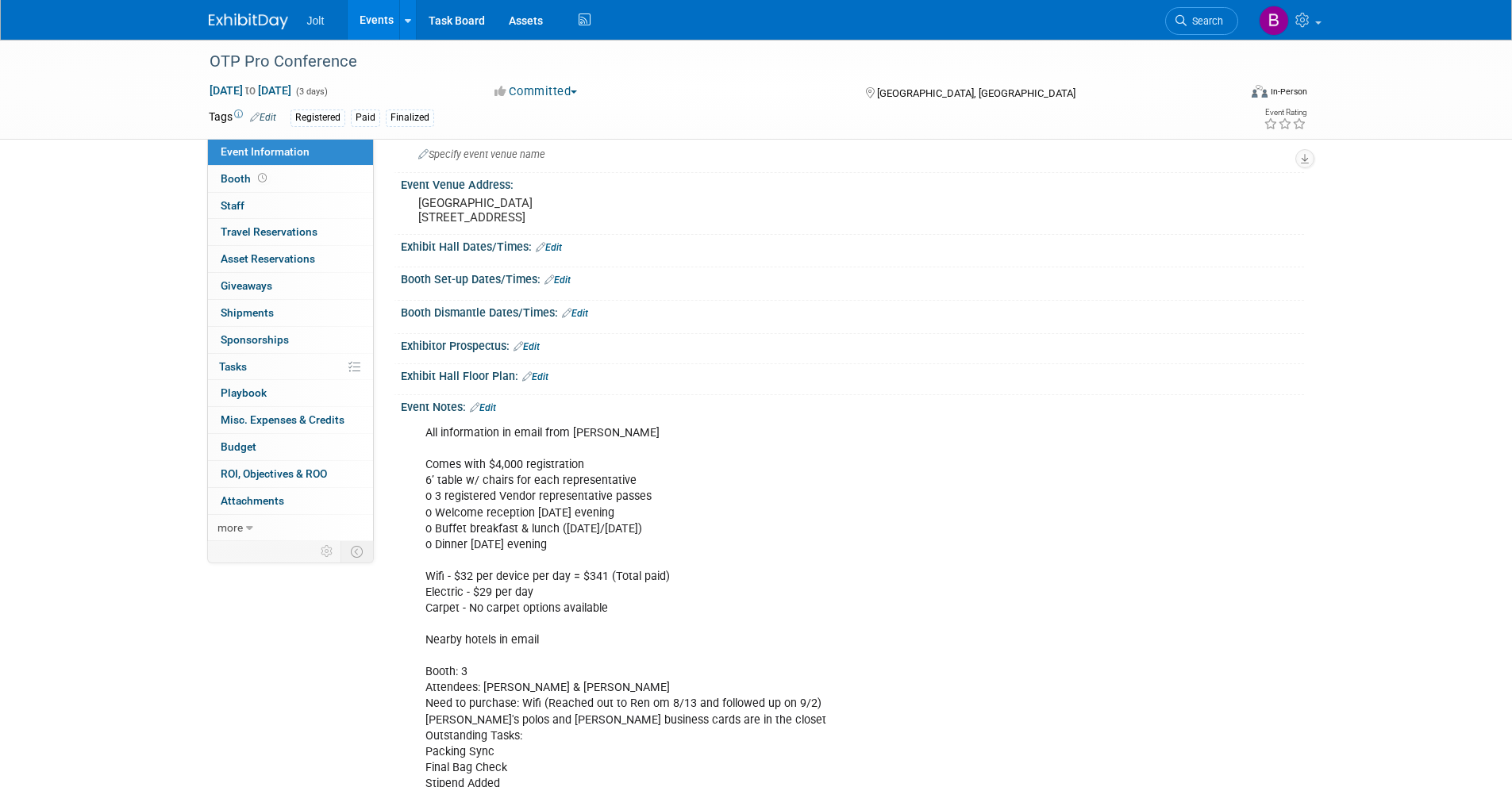
click at [491, 413] on link "Edit" at bounding box center [483, 408] width 26 height 11
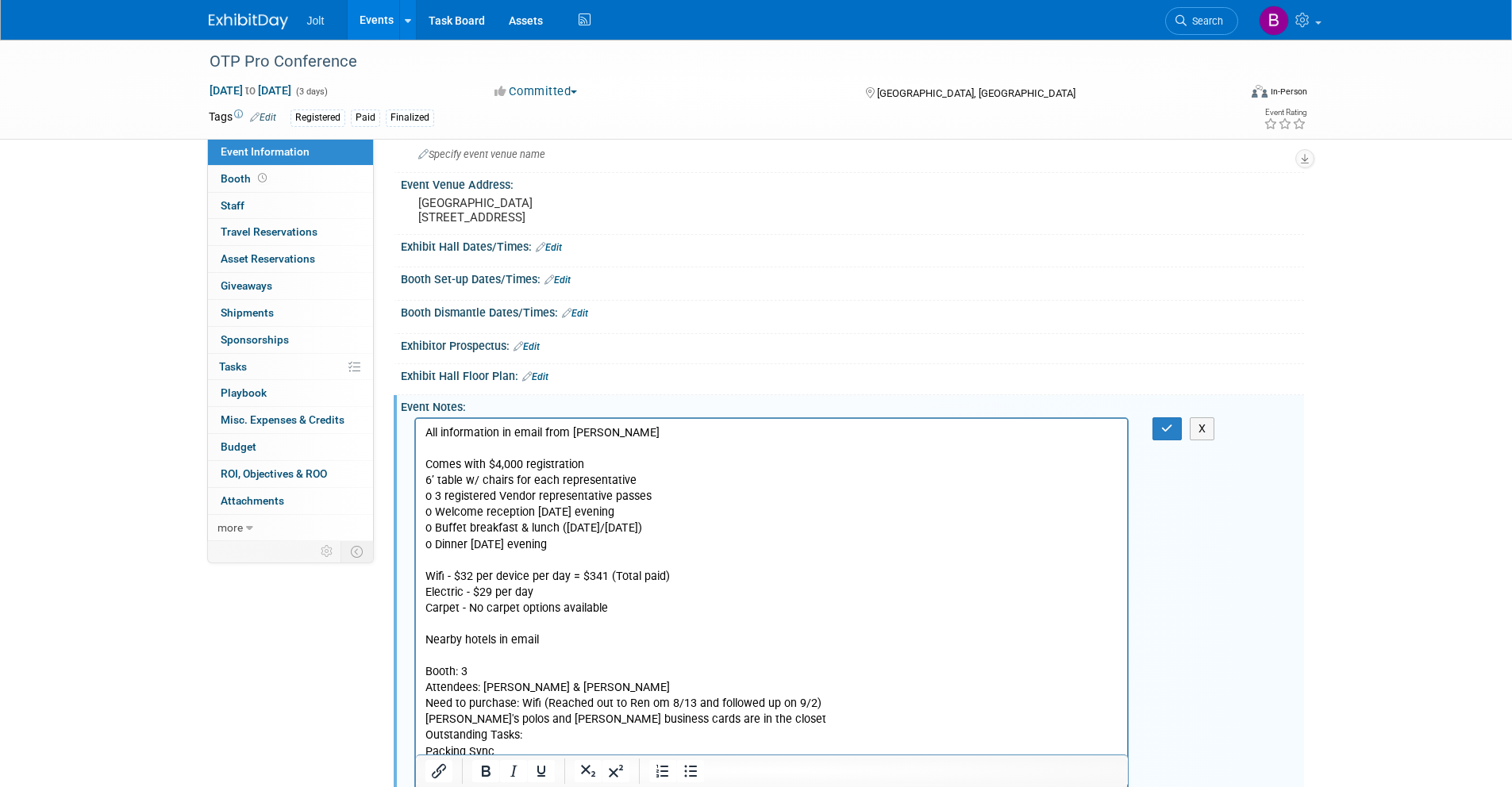
scroll to position [0, 0]
drag, startPoint x: 602, startPoint y: 579, endPoint x: 586, endPoint y: 579, distance: 16.0
click at [586, 579] on p "All information in email from Josh Jones Comes with $4,000 registration 6’ tabl…" at bounding box center [772, 609] width 694 height 366
drag, startPoint x: 1164, startPoint y: 441, endPoint x: 646, endPoint y: 7, distance: 675.8
click at [1164, 434] on icon "button" at bounding box center [1167, 429] width 12 height 11
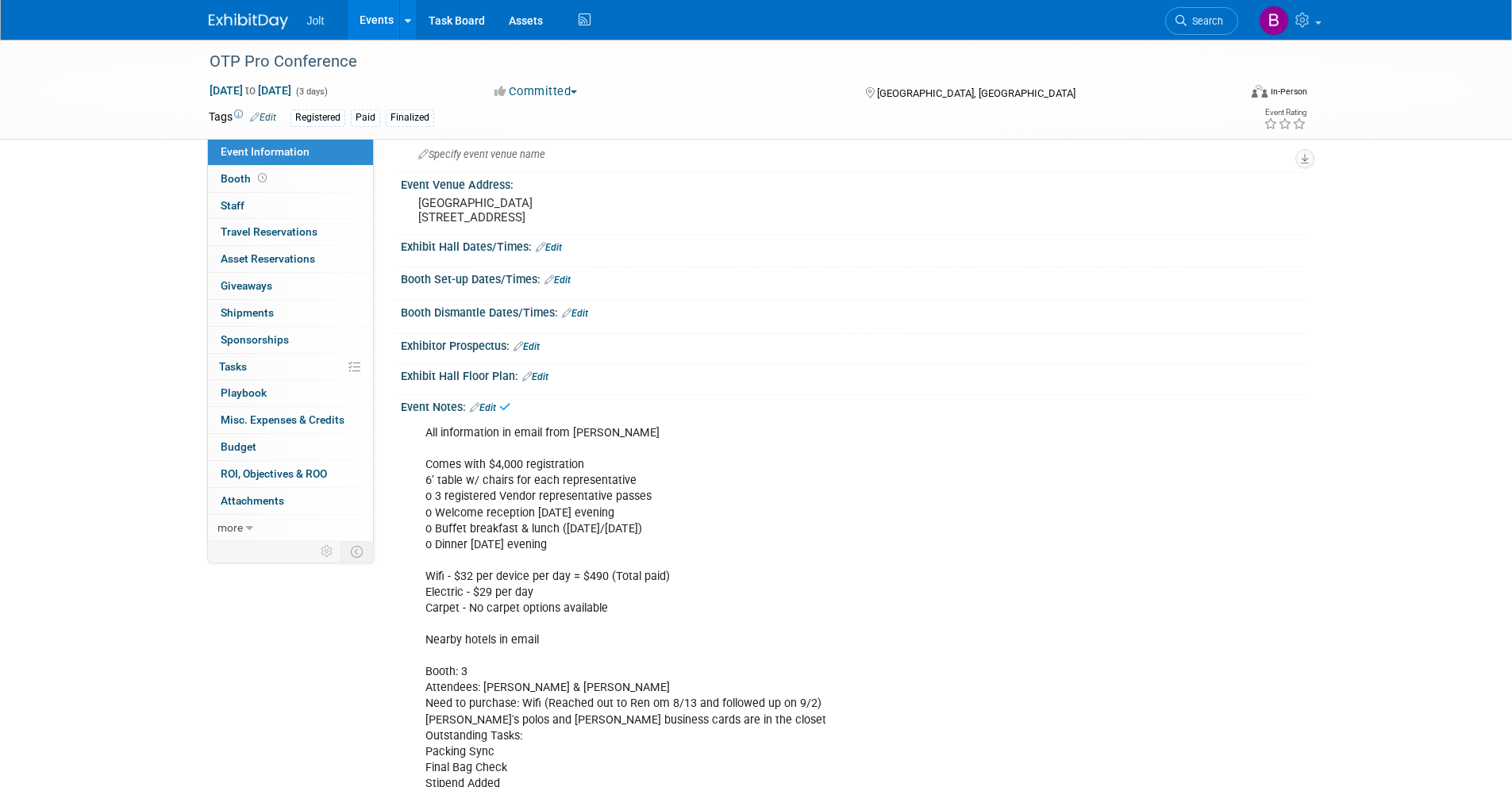
click at [256, 25] on img at bounding box center [248, 21] width 79 height 15
